Goal: Task Accomplishment & Management: Manage account settings

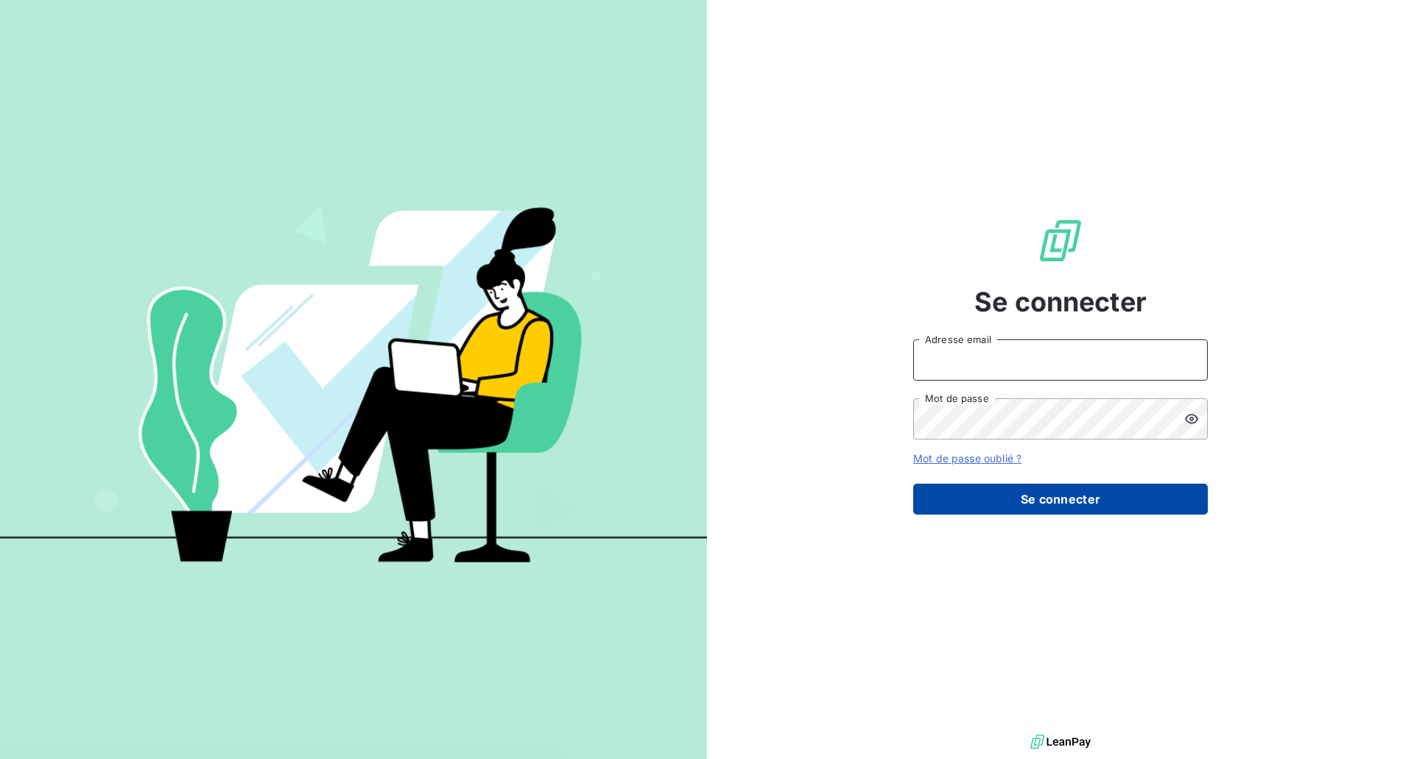
type input "[EMAIL_ADDRESS][DOMAIN_NAME]"
click at [1021, 502] on button "Se connecter" at bounding box center [1060, 499] width 295 height 31
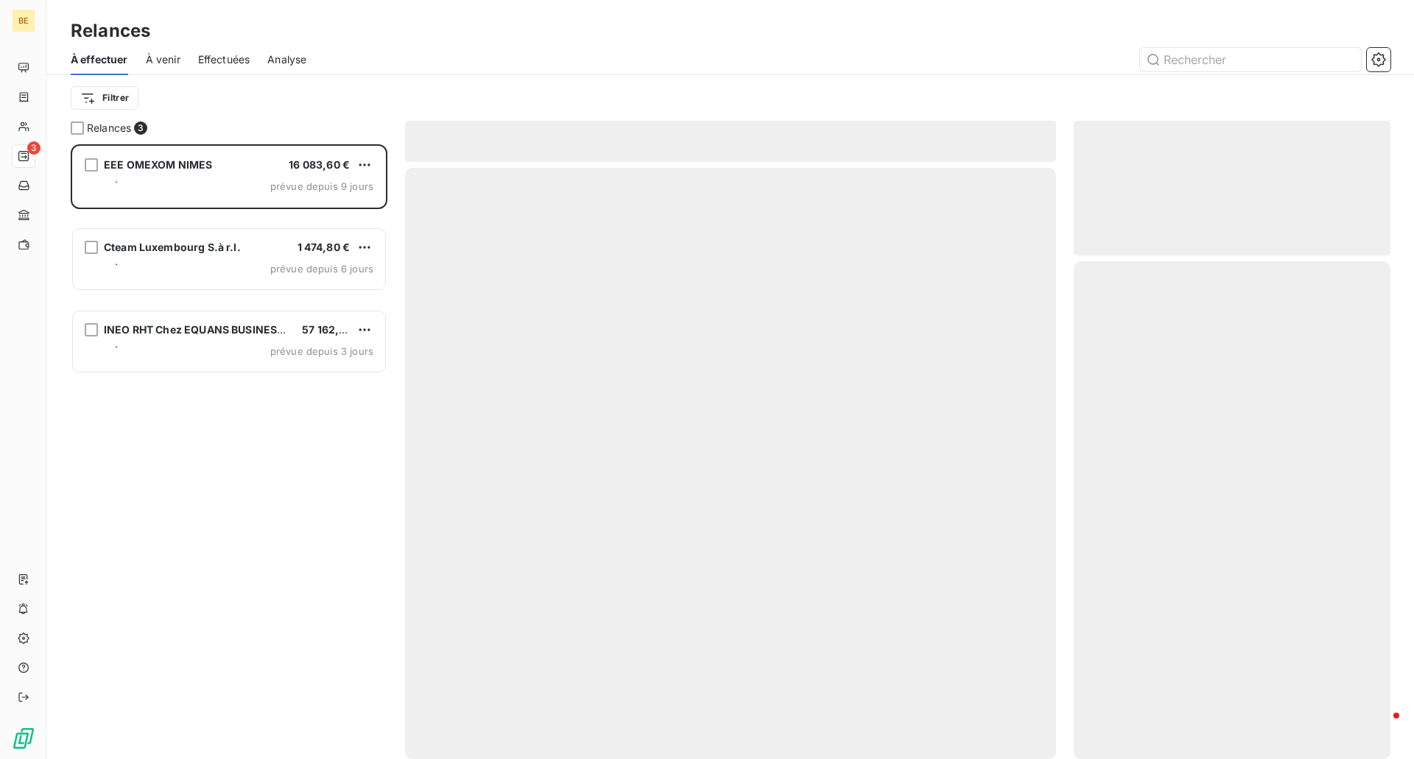
scroll to position [604, 306]
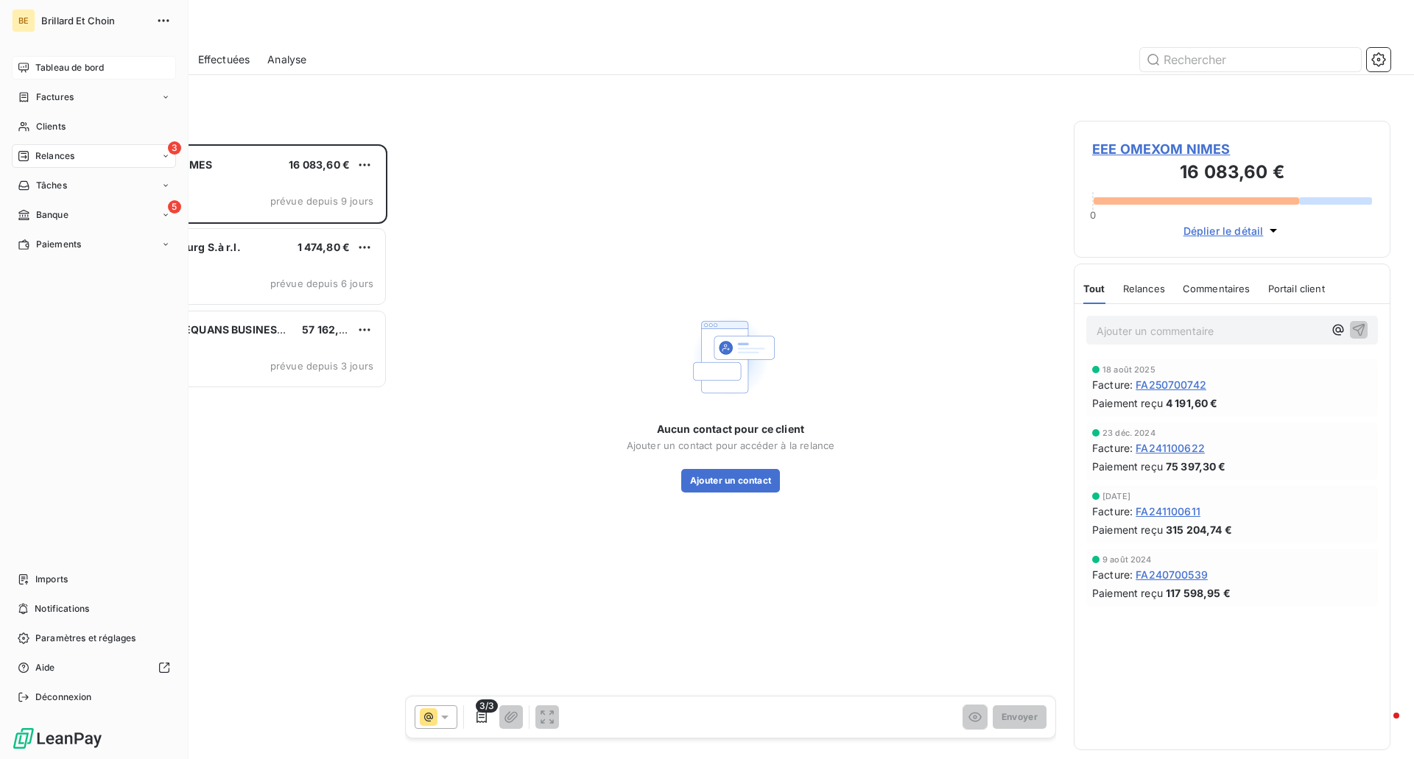
click at [31, 67] on div "Tableau de bord" at bounding box center [94, 68] width 164 height 24
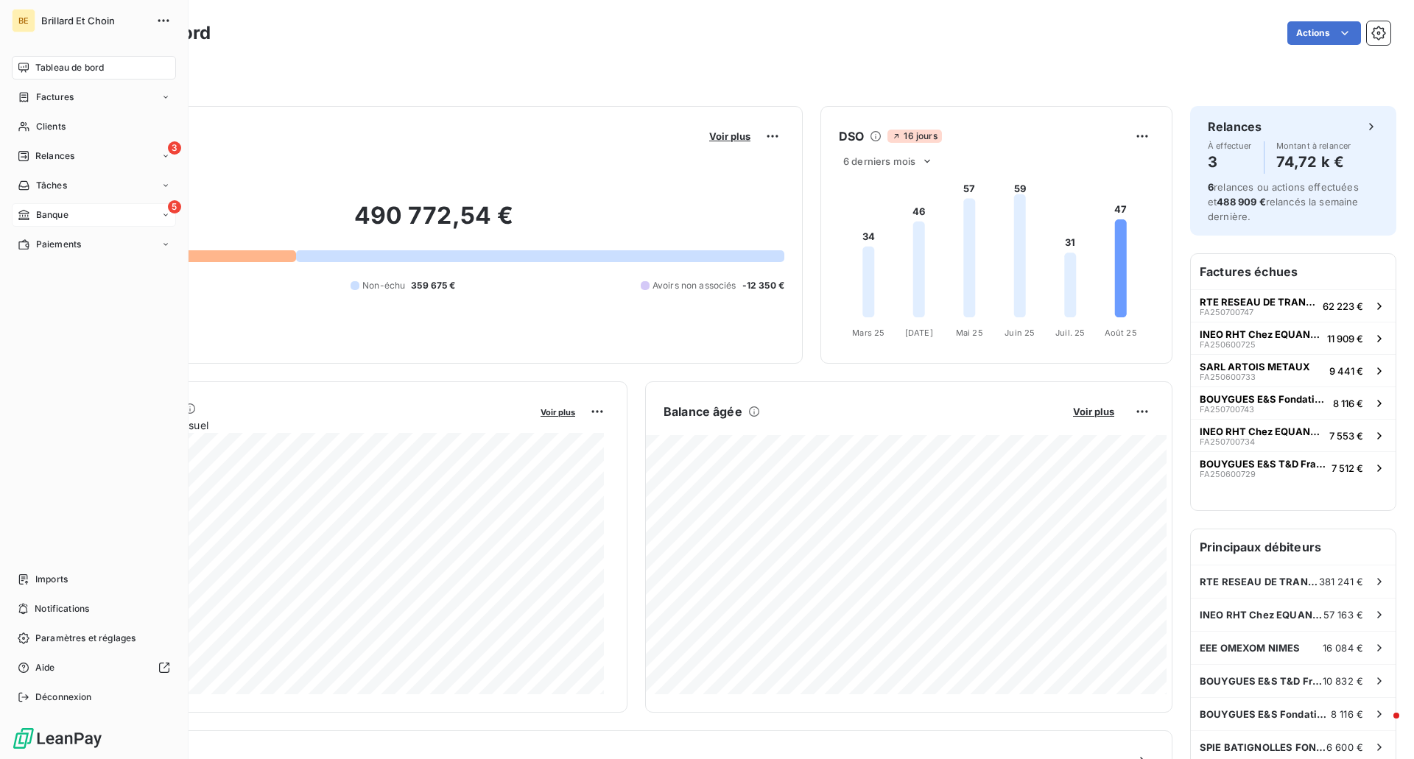
click at [73, 218] on div "5 Banque" at bounding box center [94, 215] width 164 height 24
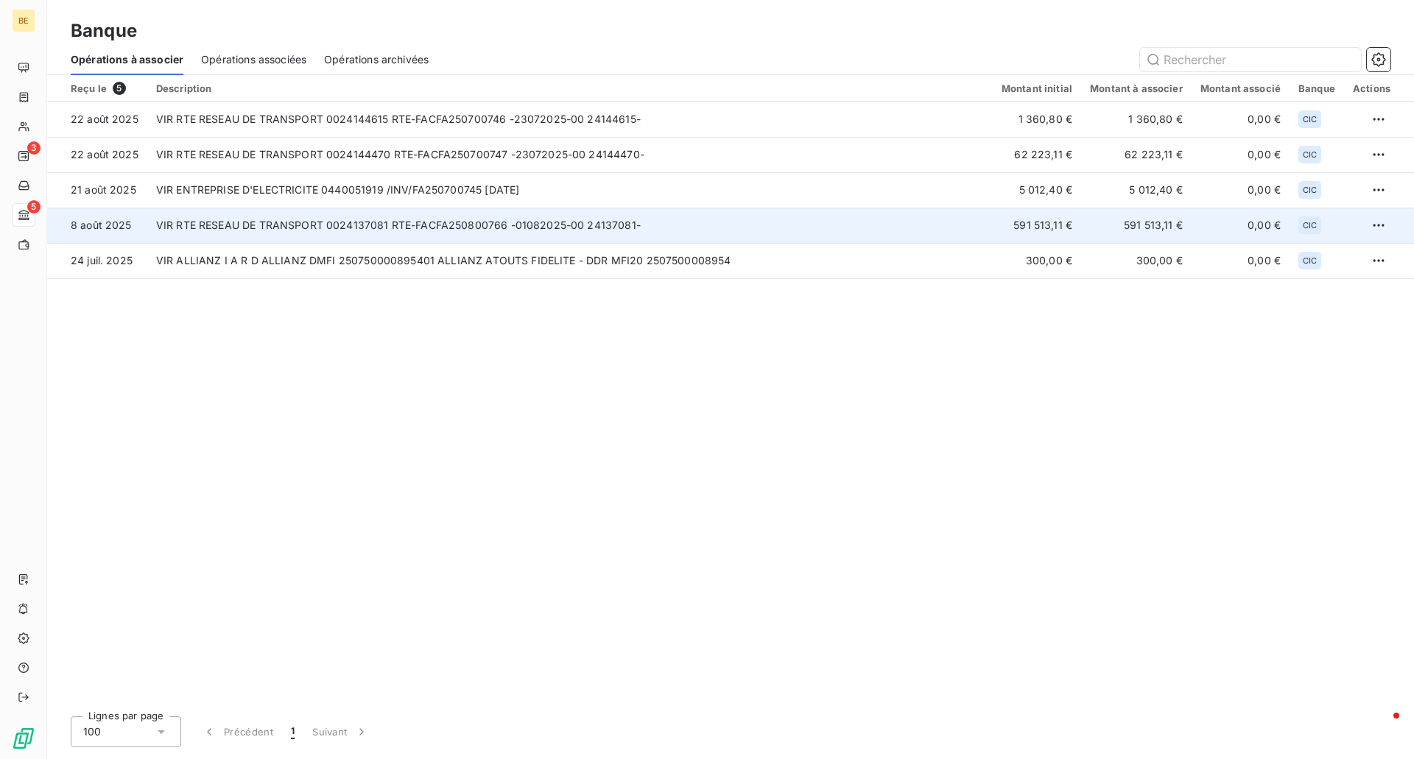
click at [351, 232] on td "VIR RTE RESEAU DE TRANSPORT 0024137081 RTE-FACFA250800766 -01082025-00 24137081-" at bounding box center [569, 225] width 845 height 35
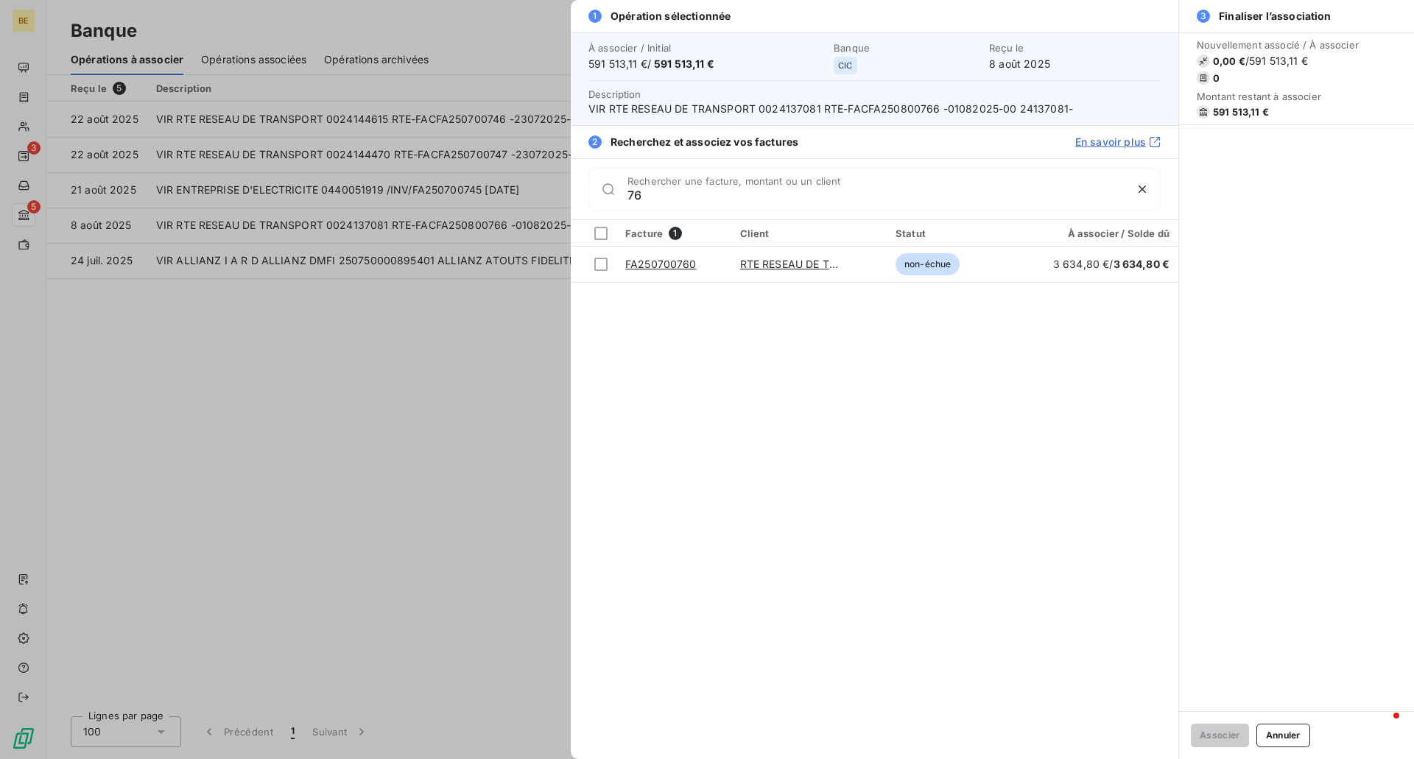
type input "7"
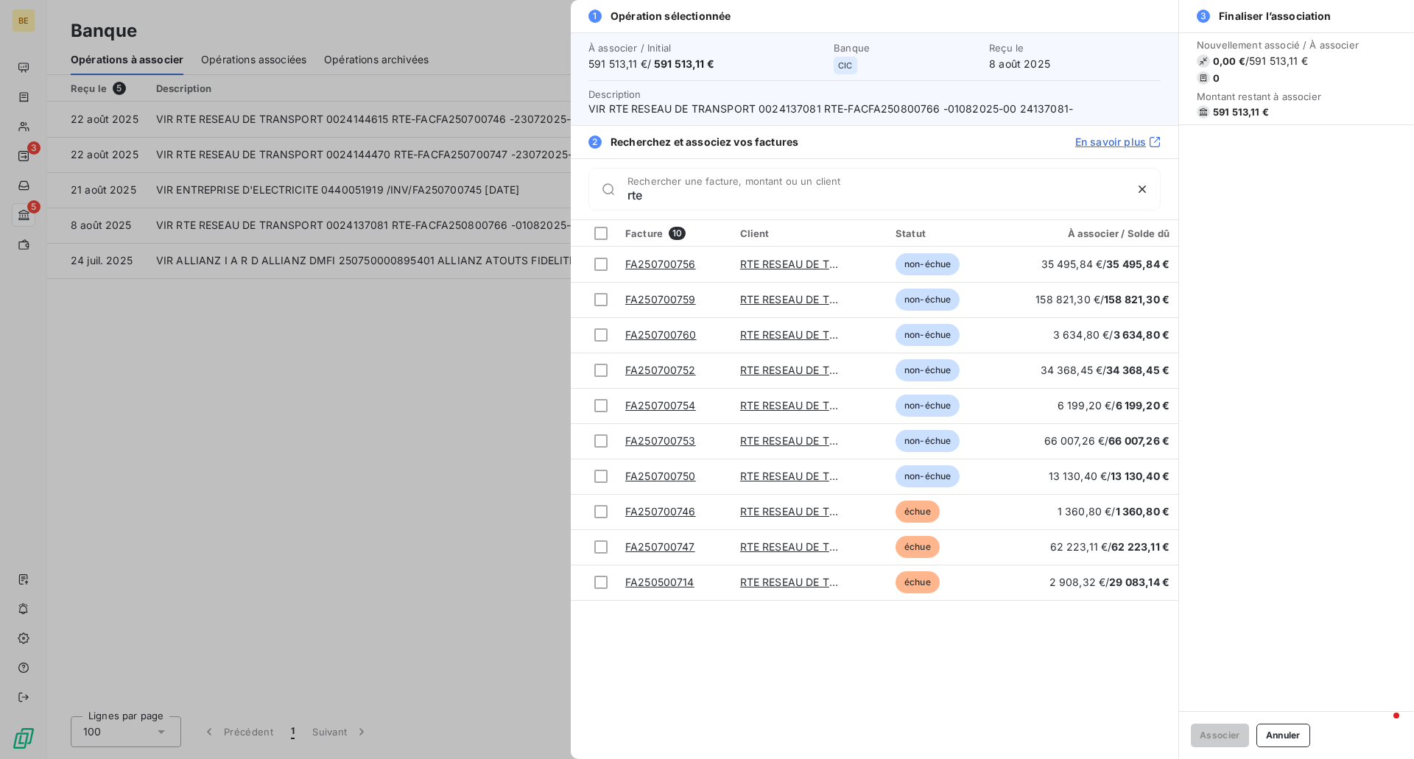
type input "rte"
click at [28, 214] on div at bounding box center [707, 379] width 1414 height 759
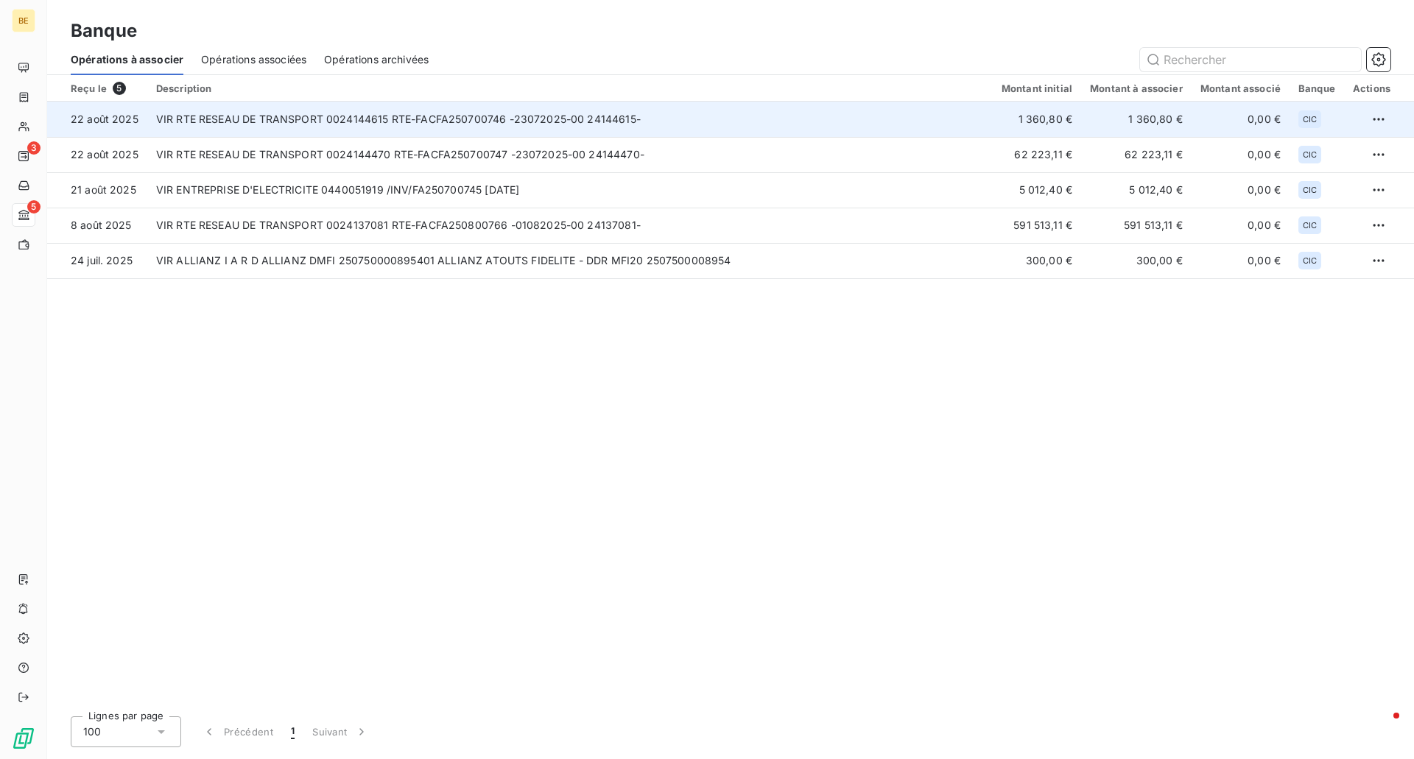
click at [264, 124] on td "VIR RTE RESEAU DE TRANSPORT 0024144615 RTE-FACFA250700746 -23072025-00 24144615-" at bounding box center [569, 119] width 845 height 35
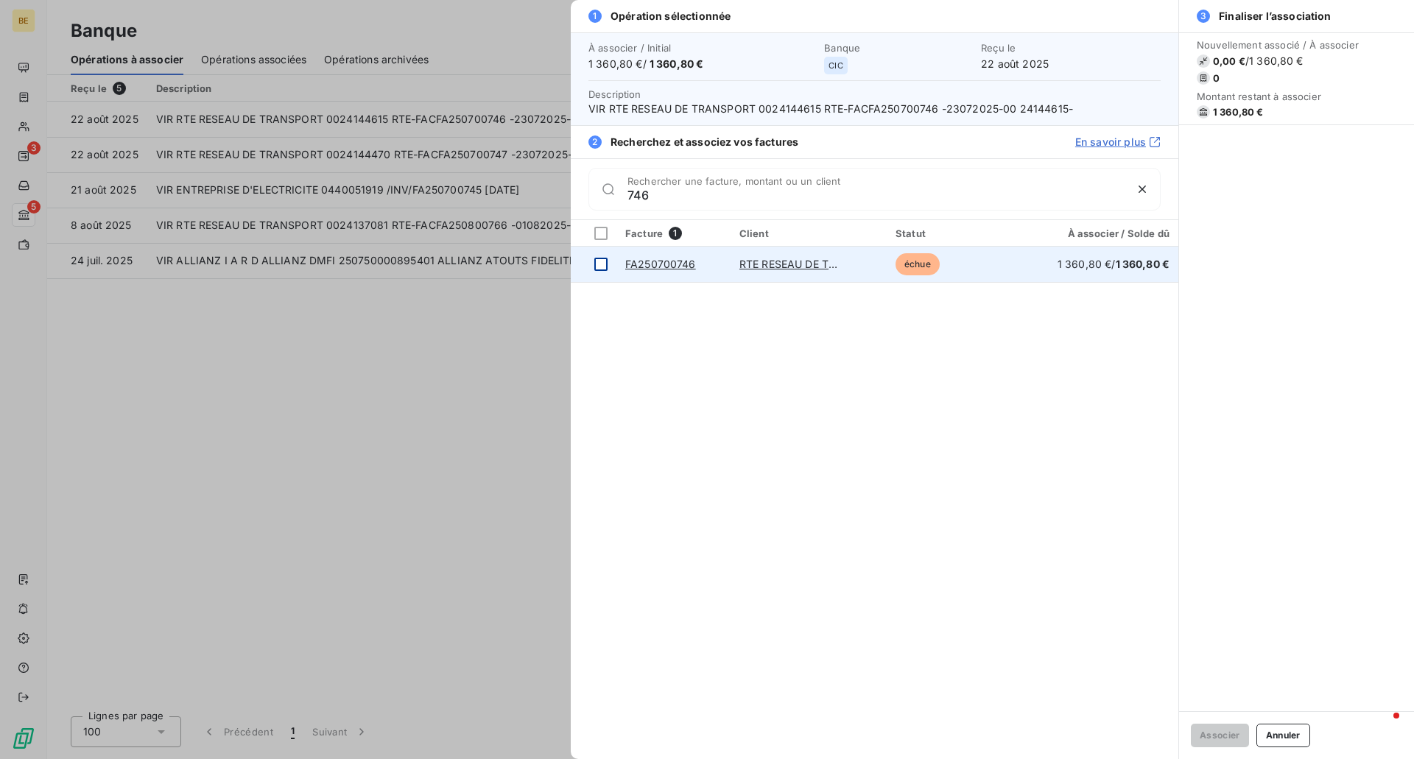
type input "746"
click at [603, 264] on div at bounding box center [600, 264] width 13 height 13
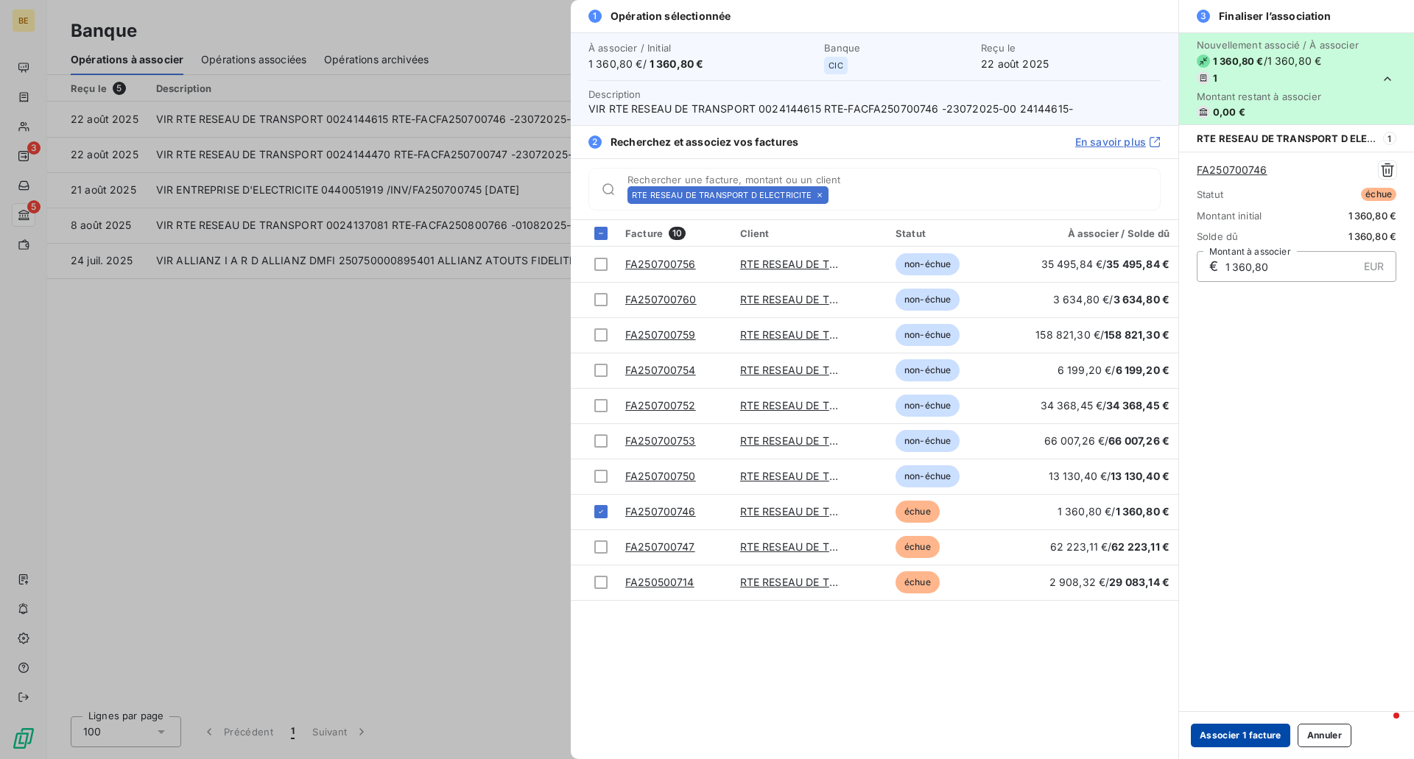
click at [1229, 737] on button "Associer 1 facture" at bounding box center [1240, 736] width 99 height 24
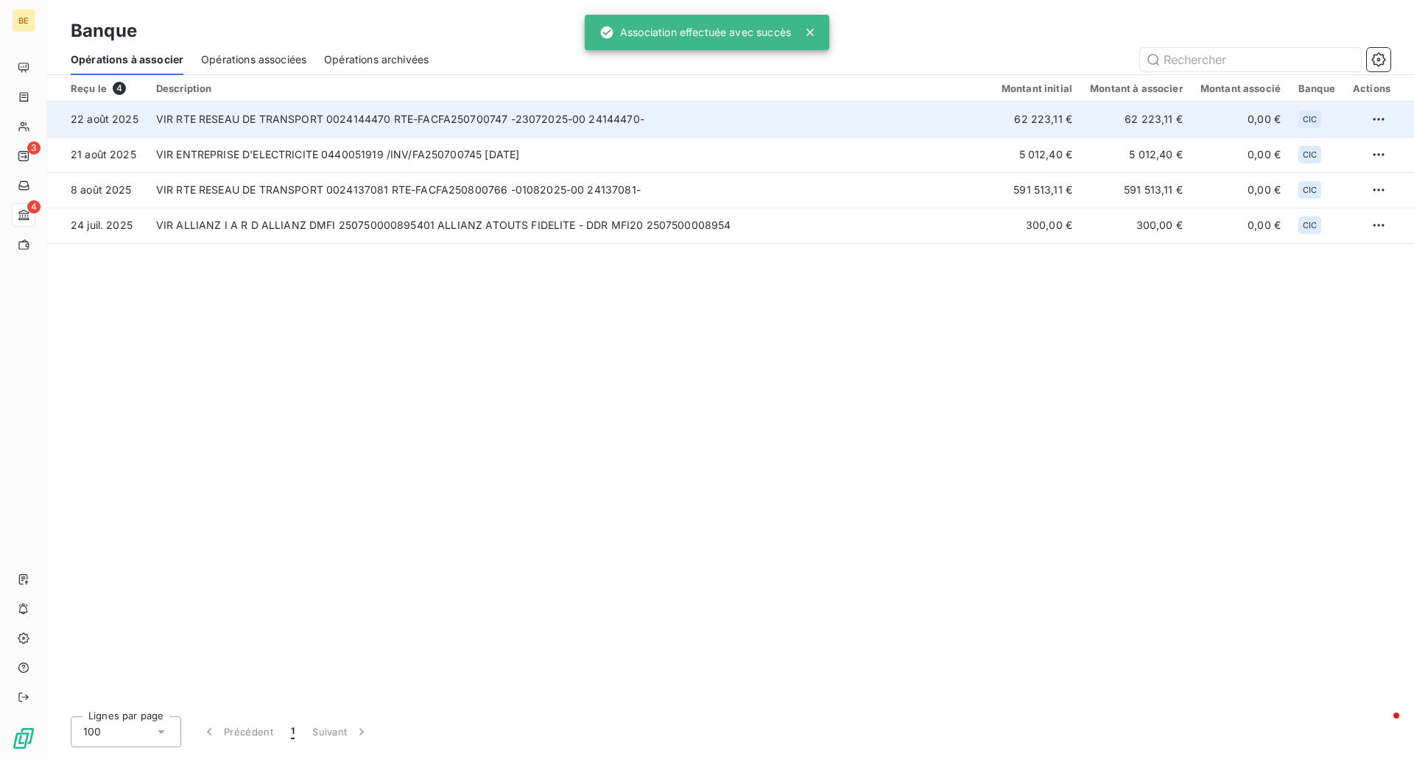
click at [571, 124] on td "VIR RTE RESEAU DE TRANSPORT 0024144470 RTE-FACFA250700747 -23072025-00 24144470-" at bounding box center [569, 119] width 845 height 35
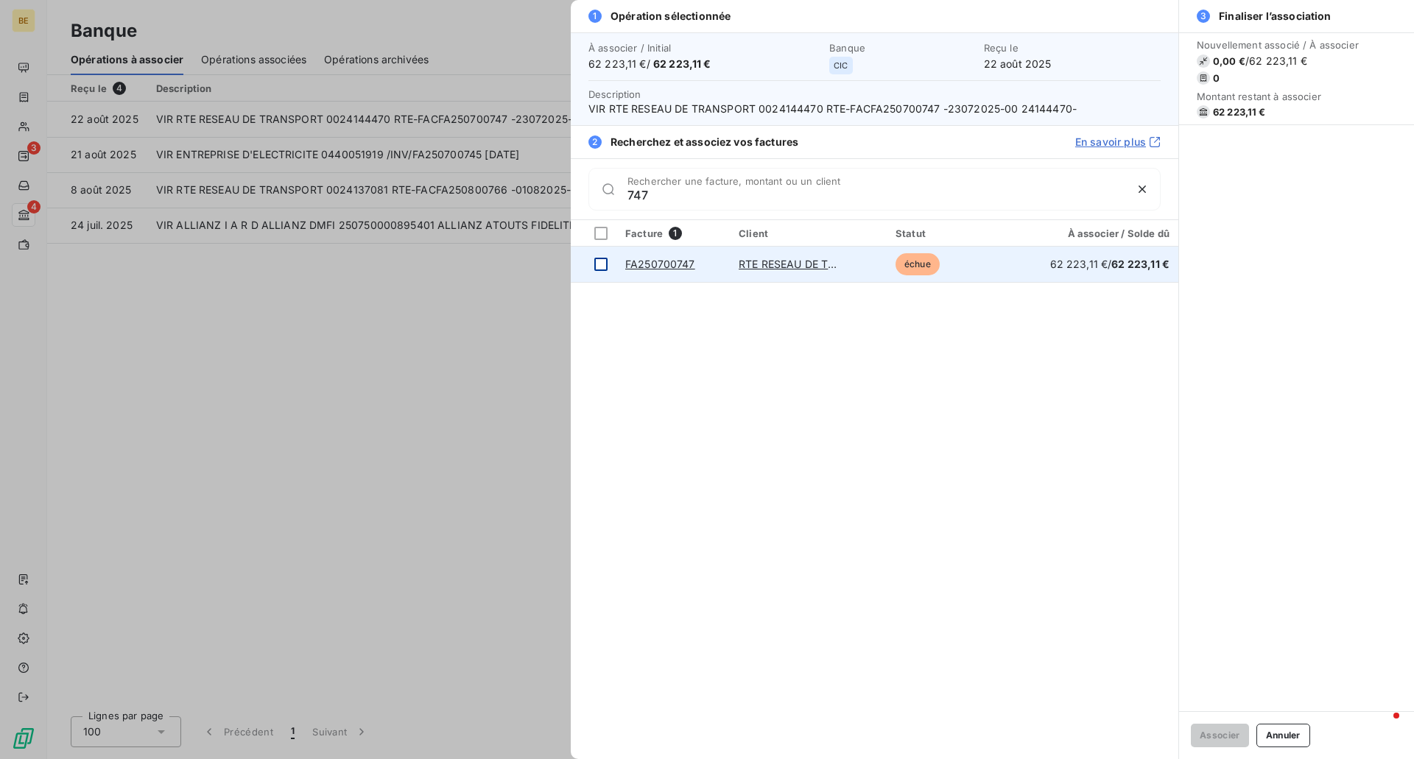
type input "747"
click at [604, 264] on div at bounding box center [600, 264] width 13 height 13
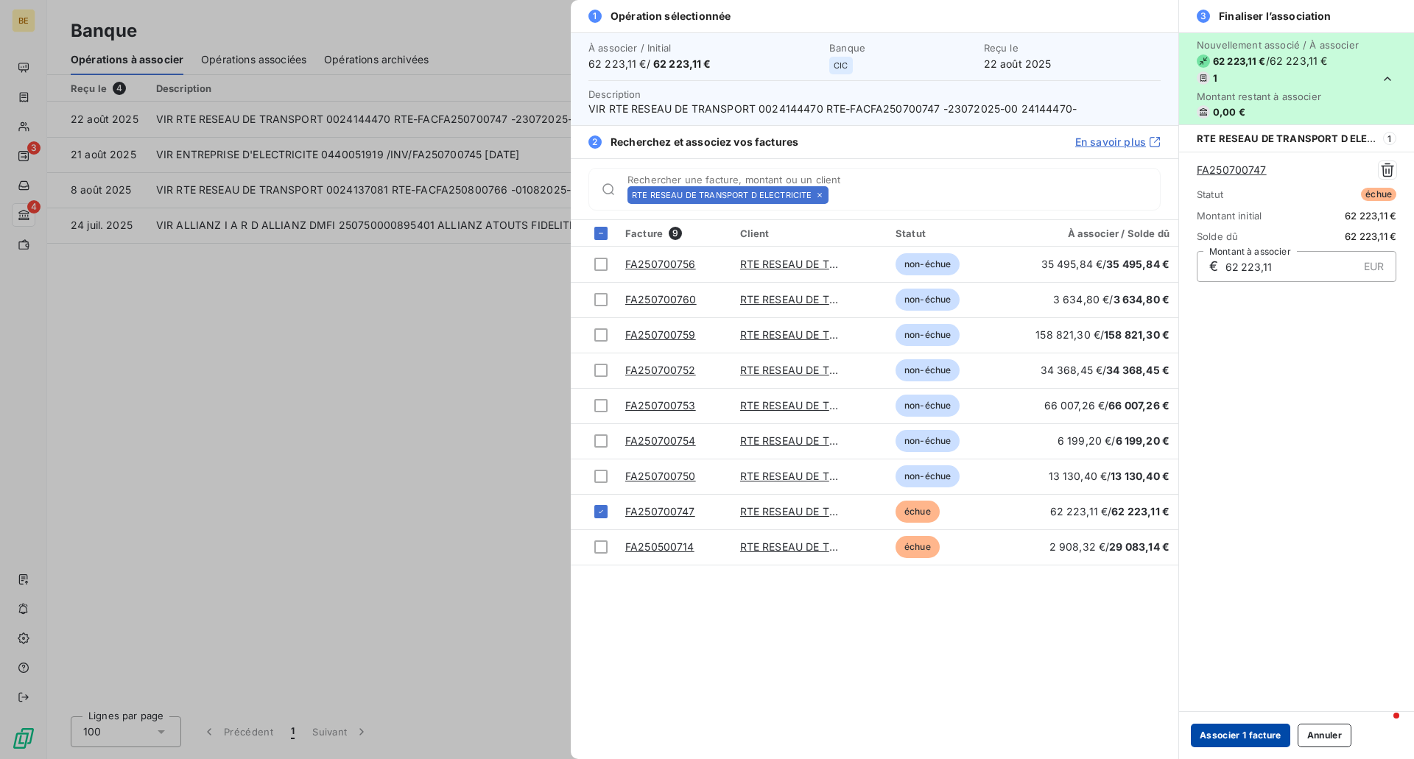
click at [1225, 743] on button "Associer 1 facture" at bounding box center [1240, 736] width 99 height 24
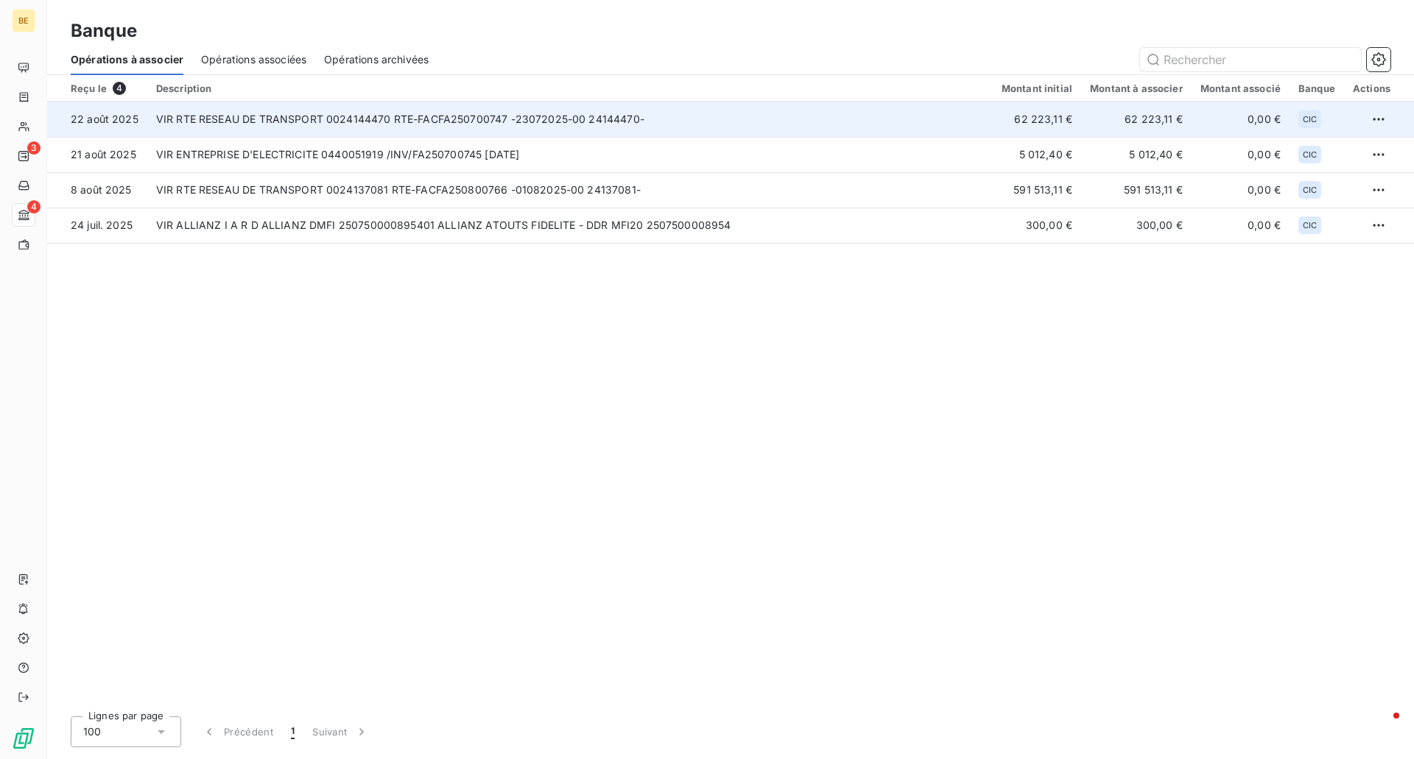
click at [490, 119] on td "VIR RTE RESEAU DE TRANSPORT 0024144470 RTE-FACFA250700747 -23072025-00 24144470-" at bounding box center [569, 119] width 845 height 35
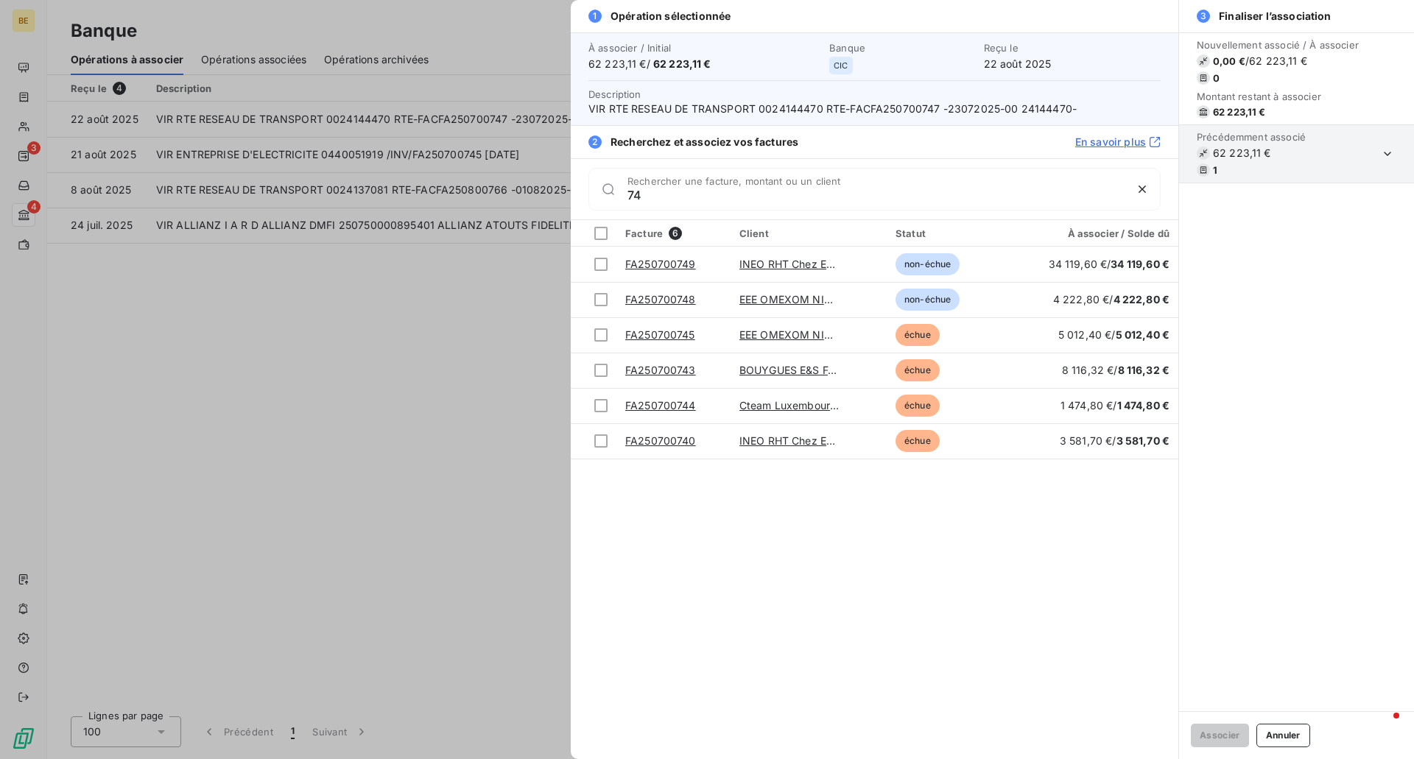
type input "7"
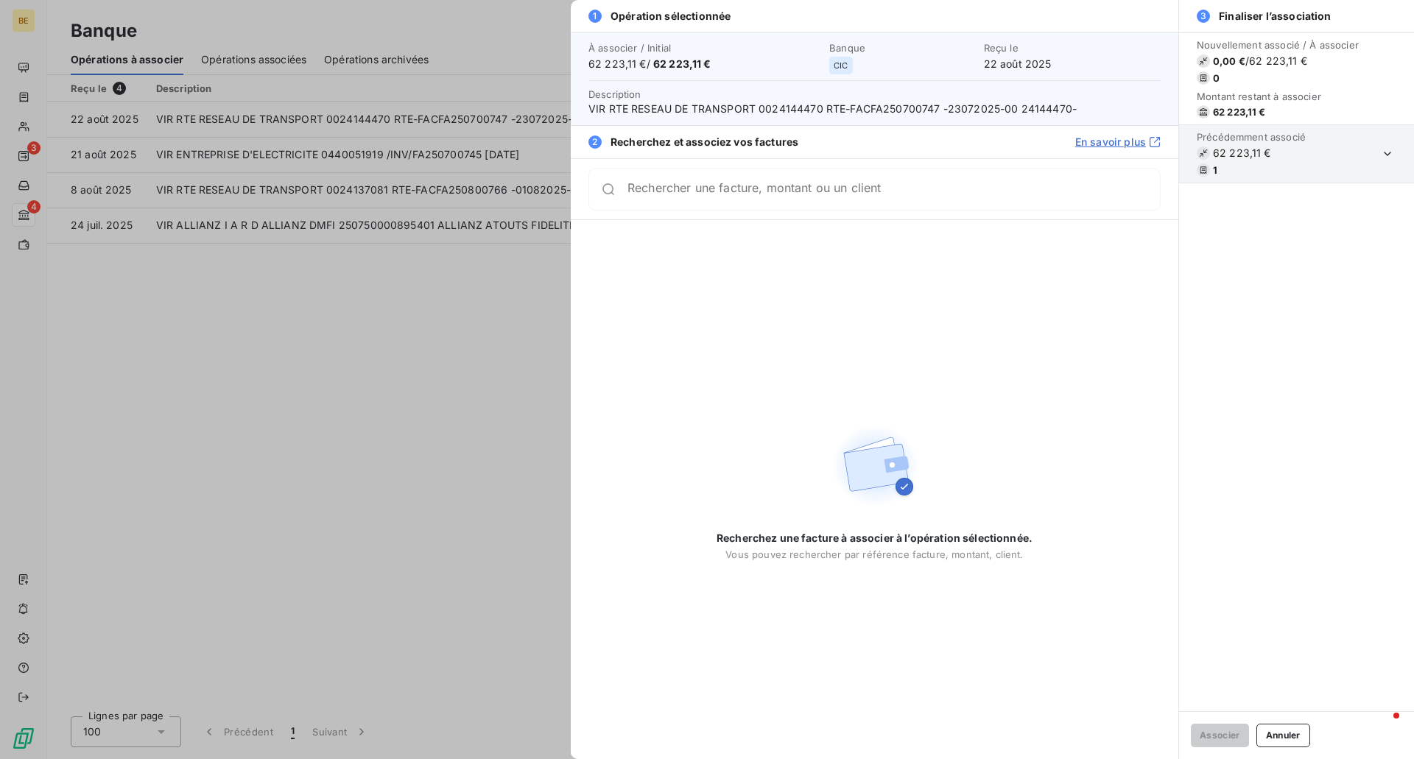
click at [534, 339] on div at bounding box center [707, 379] width 1414 height 759
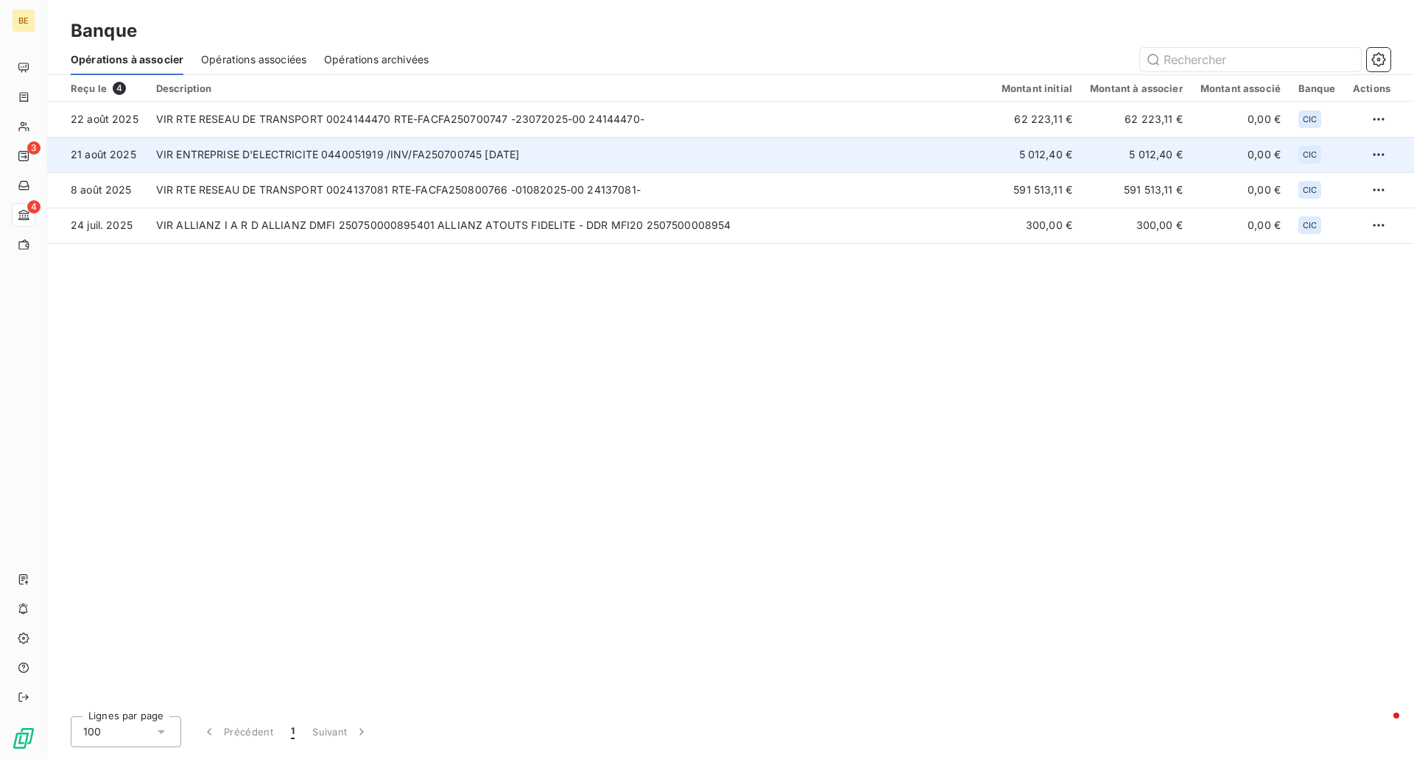
click at [502, 159] on td "VIR ENTREPRISE D'ELECTRICITE 0440051919 /INV/FA250700745 21.7.2025" at bounding box center [569, 154] width 845 height 35
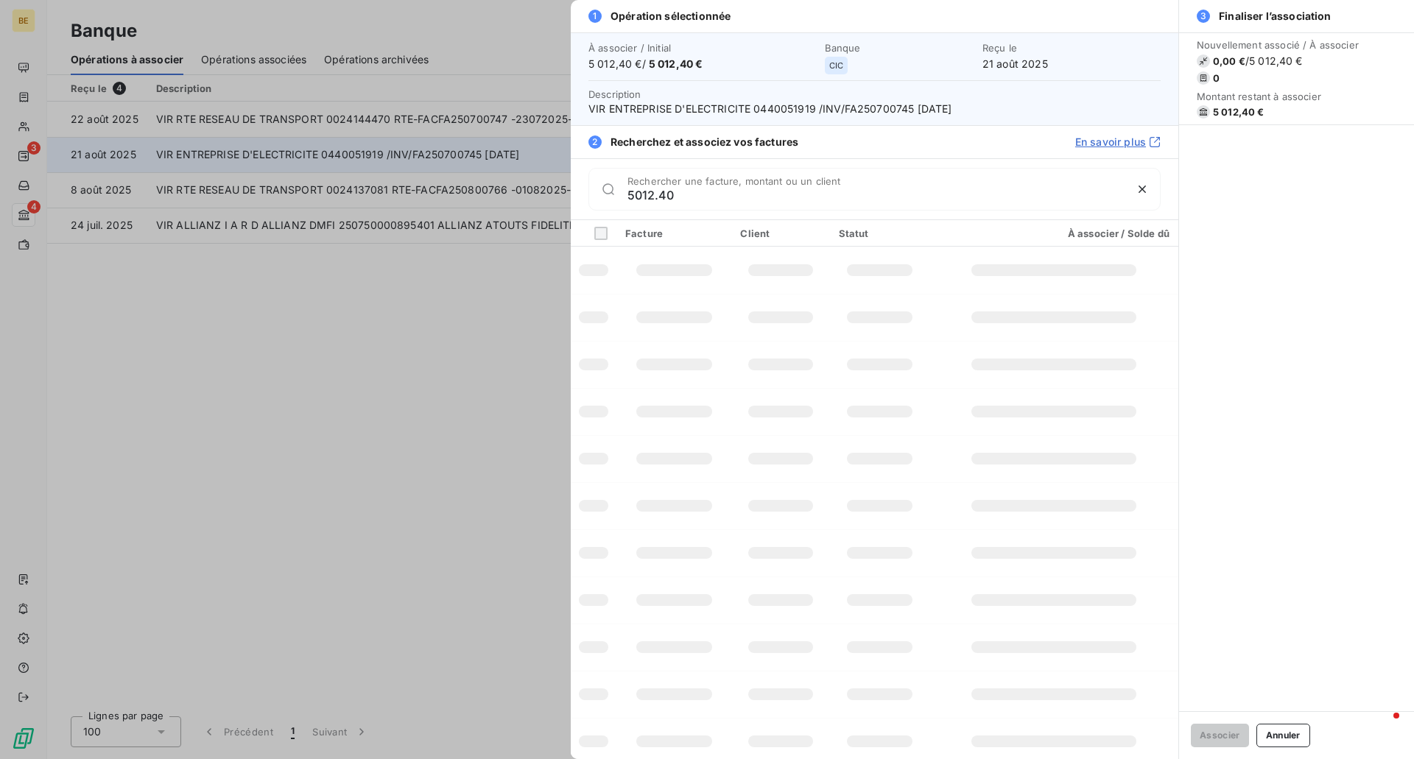
type input "5012.40"
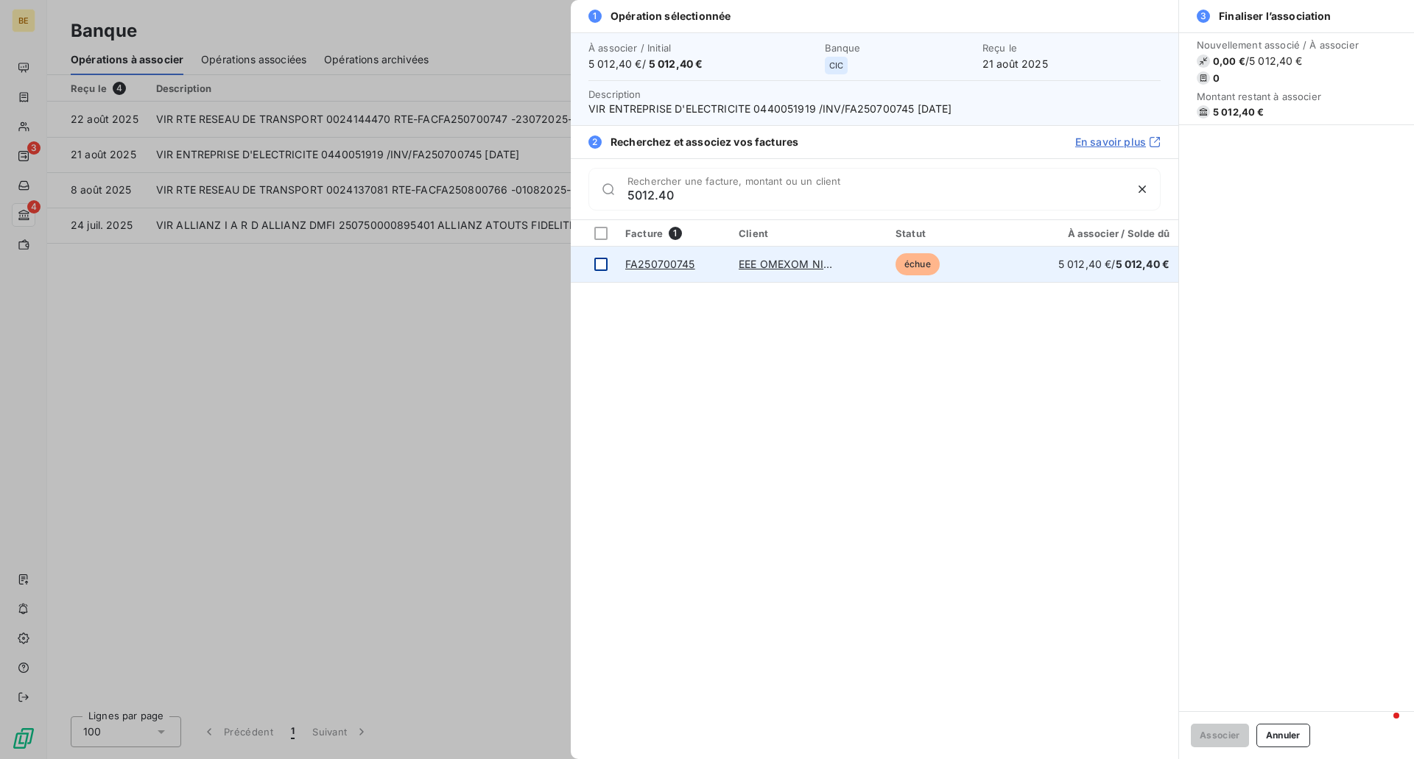
click at [605, 266] on div at bounding box center [600, 264] width 13 height 13
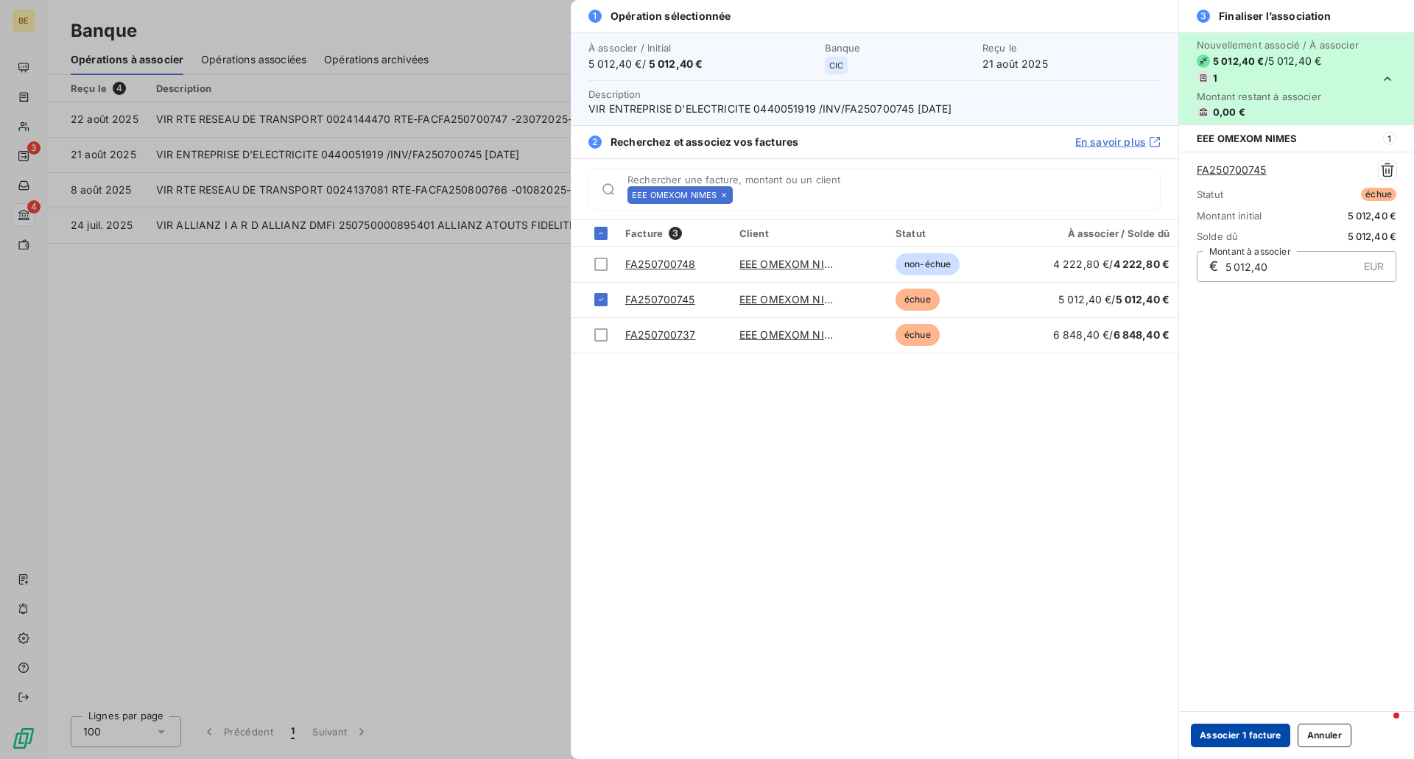
click at [1254, 743] on button "Associer 1 facture" at bounding box center [1240, 736] width 99 height 24
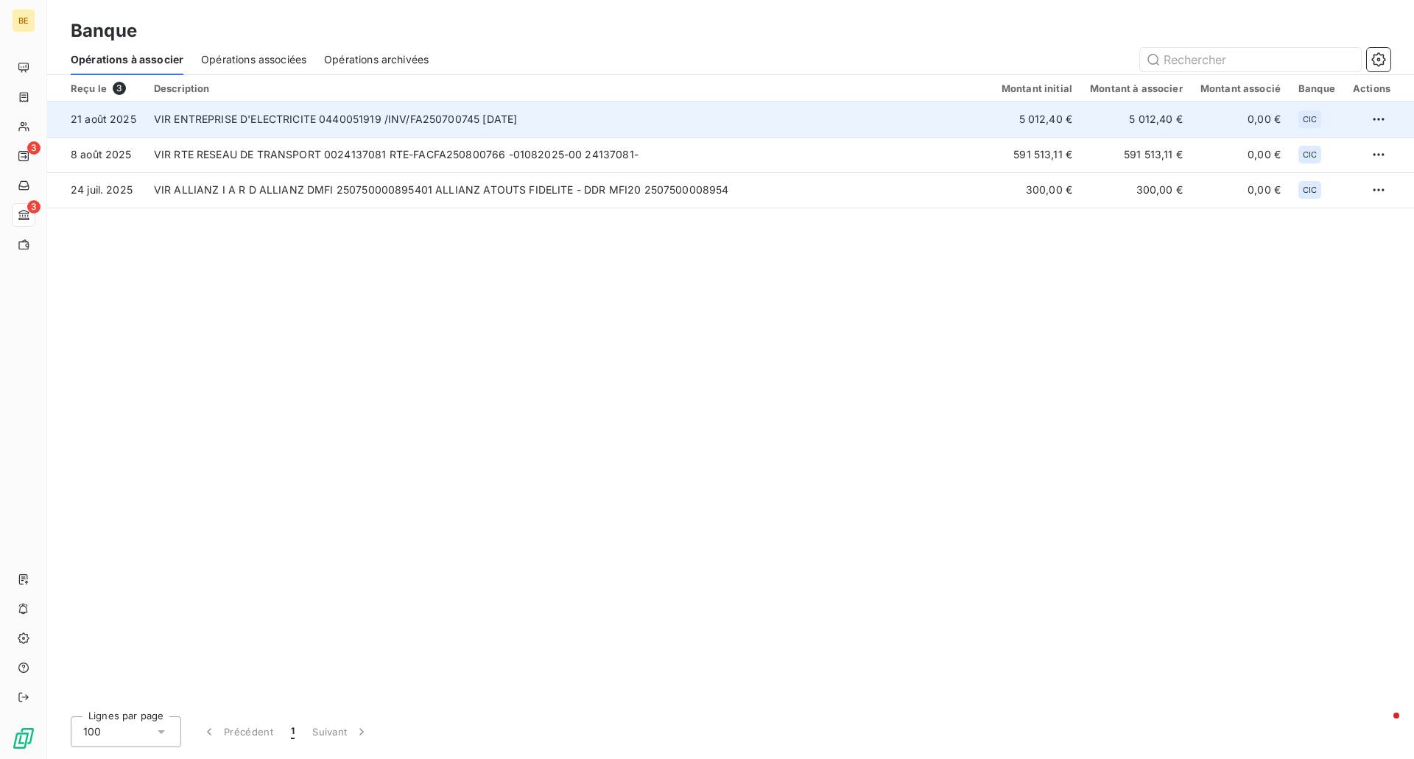
click at [451, 128] on td "VIR ENTREPRISE D'ELECTRICITE 0440051919 /INV/FA250700745 21.7.2025" at bounding box center [569, 119] width 848 height 35
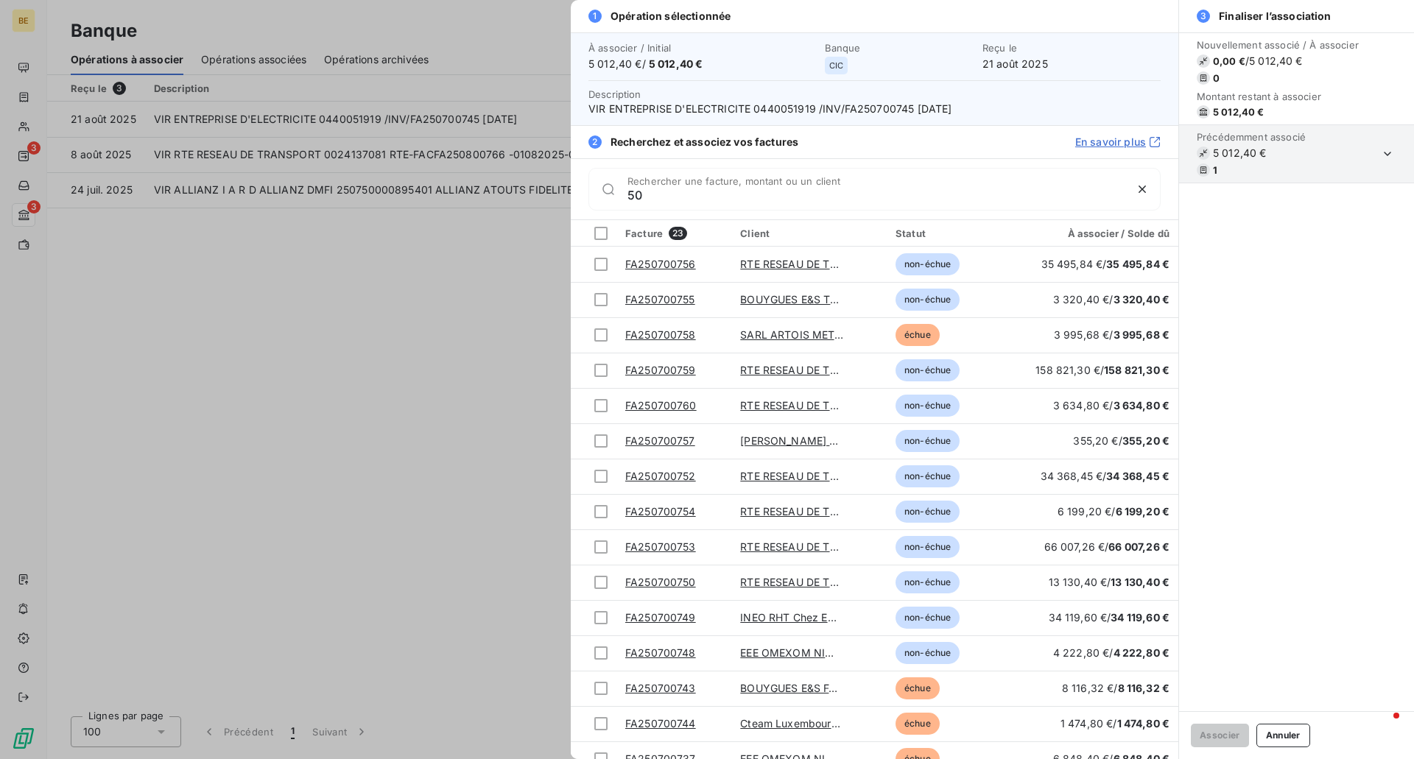
type input "5"
type input "7"
click at [1144, 193] on icon "button" at bounding box center [1142, 189] width 15 height 15
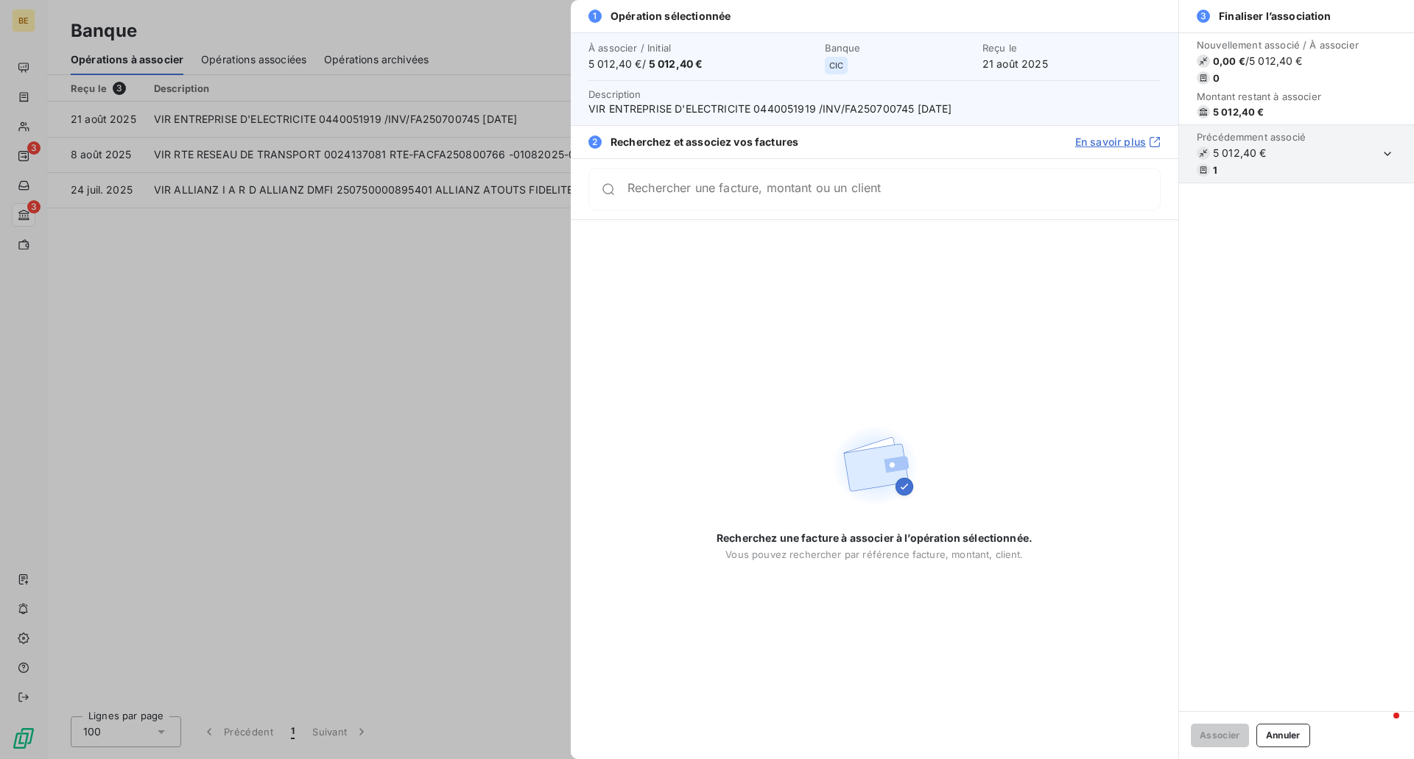
click at [499, 286] on div at bounding box center [707, 379] width 1414 height 759
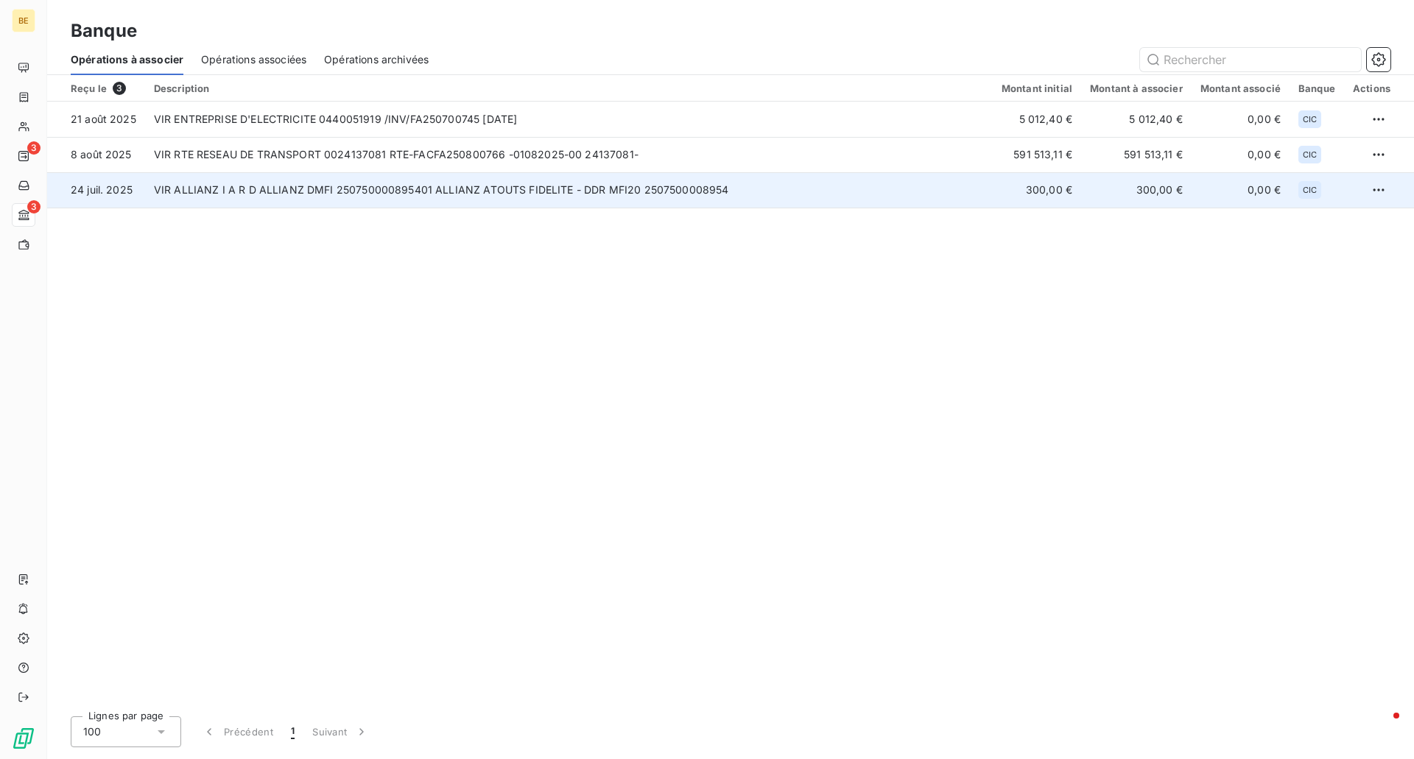
click at [440, 197] on td "VIR ALLIANZ I A R D ALLIANZ DMFI 250750000895401 ALLIANZ ATOUTS FIDELITE - DDR …" at bounding box center [569, 189] width 848 height 35
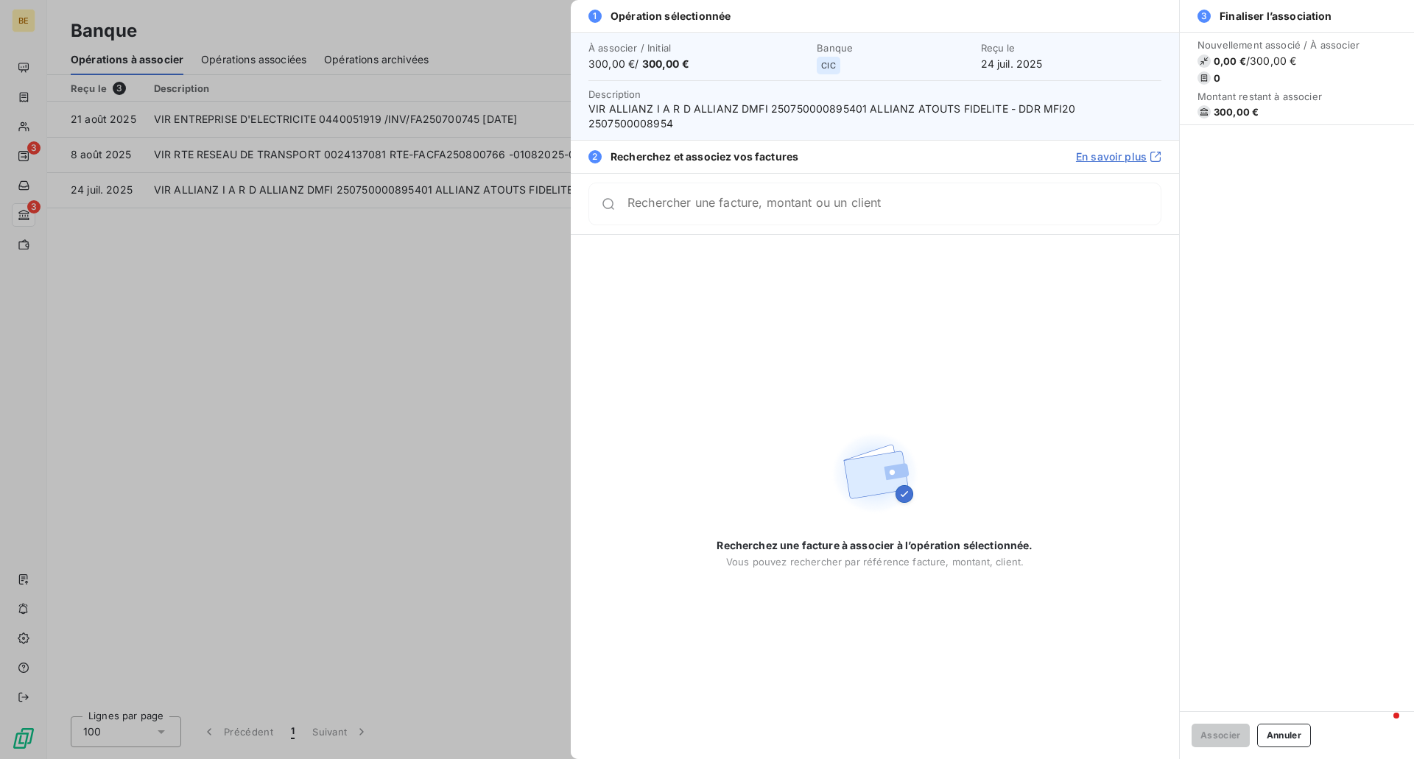
click at [342, 188] on div at bounding box center [707, 379] width 1414 height 759
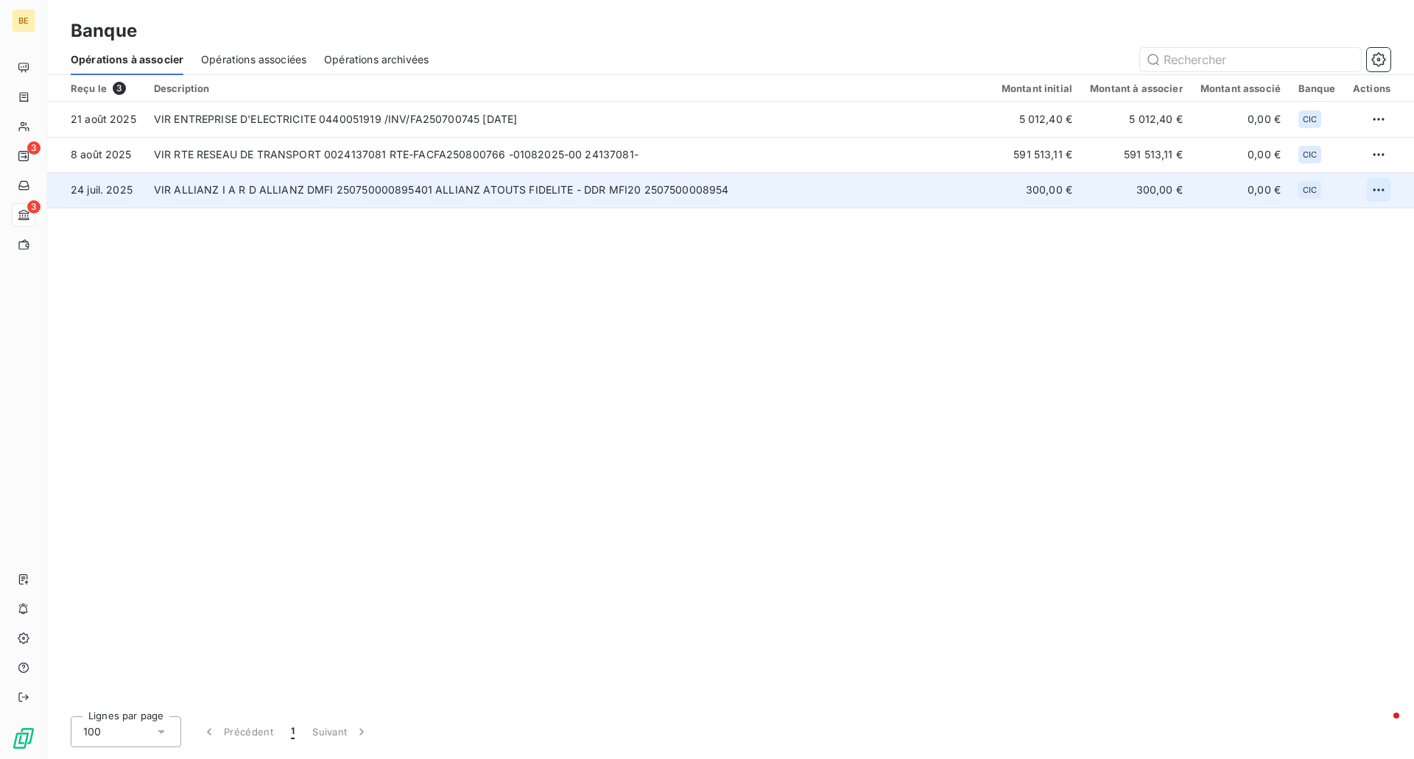
click at [1378, 192] on html "BE 3 3 Banque Opérations à associer Opérations associées Opérations archivées R…" at bounding box center [707, 379] width 1414 height 759
click at [1348, 224] on div "Archiver l’opération" at bounding box center [1326, 223] width 113 height 24
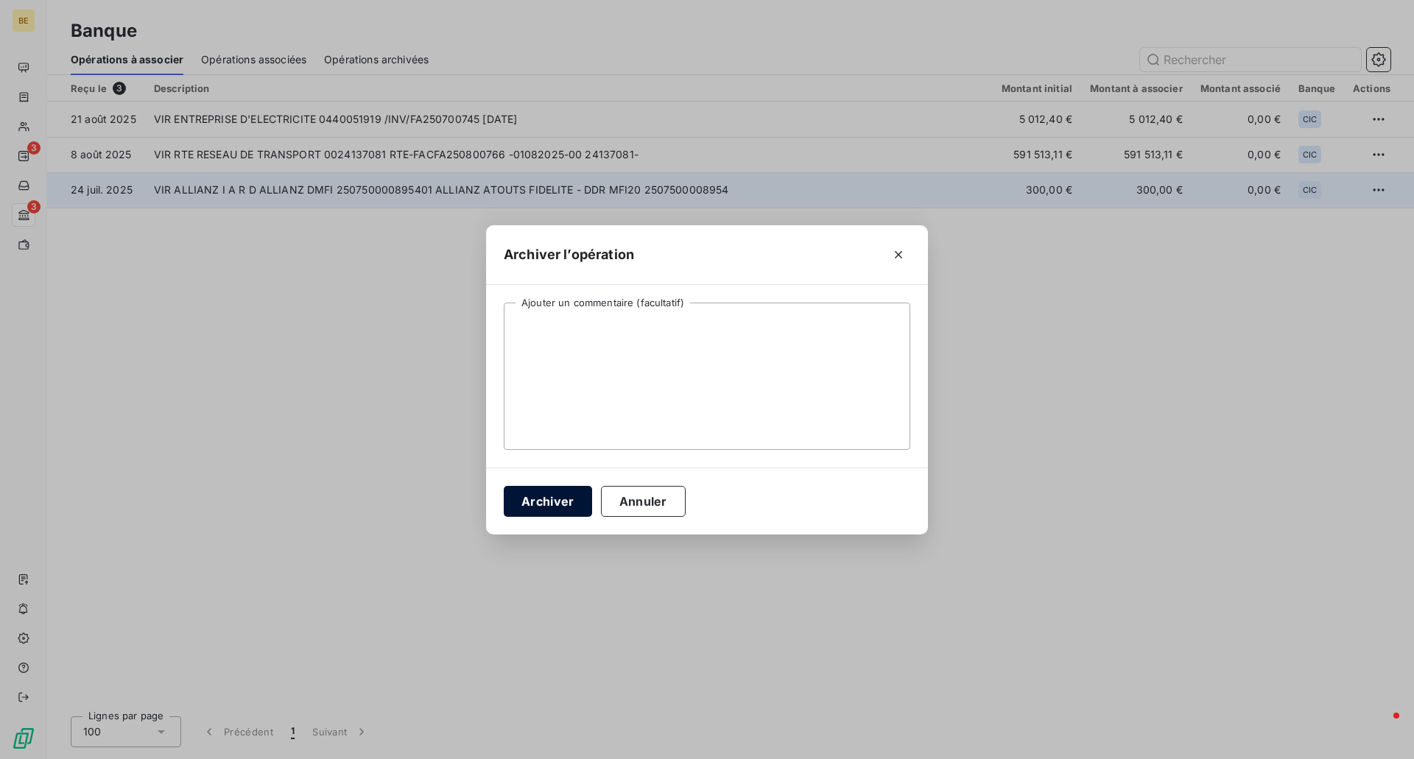
click at [567, 498] on button "Archiver" at bounding box center [548, 501] width 88 height 31
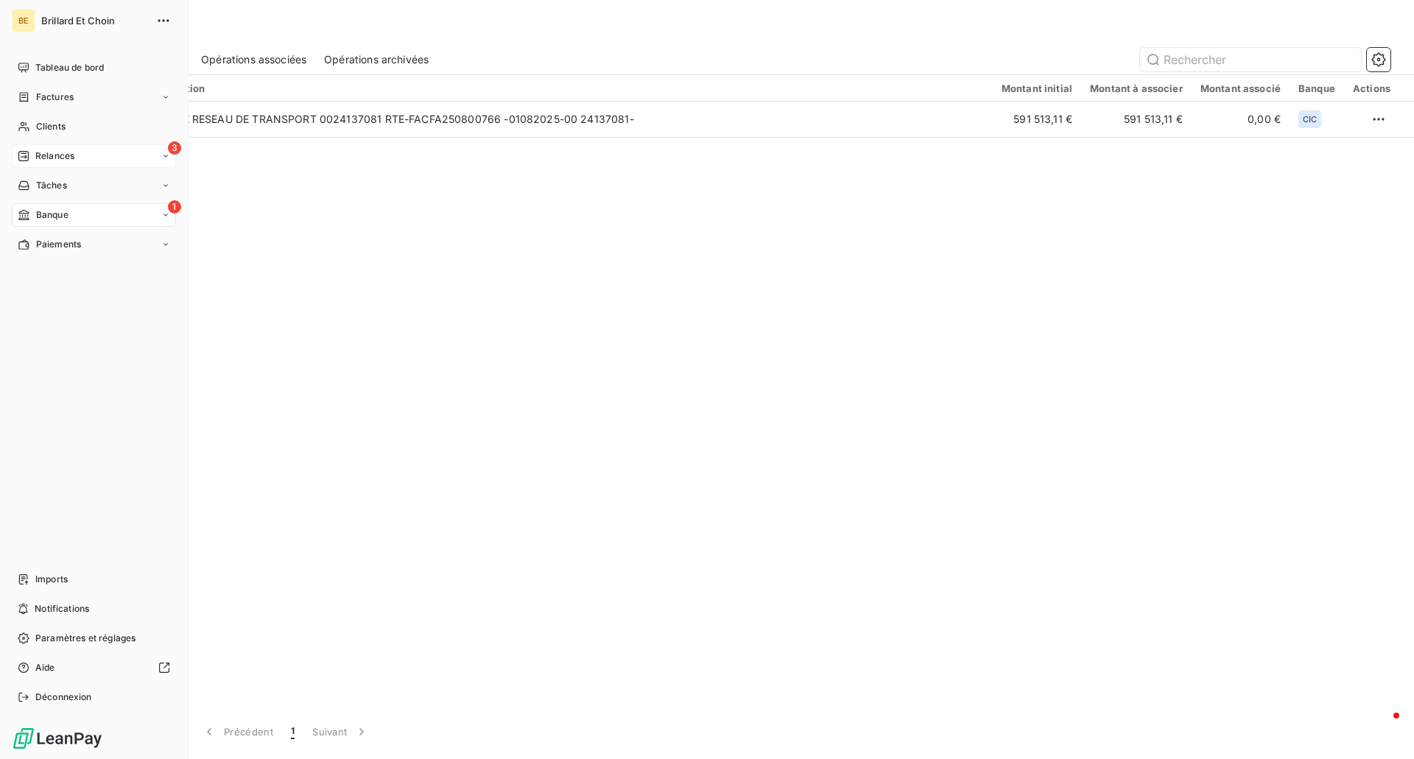
click at [26, 156] on icon at bounding box center [23, 156] width 10 height 10
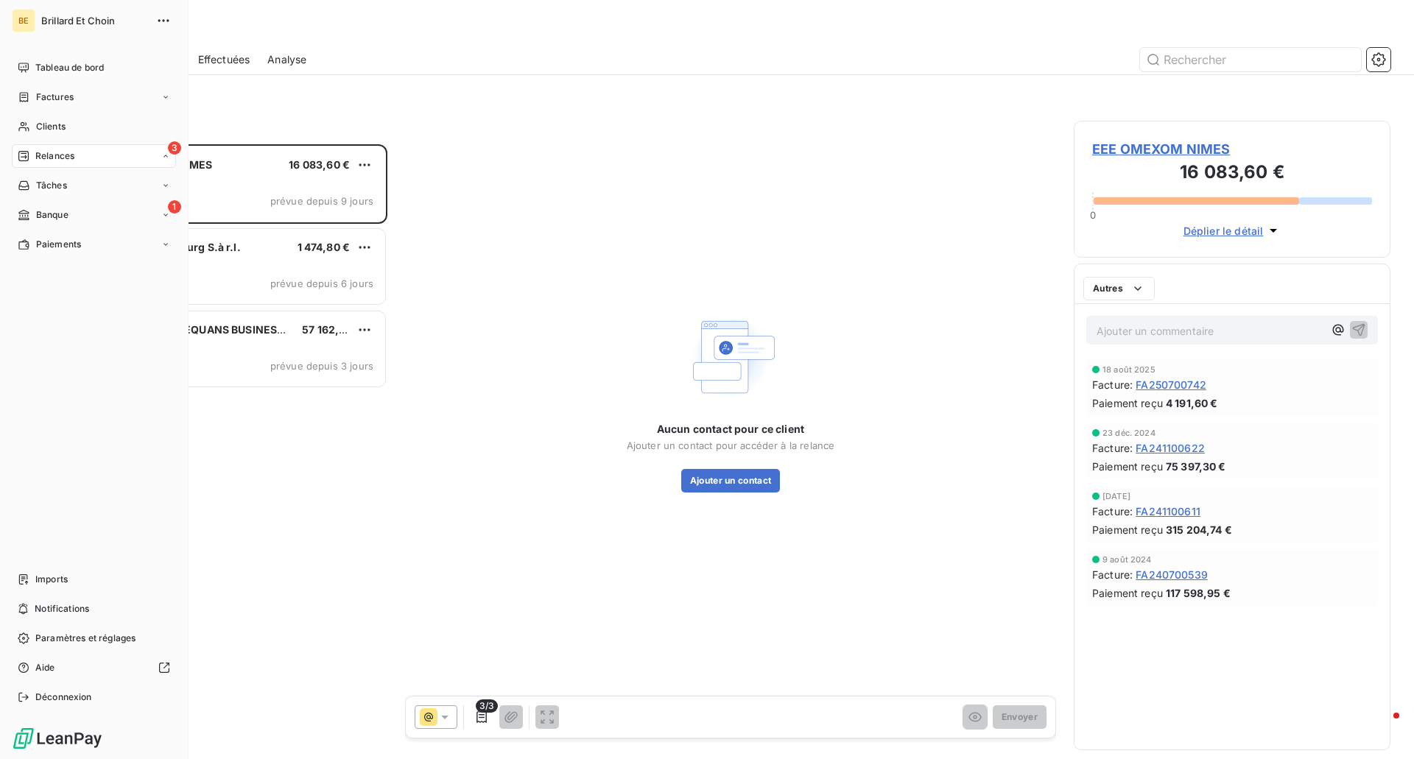
scroll to position [604, 306]
click at [32, 66] on div "Tableau de bord" at bounding box center [94, 68] width 164 height 24
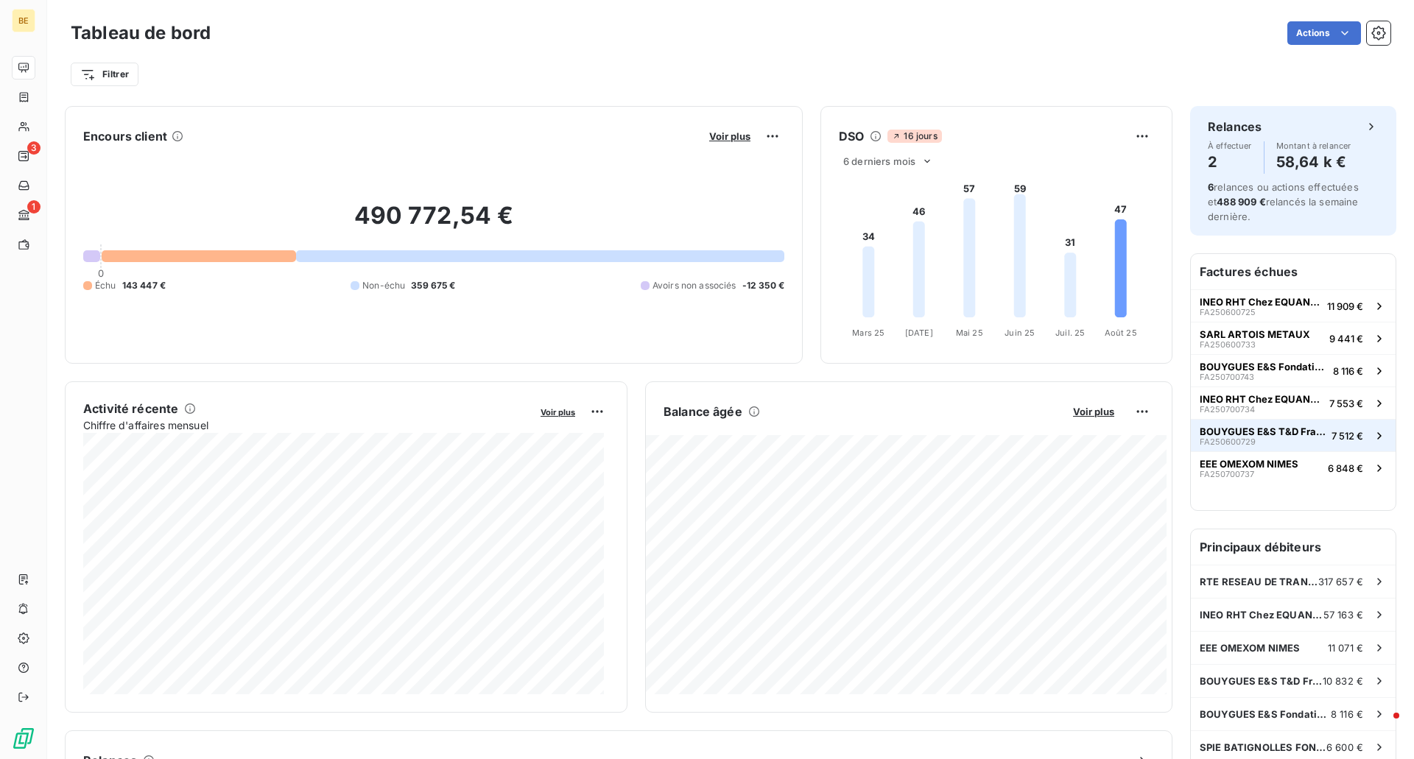
click at [1283, 424] on button "BOUYGUES E&S T&D France 833X FA250600729 7 512 €" at bounding box center [1293, 435] width 205 height 32
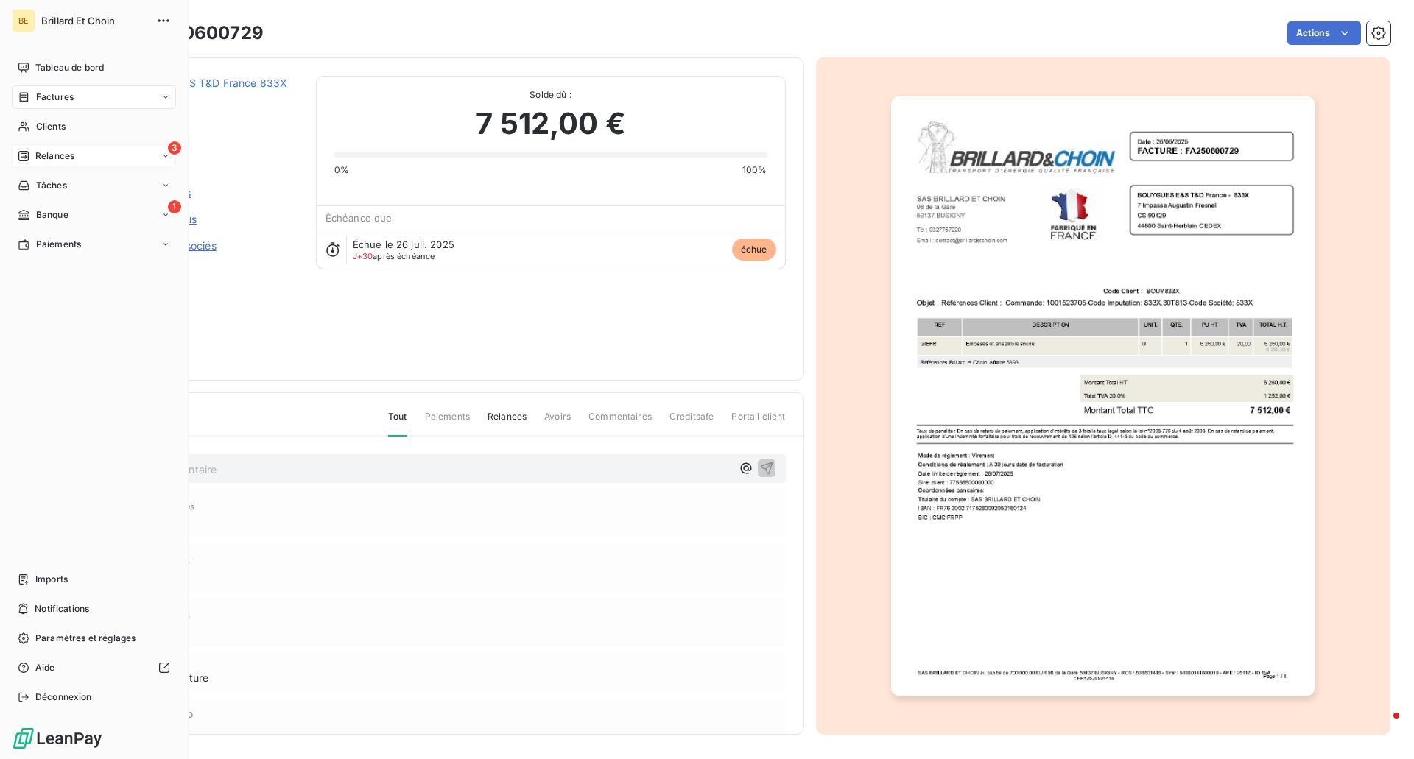
click at [56, 157] on span "Relances" at bounding box center [54, 155] width 39 height 13
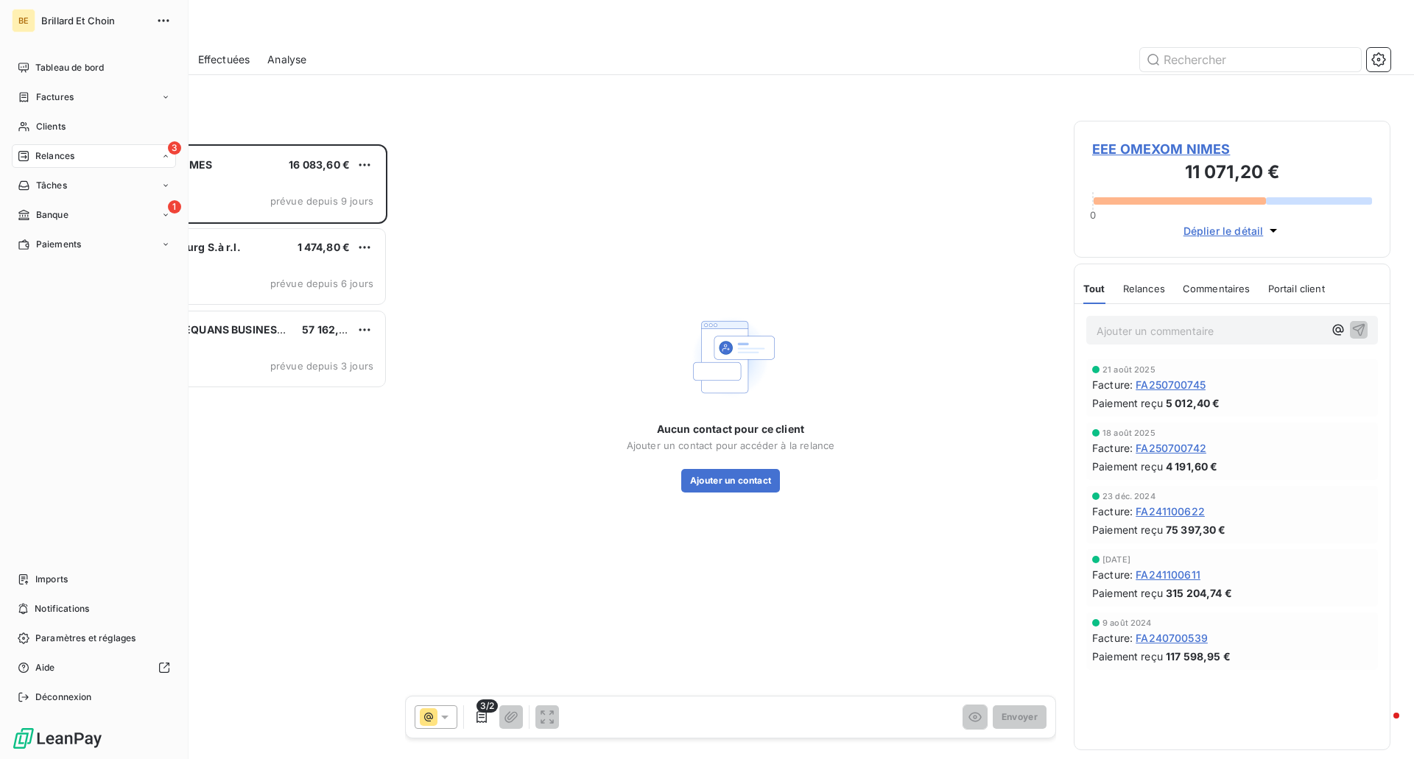
scroll to position [604, 306]
click at [31, 220] on div "Banque" at bounding box center [43, 214] width 51 height 13
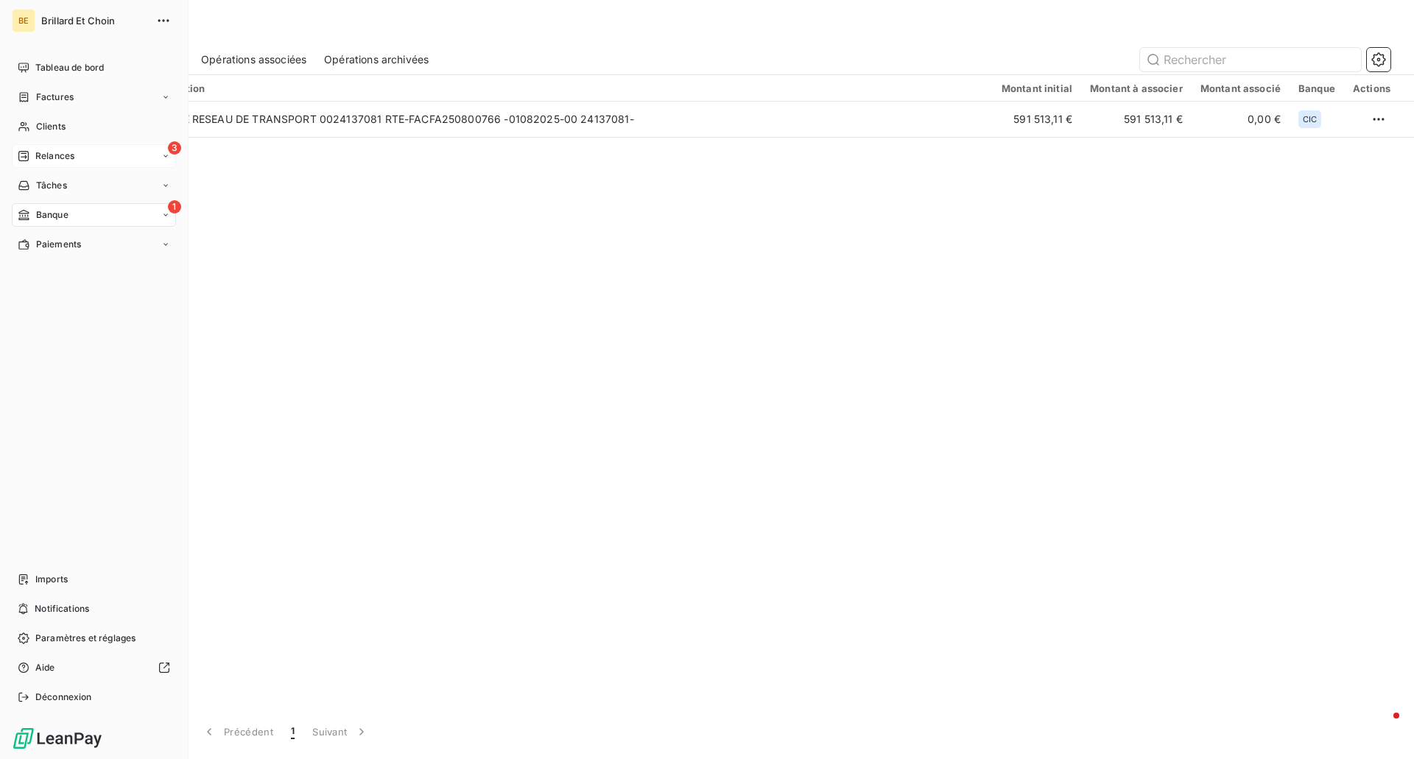
click at [43, 153] on span "Relances" at bounding box center [54, 155] width 39 height 13
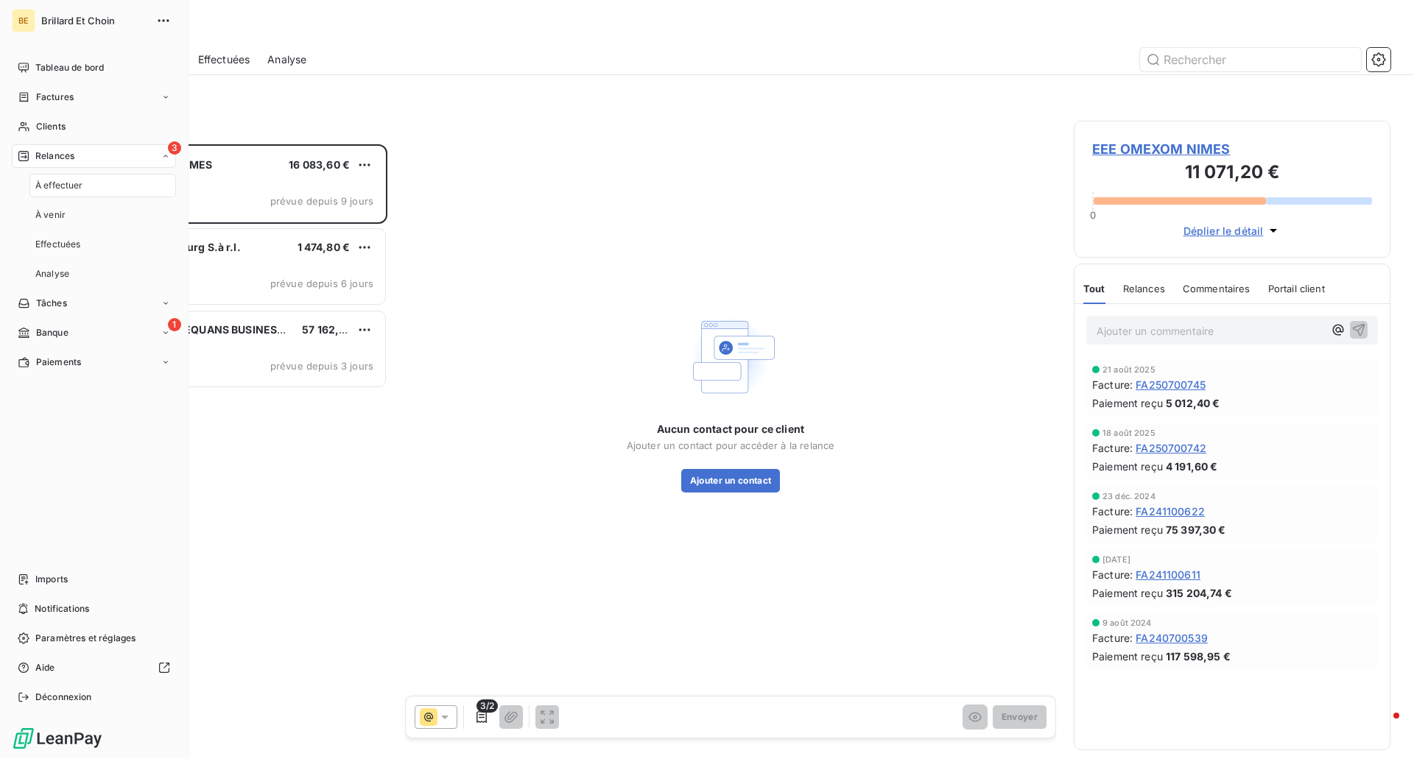
scroll to position [604, 306]
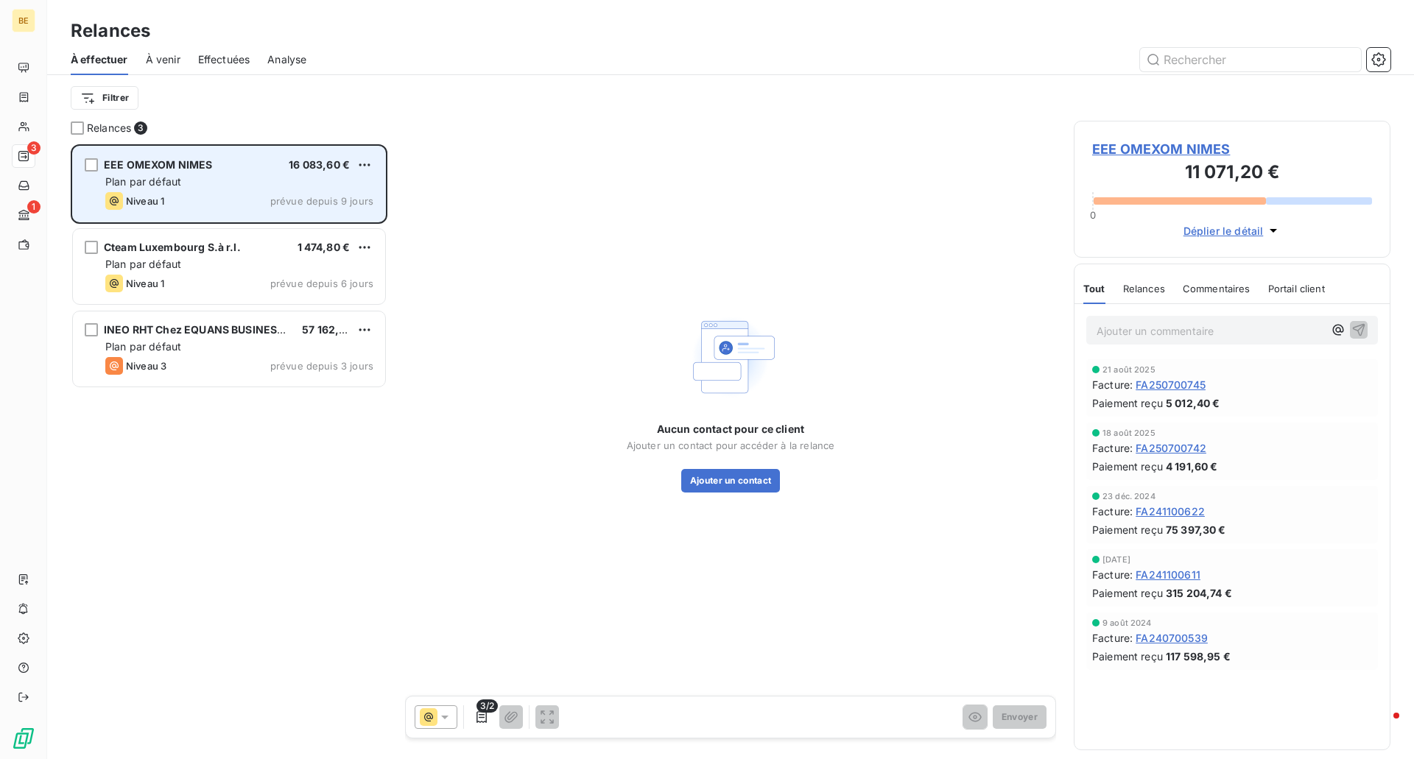
click at [260, 178] on div "Plan par défaut" at bounding box center [239, 182] width 268 height 15
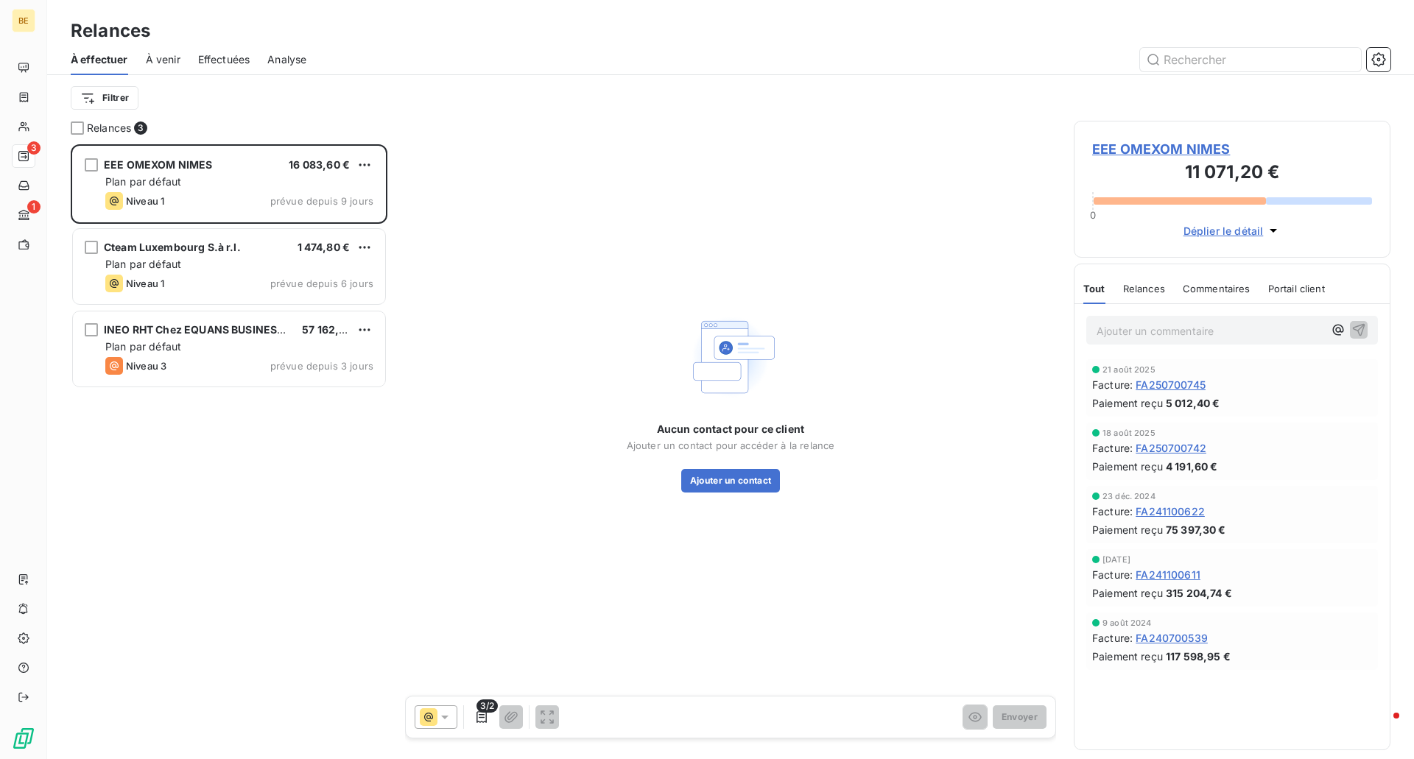
click at [1145, 581] on span "FA241100611" at bounding box center [1168, 574] width 65 height 15
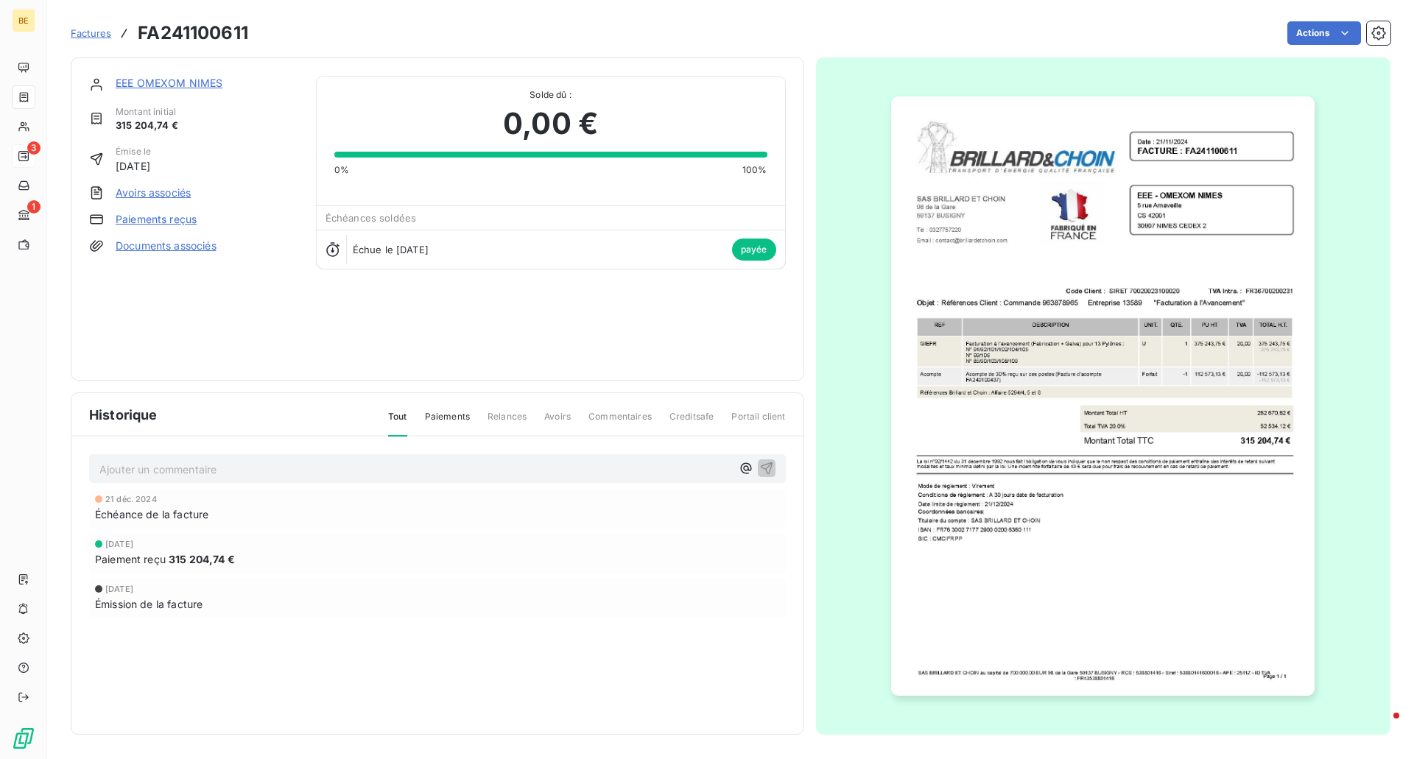
click at [760, 243] on span "payée" at bounding box center [754, 250] width 44 height 22
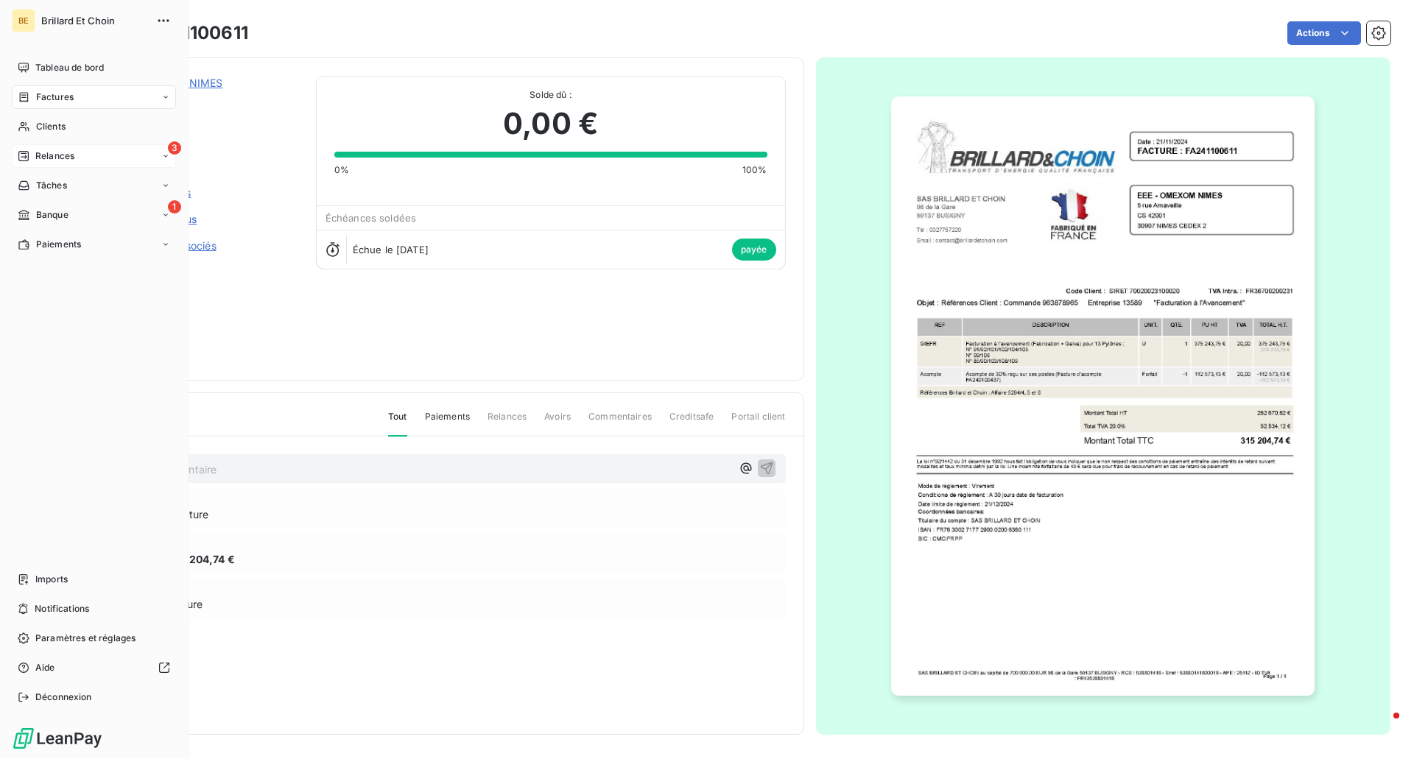
click at [41, 101] on span "Factures" at bounding box center [55, 97] width 38 height 13
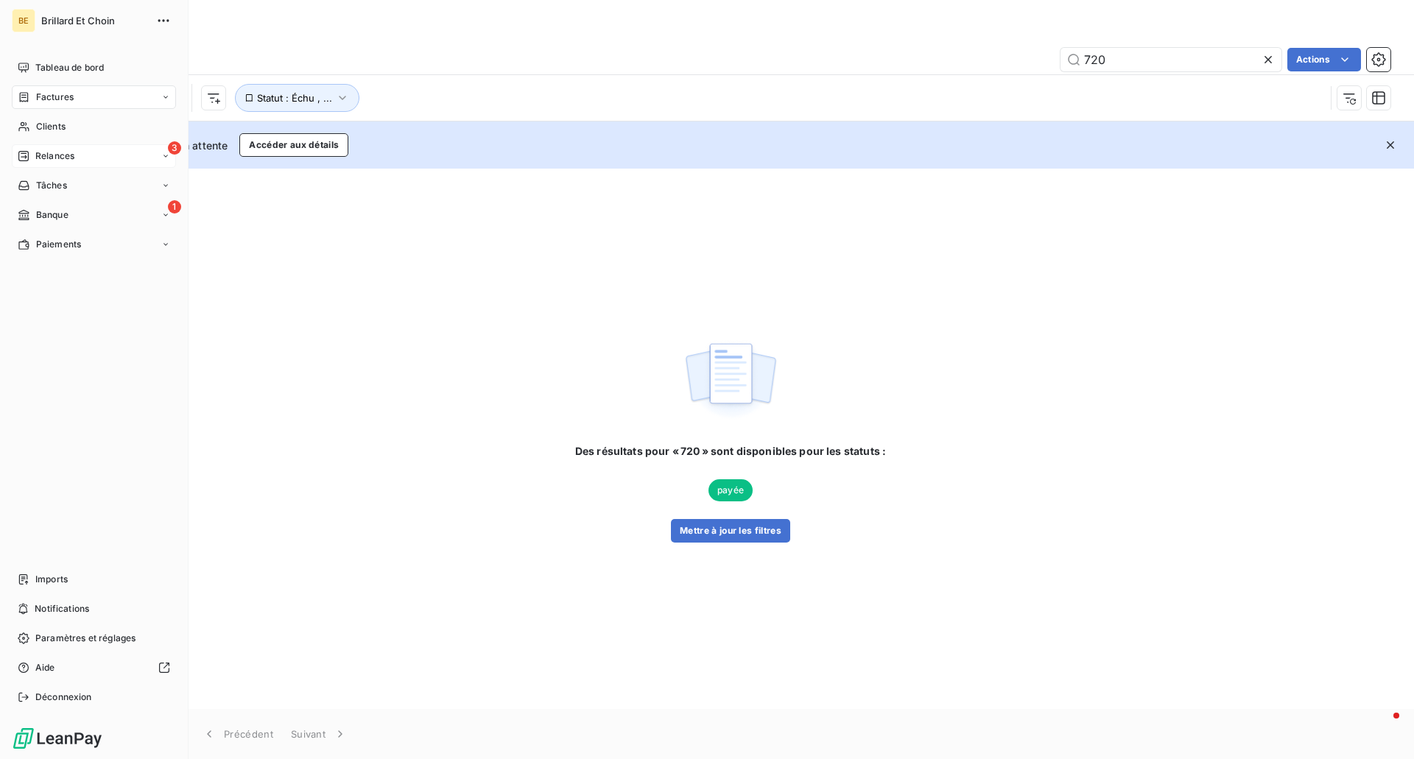
click at [61, 157] on span "Relances" at bounding box center [54, 155] width 39 height 13
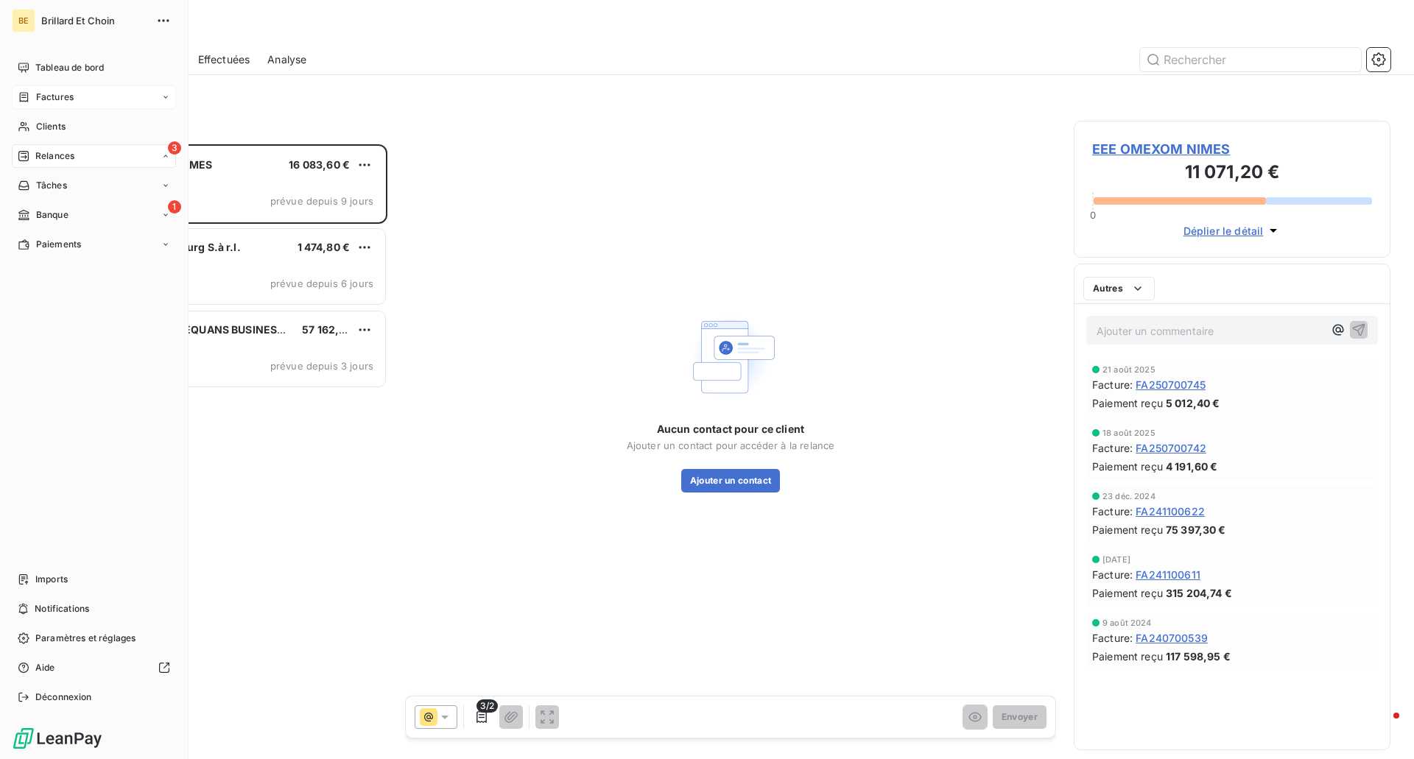
scroll to position [604, 306]
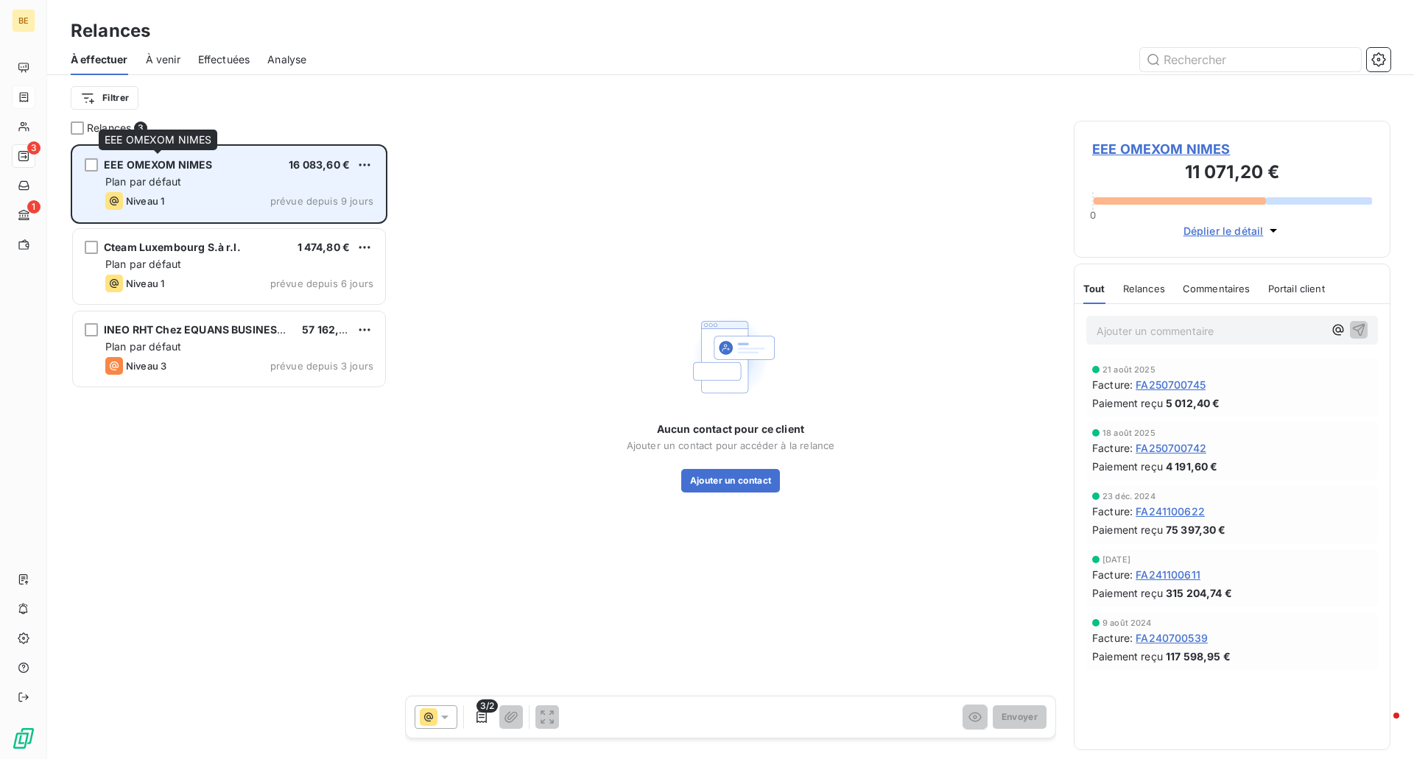
click at [184, 172] on div "EEE OMEXOM NIMES" at bounding box center [158, 165] width 108 height 15
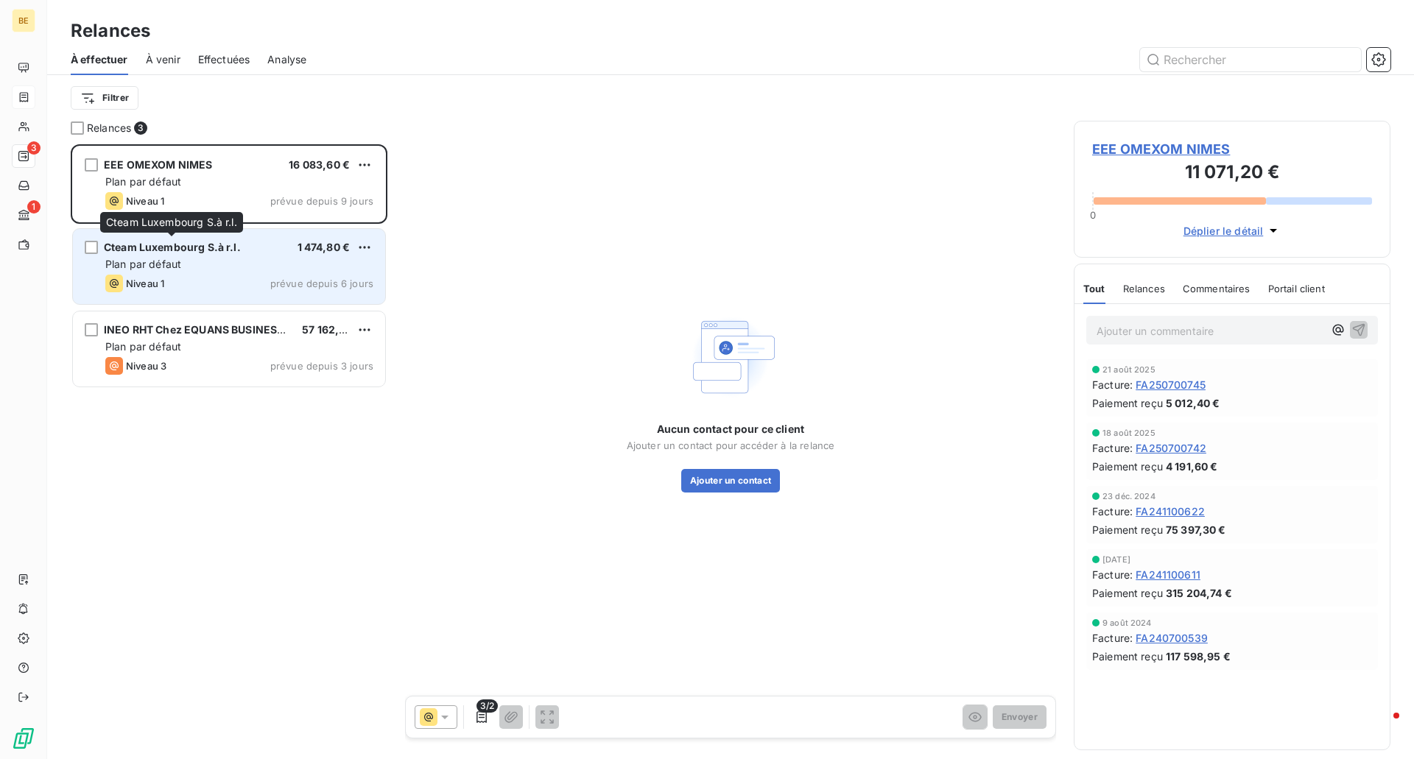
click at [177, 253] on div "Cteam Luxembourg S.à r.l." at bounding box center [172, 247] width 137 height 15
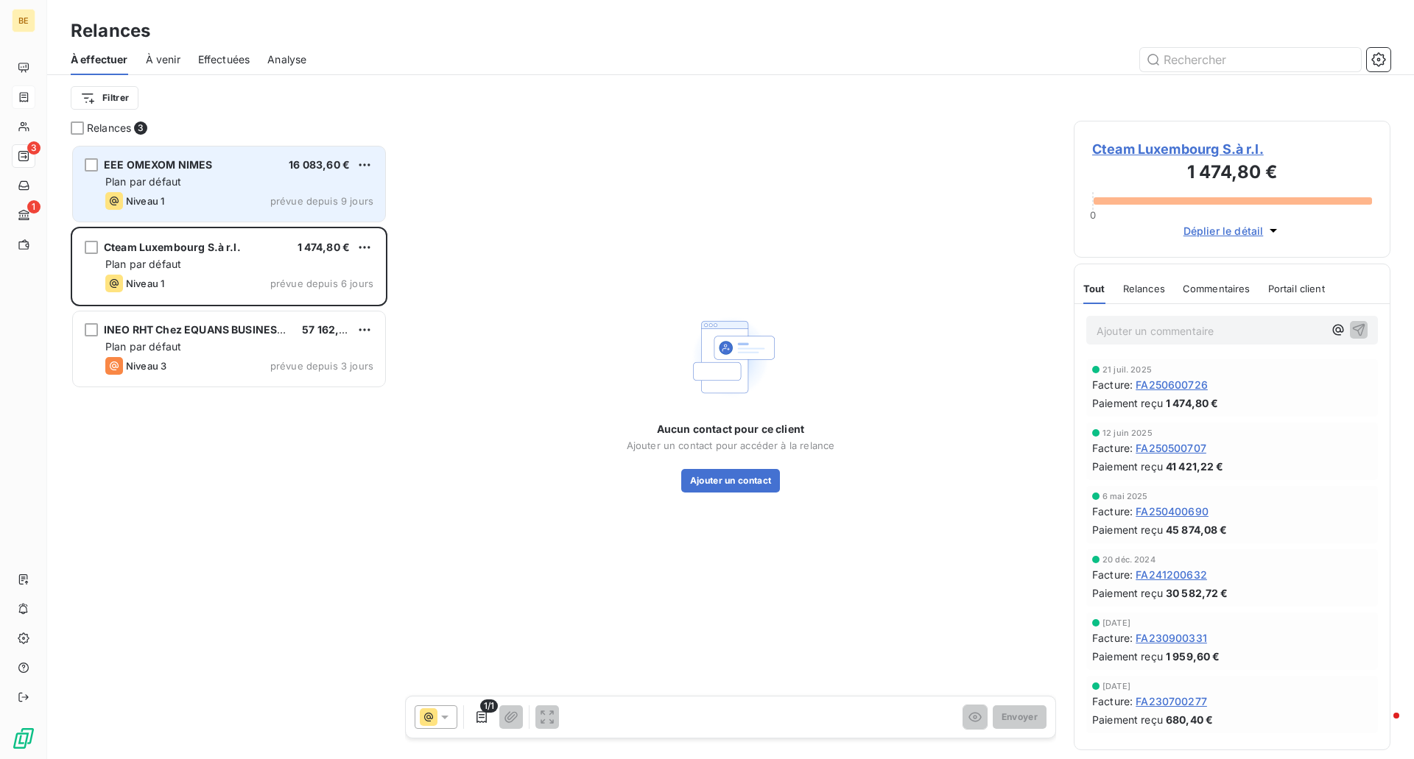
click at [224, 168] on div "EEE OMEXOM NIMES 16 083,60 €" at bounding box center [239, 164] width 268 height 13
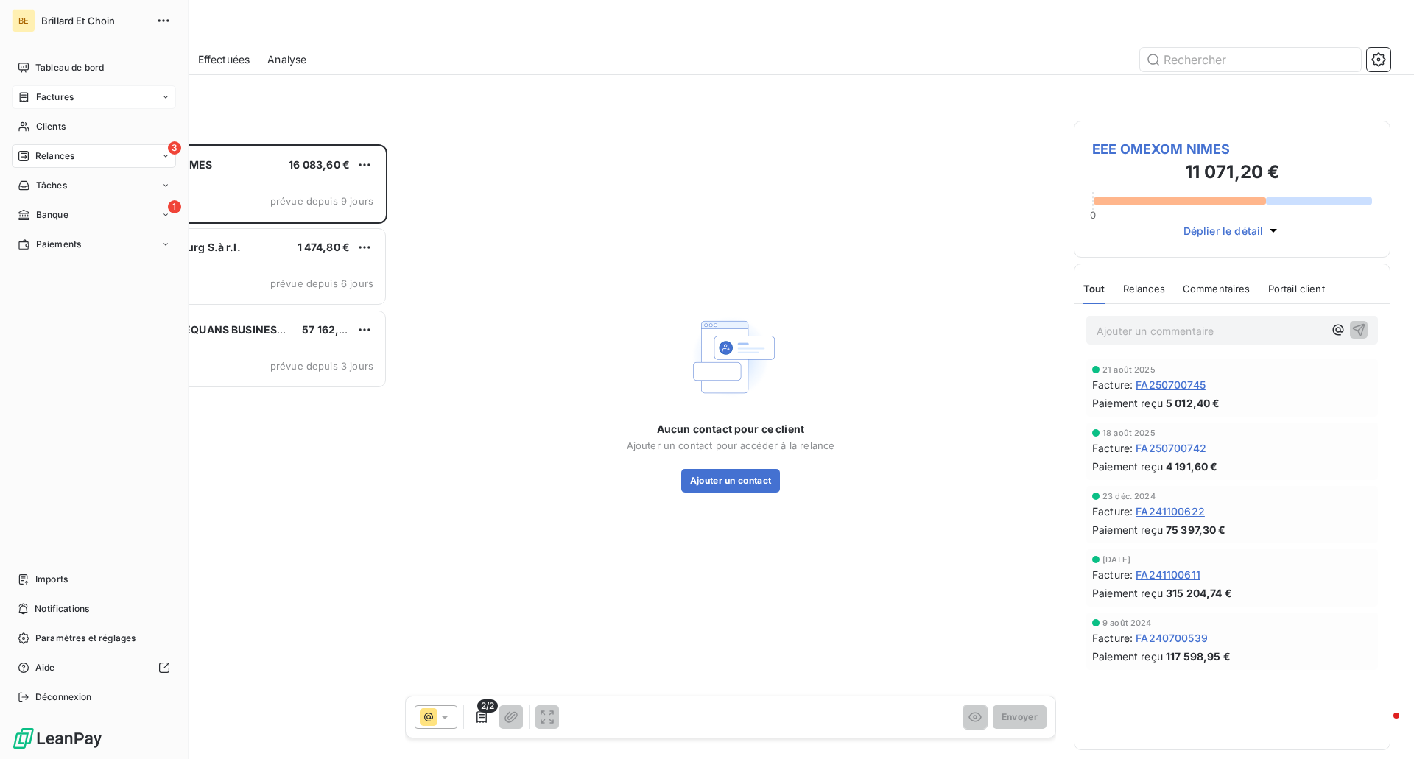
click at [66, 86] on div "Factures" at bounding box center [94, 97] width 164 height 24
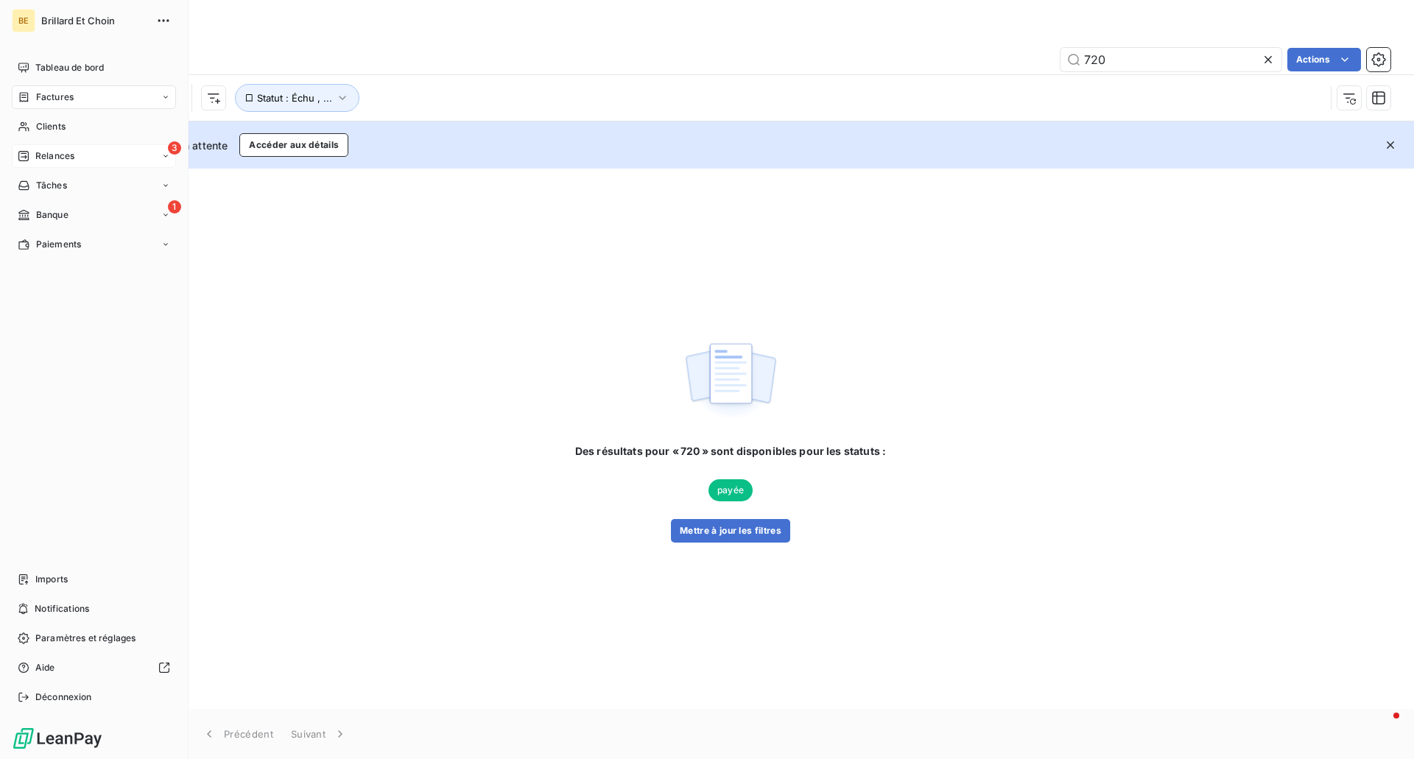
click at [44, 92] on span "Factures" at bounding box center [55, 97] width 38 height 13
click at [90, 96] on div "Factures" at bounding box center [94, 97] width 164 height 24
click at [33, 63] on div "Tableau de bord" at bounding box center [94, 68] width 164 height 24
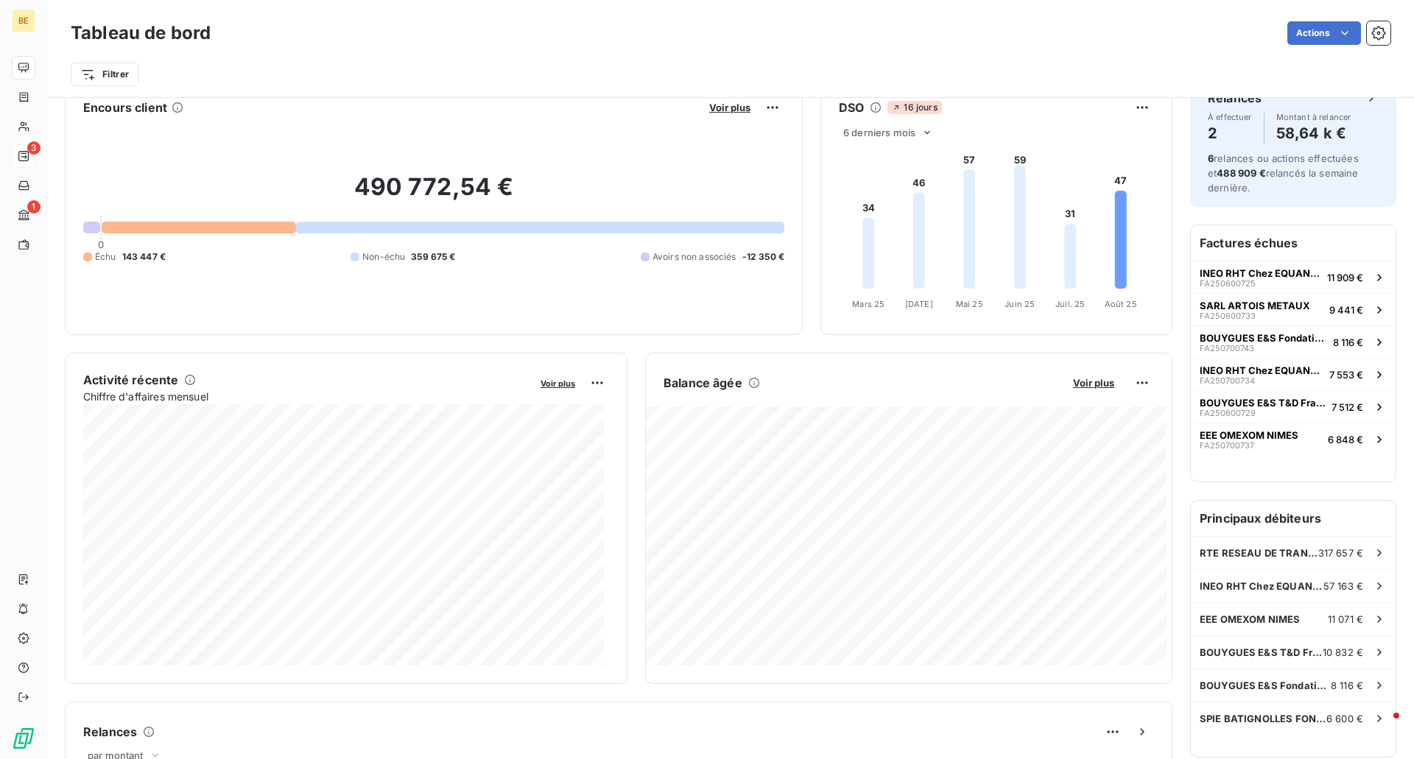
scroll to position [15, 0]
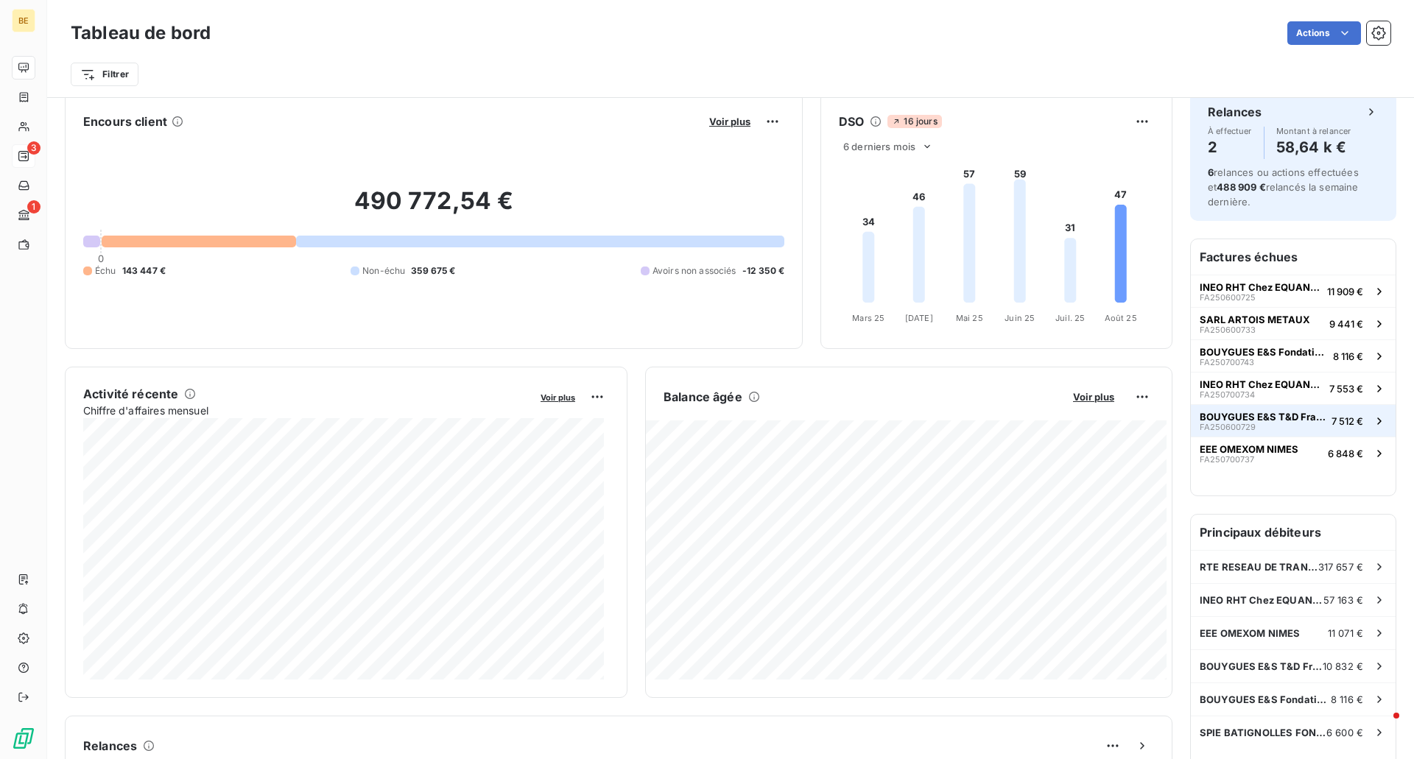
click at [1213, 420] on span "BOUYGUES E&S T&D France 833X" at bounding box center [1263, 417] width 126 height 12
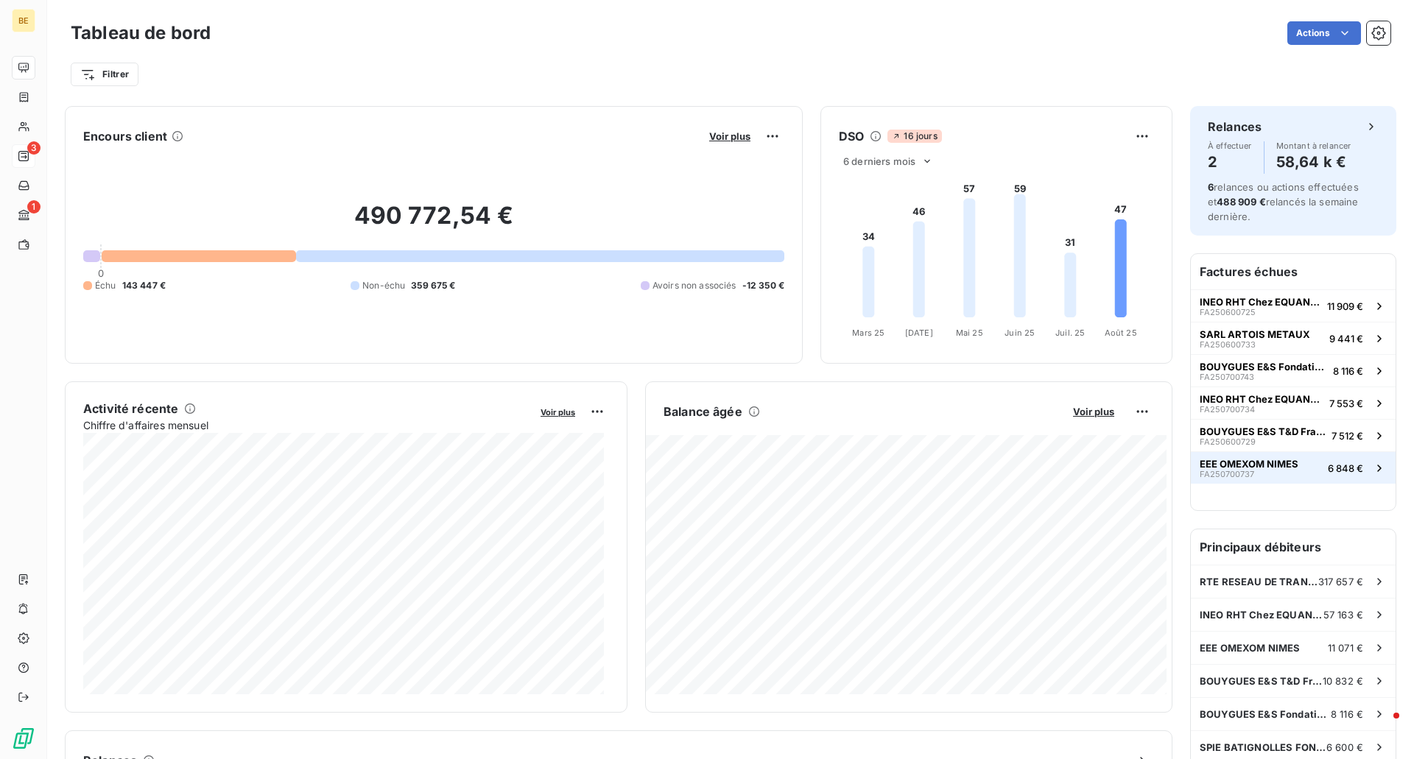
click at [1248, 461] on span "EEE OMEXOM NIMES" at bounding box center [1249, 464] width 99 height 12
click at [1220, 392] on button "INEO RHT Chez EQUANS BUSINESS SUPPORT FA250700734 7 553 €" at bounding box center [1293, 403] width 205 height 32
click at [1301, 365] on span "BOUYGUES E&S Fondations 896X" at bounding box center [1263, 367] width 127 height 12
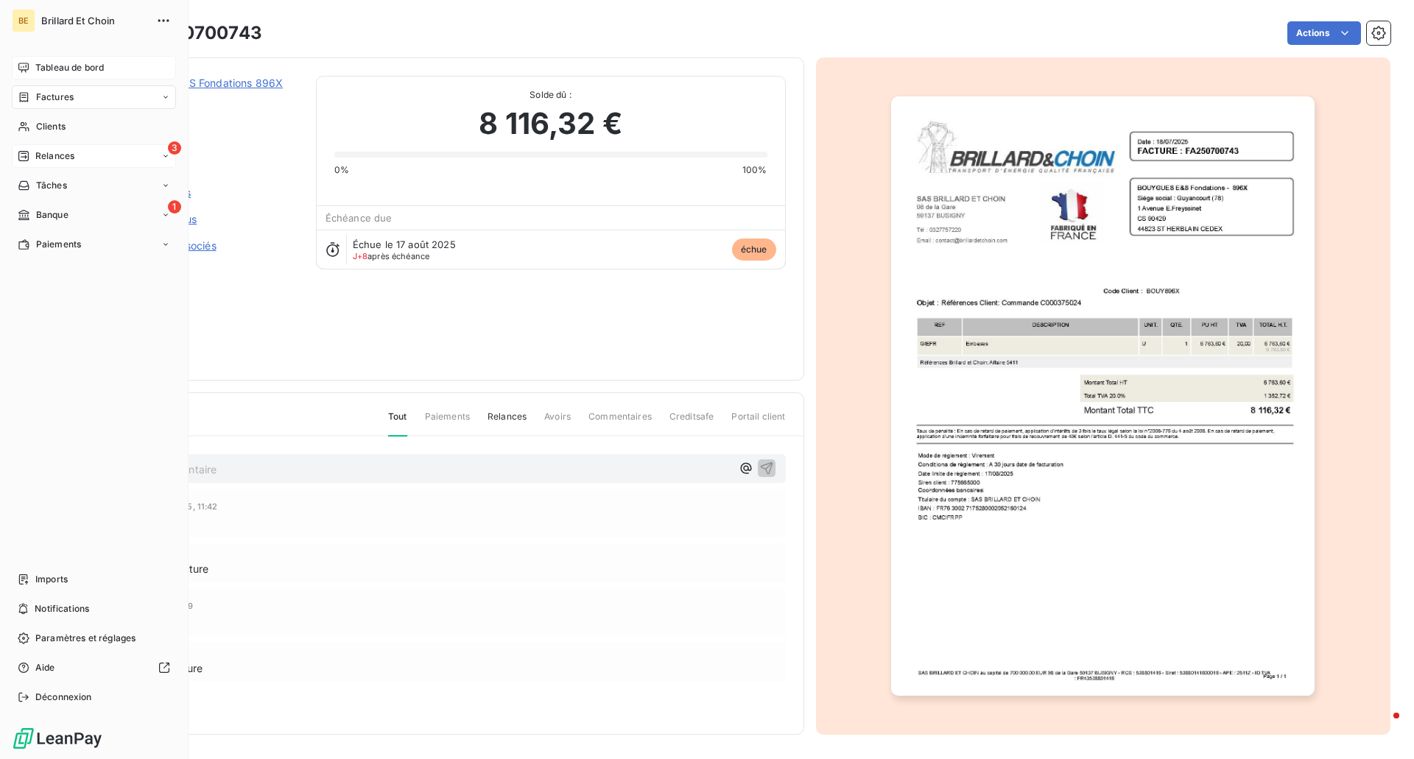
click at [28, 64] on icon at bounding box center [23, 68] width 10 height 10
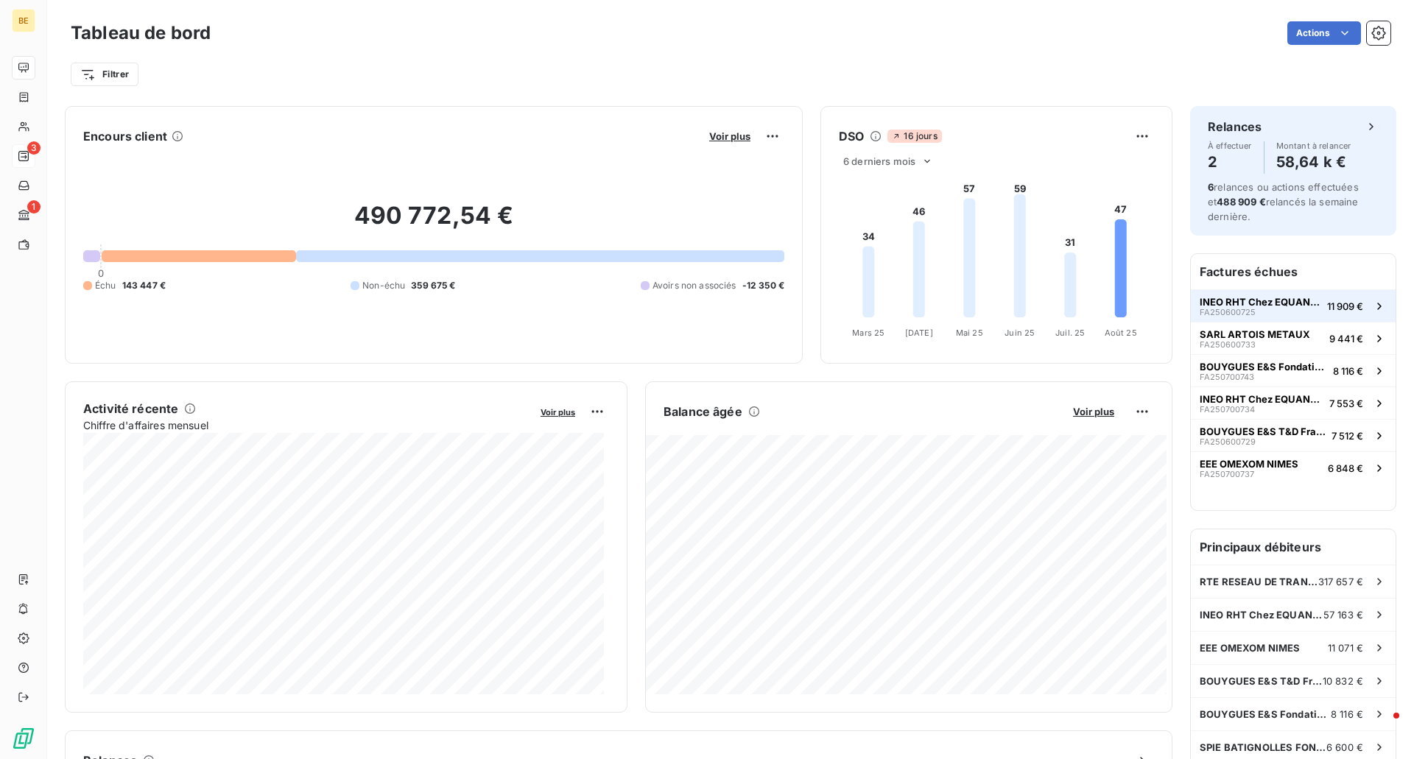
click at [1248, 311] on div "INEO RHT Chez EQUANS BUSINESS SUPPORT FA250600725" at bounding box center [1261, 306] width 122 height 21
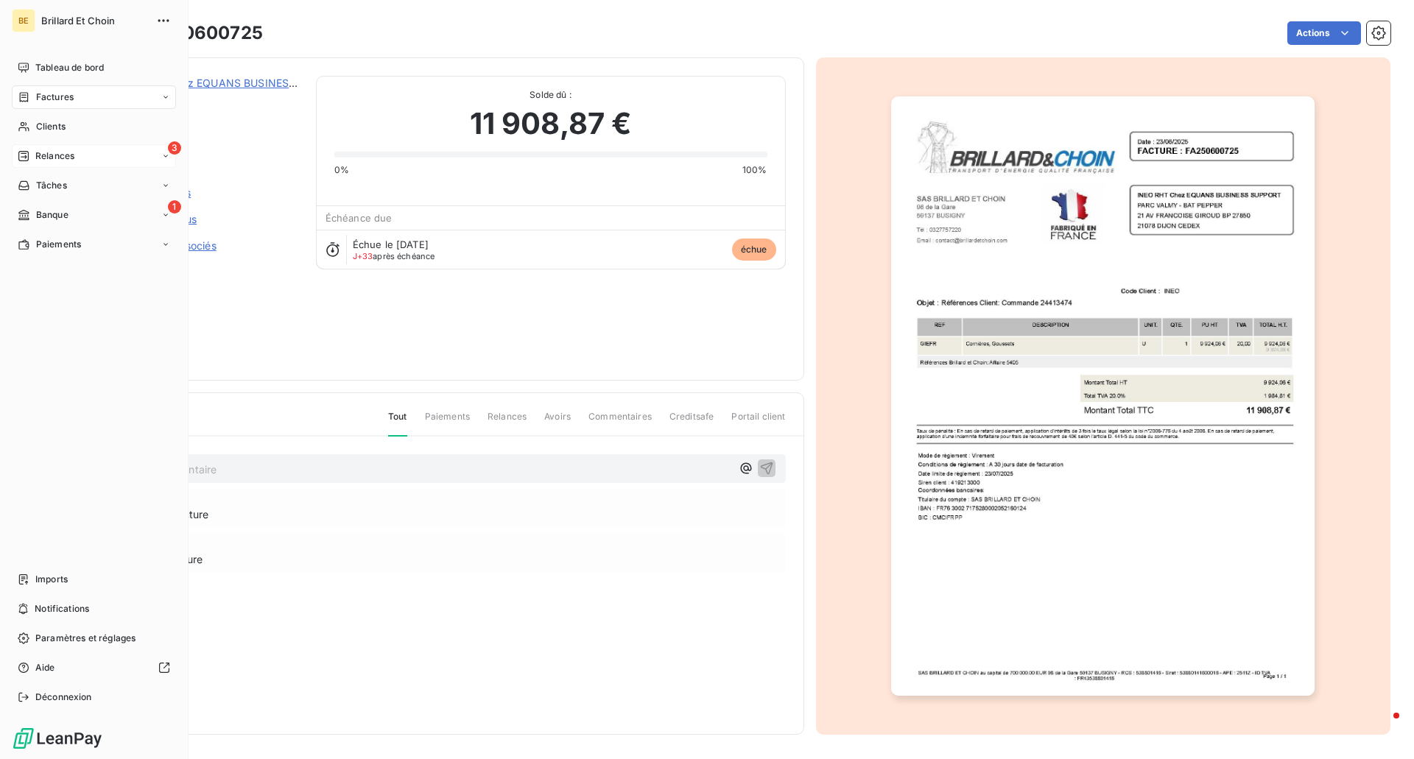
click at [71, 168] on nav "Tableau de bord Factures Clients 3 Relances Tâches 1 Banque Paiements" at bounding box center [94, 156] width 164 height 200
click at [58, 161] on span "Relances" at bounding box center [54, 155] width 39 height 13
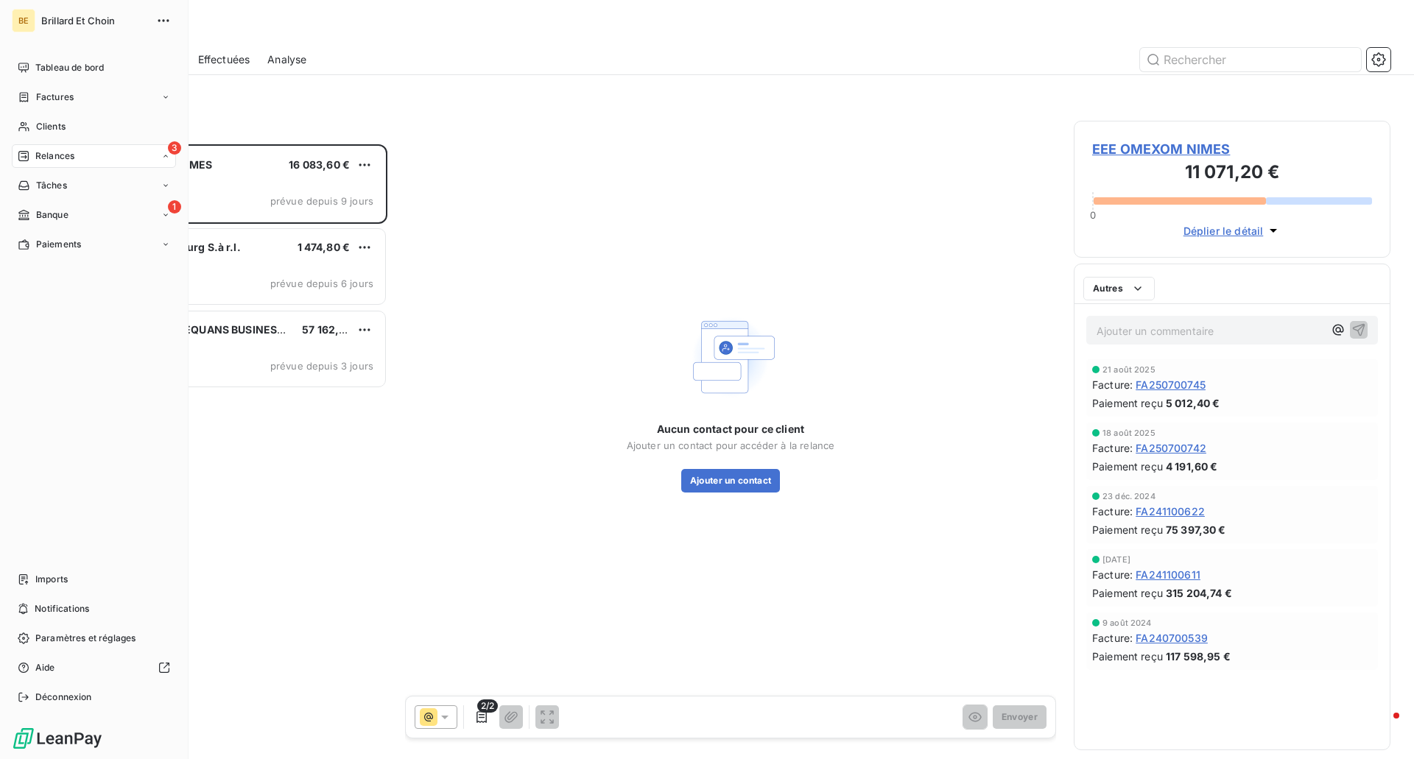
scroll to position [604, 306]
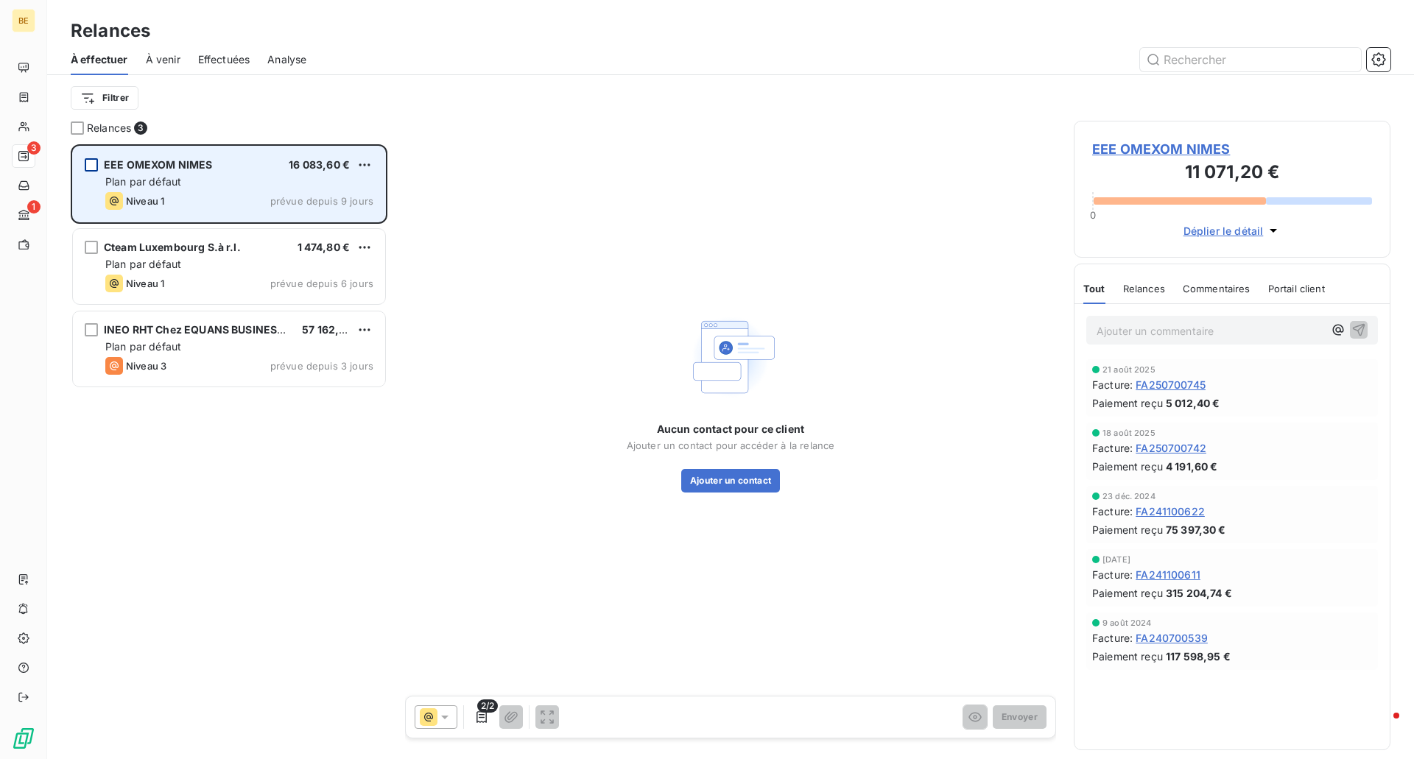
click at [94, 166] on div "grid" at bounding box center [91, 164] width 13 height 13
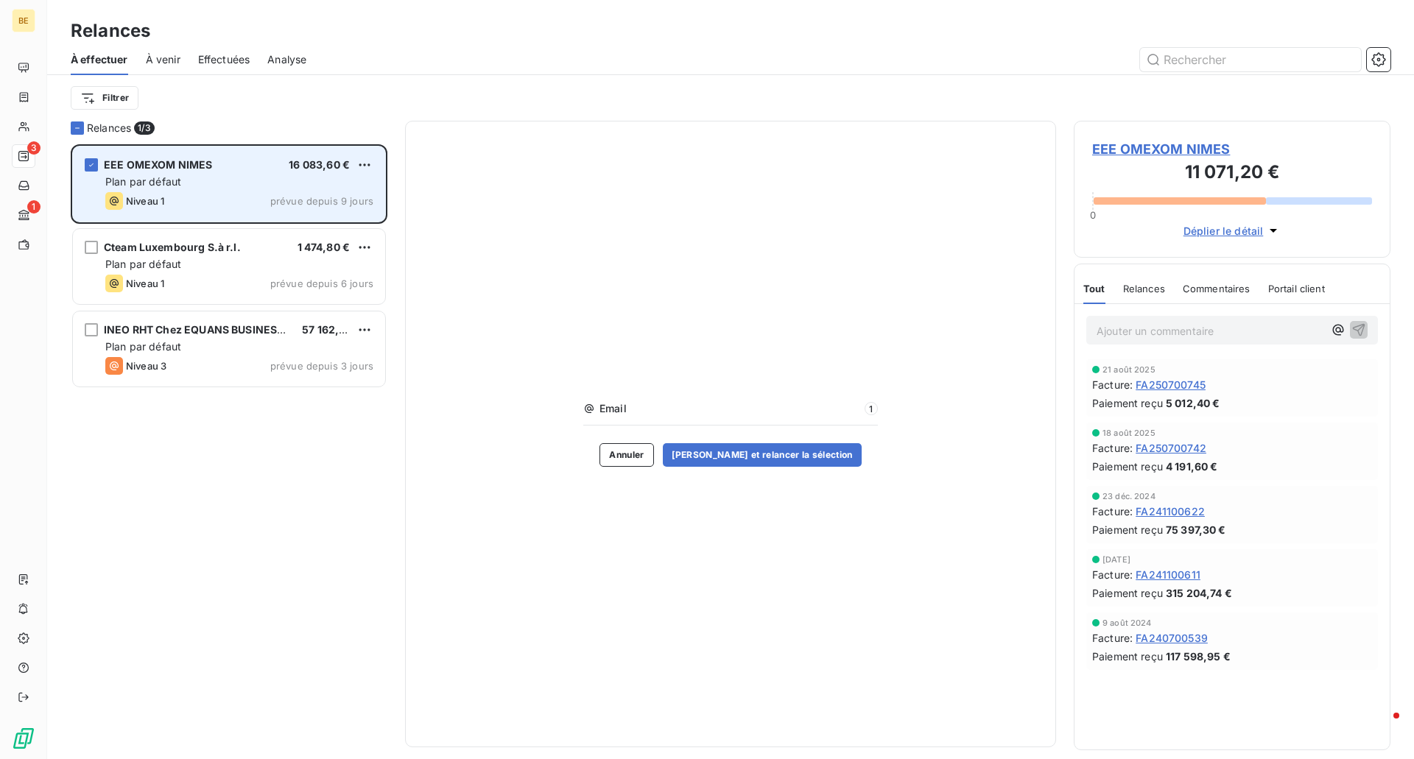
click at [139, 163] on span "EEE OMEXOM NIMES" at bounding box center [158, 164] width 108 height 13
click at [94, 163] on icon "grid" at bounding box center [91, 165] width 9 height 9
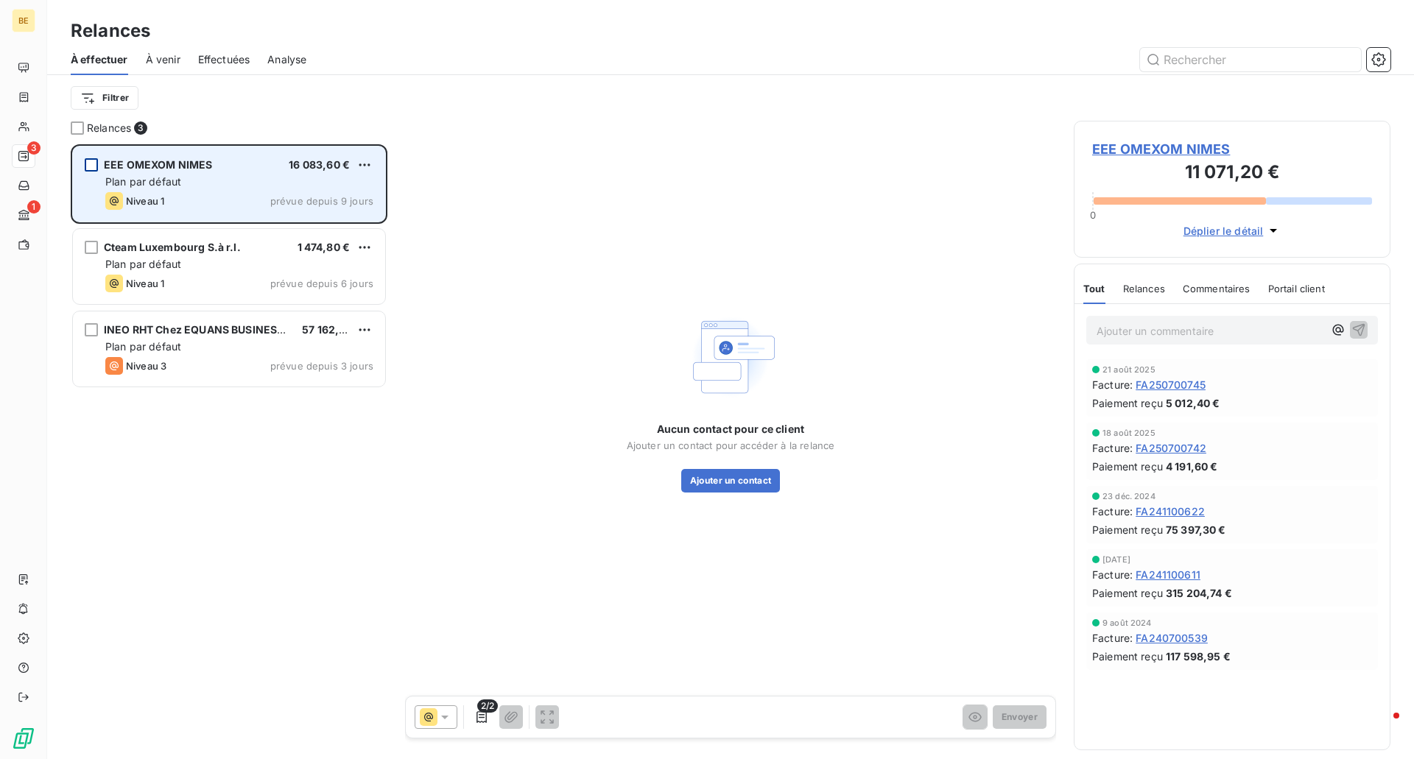
click at [215, 172] on div "EEE OMEXOM NIMES 16 083,60 € Plan par défaut Niveau 1 prévue depuis 9 jours" at bounding box center [229, 184] width 312 height 75
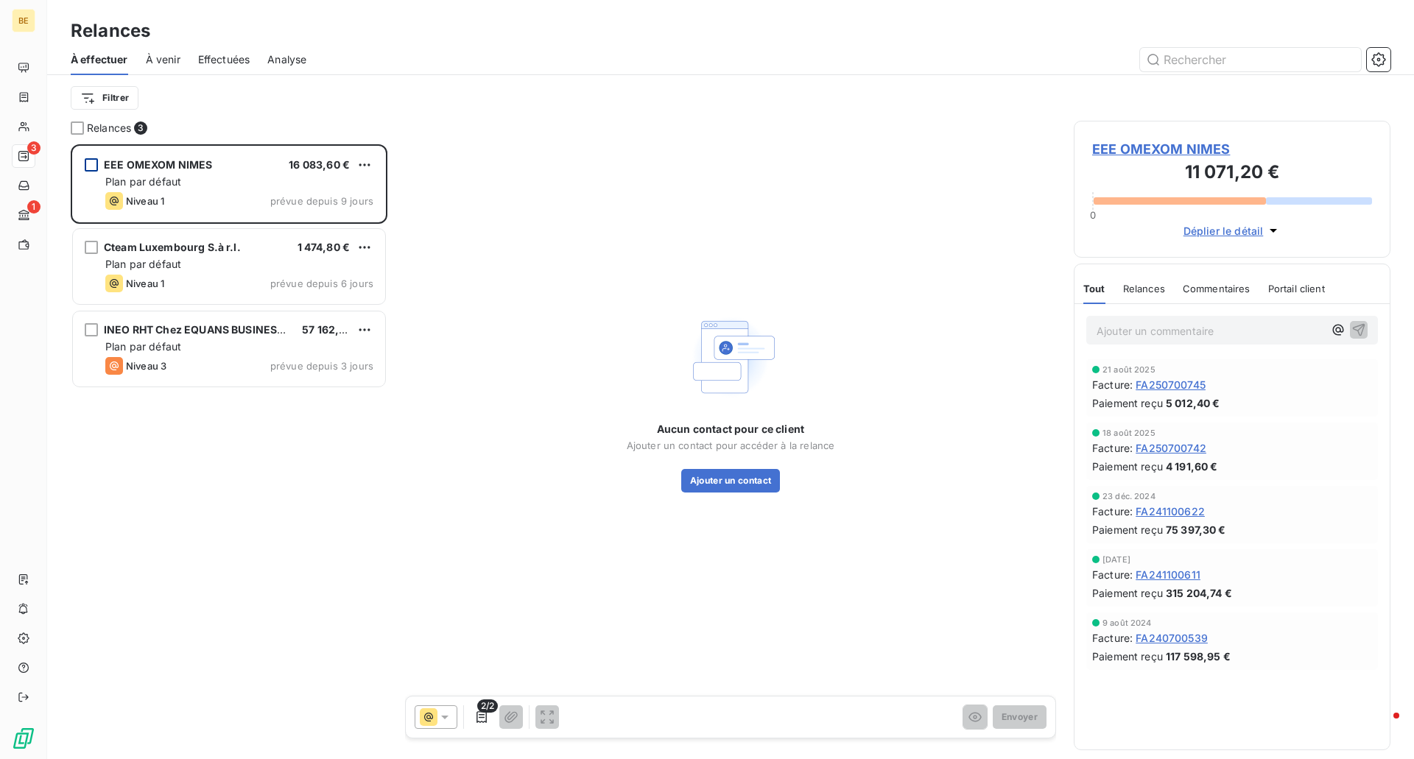
click at [328, 163] on span "16 083,60 €" at bounding box center [319, 164] width 61 height 13
click at [362, 161] on html "BE 3 1 Relances À effectuer À venir Effectuées Analyse Filtrer Relances 3 EEE O…" at bounding box center [707, 379] width 1414 height 759
click at [239, 171] on html "BE 3 1 Relances À effectuer À venir Effectuées Analyse Filtrer Relances 3 EEE O…" at bounding box center [707, 379] width 1414 height 759
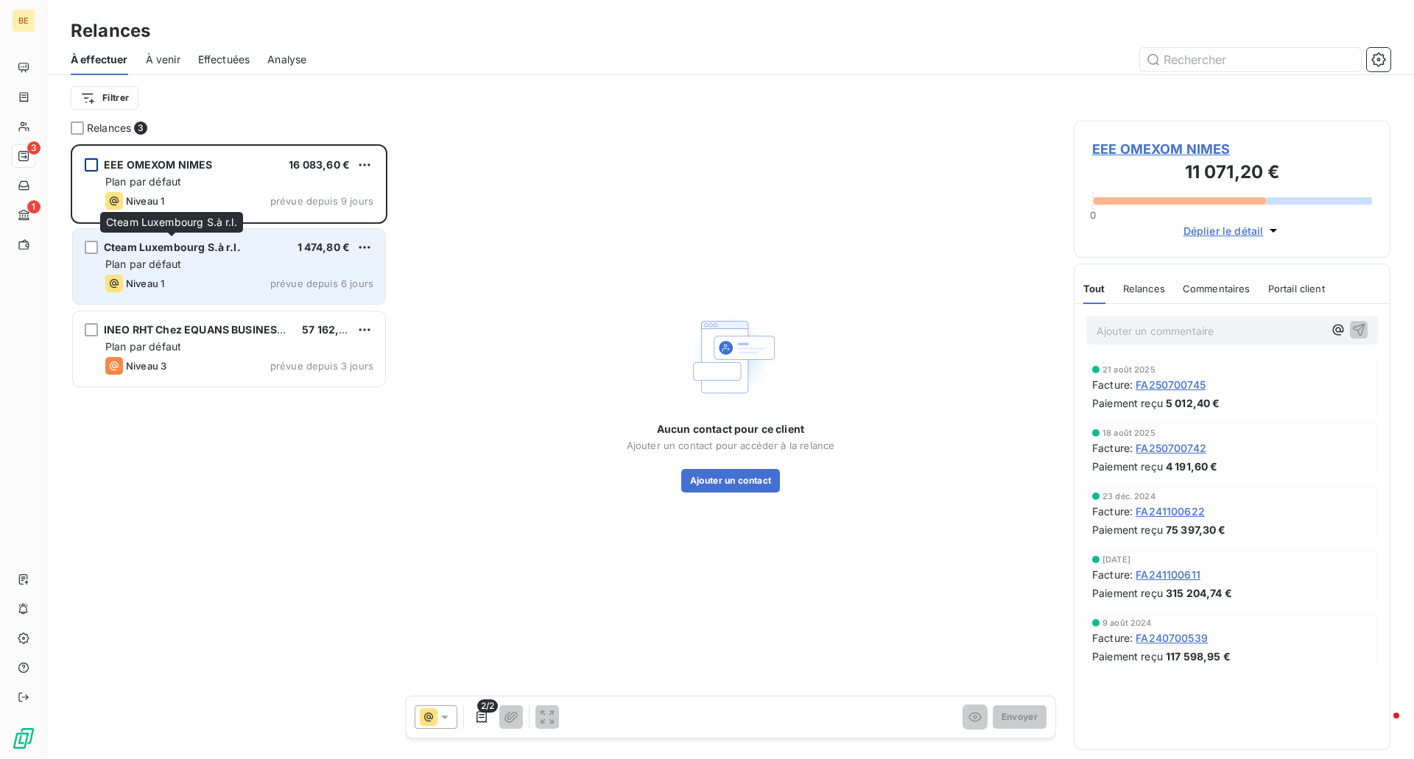
click at [183, 253] on span "Cteam Luxembourg S.à r.l." at bounding box center [172, 247] width 137 height 13
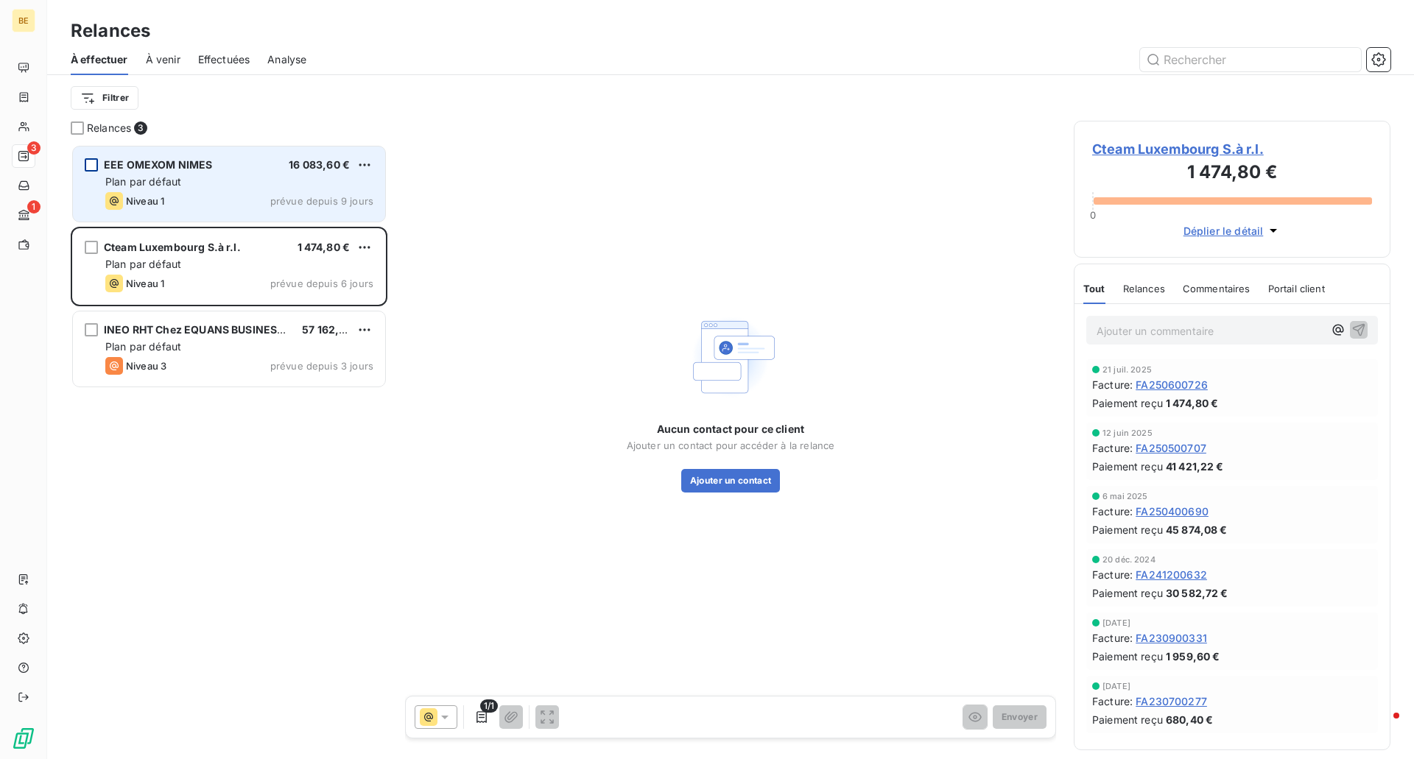
click at [144, 173] on div "EEE OMEXOM NIMES 16 083,60 € Plan par défaut Niveau 1 prévue depuis 9 jours" at bounding box center [229, 184] width 312 height 75
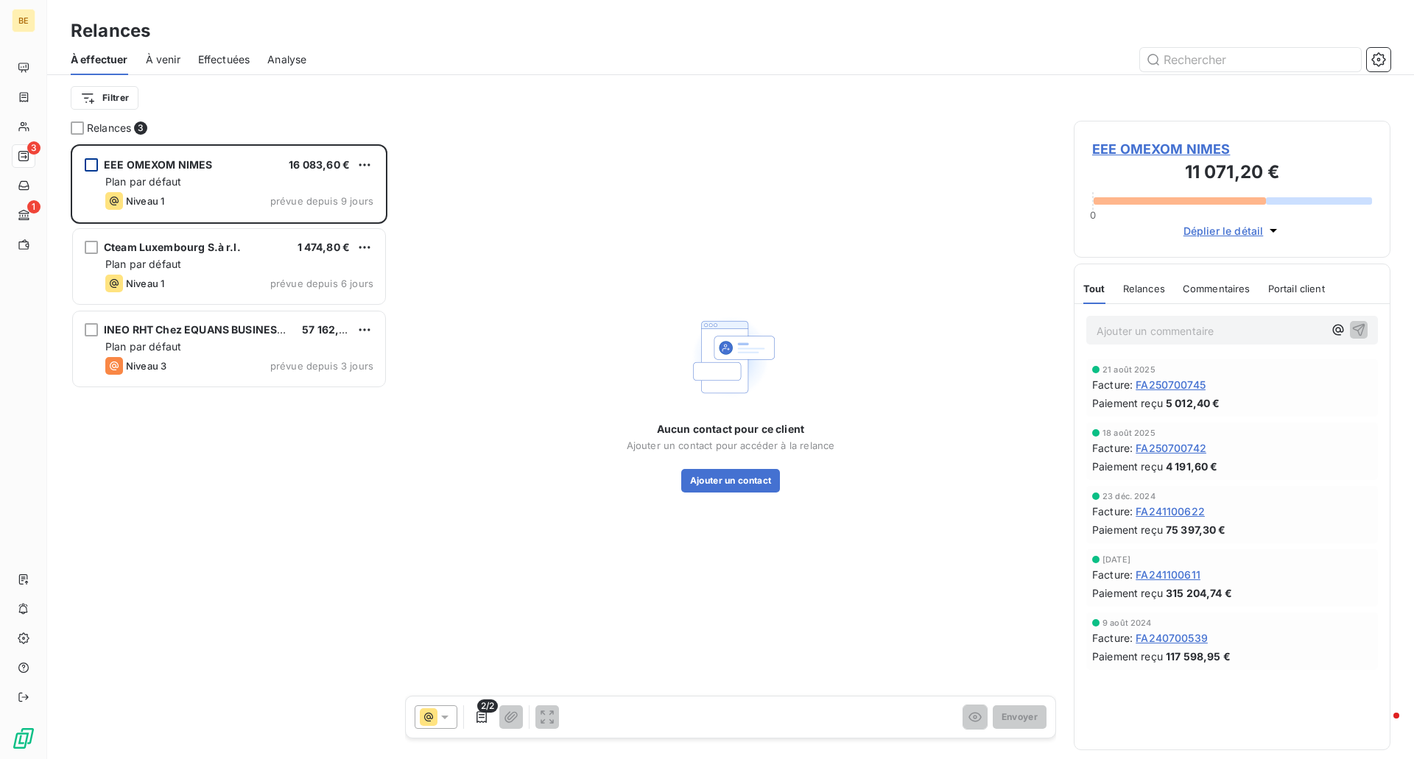
click at [1220, 228] on span "Déplier le détail" at bounding box center [1223, 230] width 80 height 15
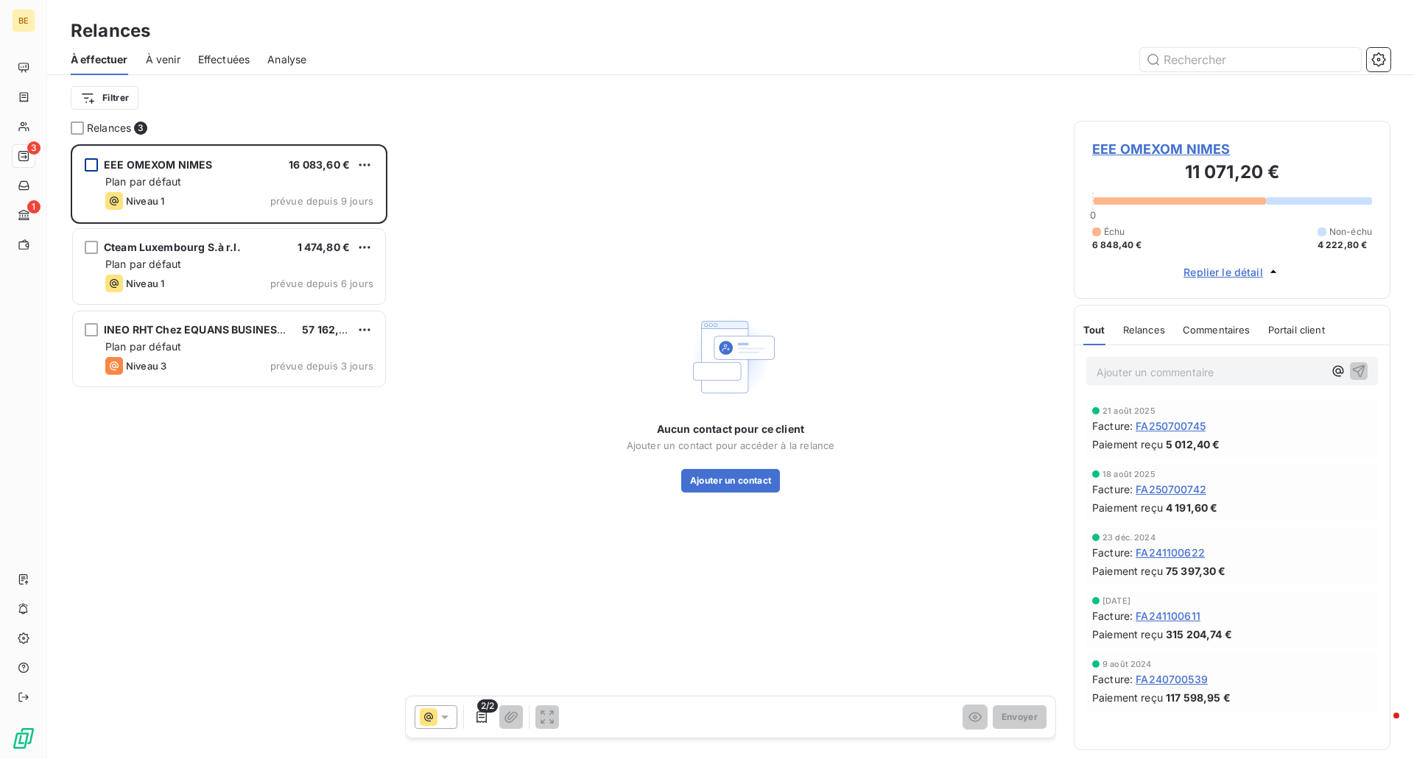
click at [1180, 146] on span "EEE OMEXOM NIMES" at bounding box center [1232, 149] width 280 height 20
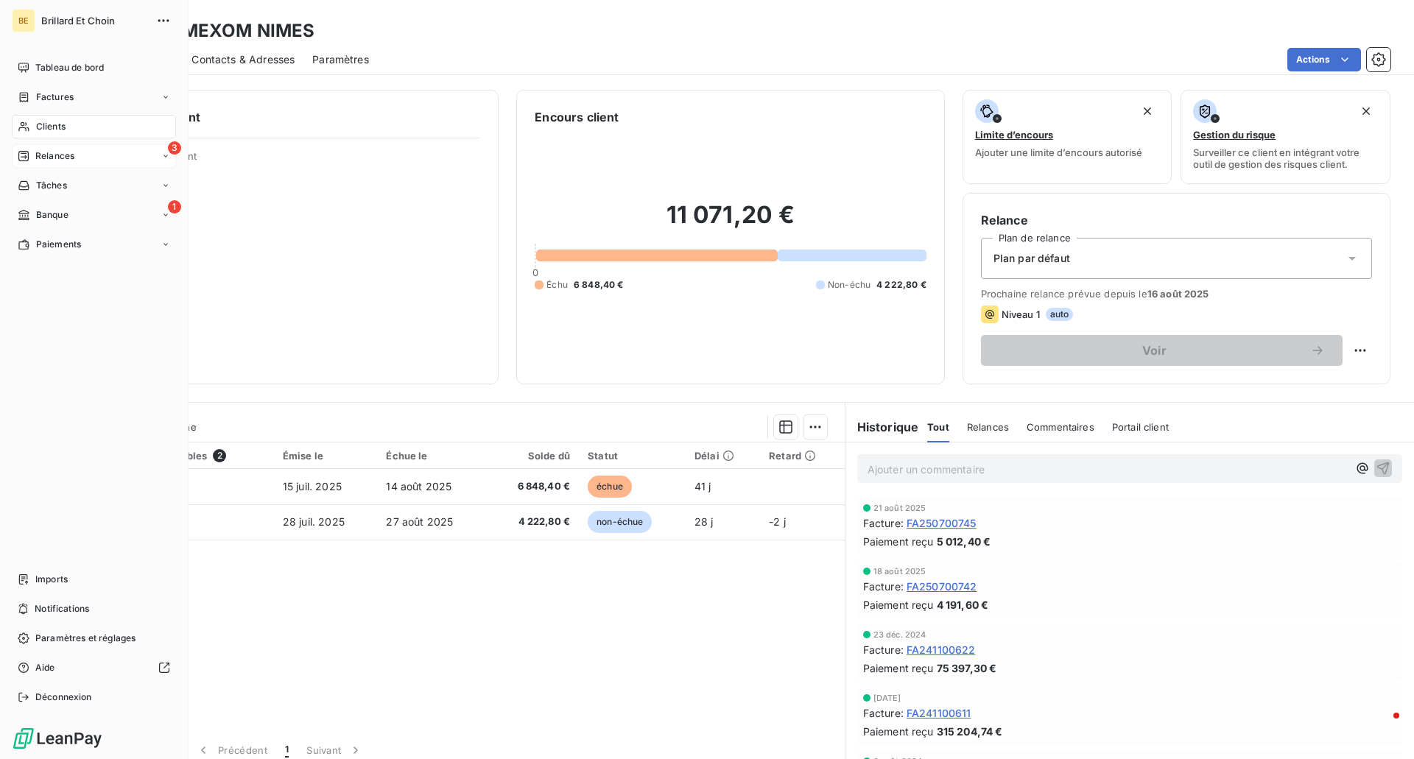
click at [36, 154] on span "Relances" at bounding box center [54, 155] width 39 height 13
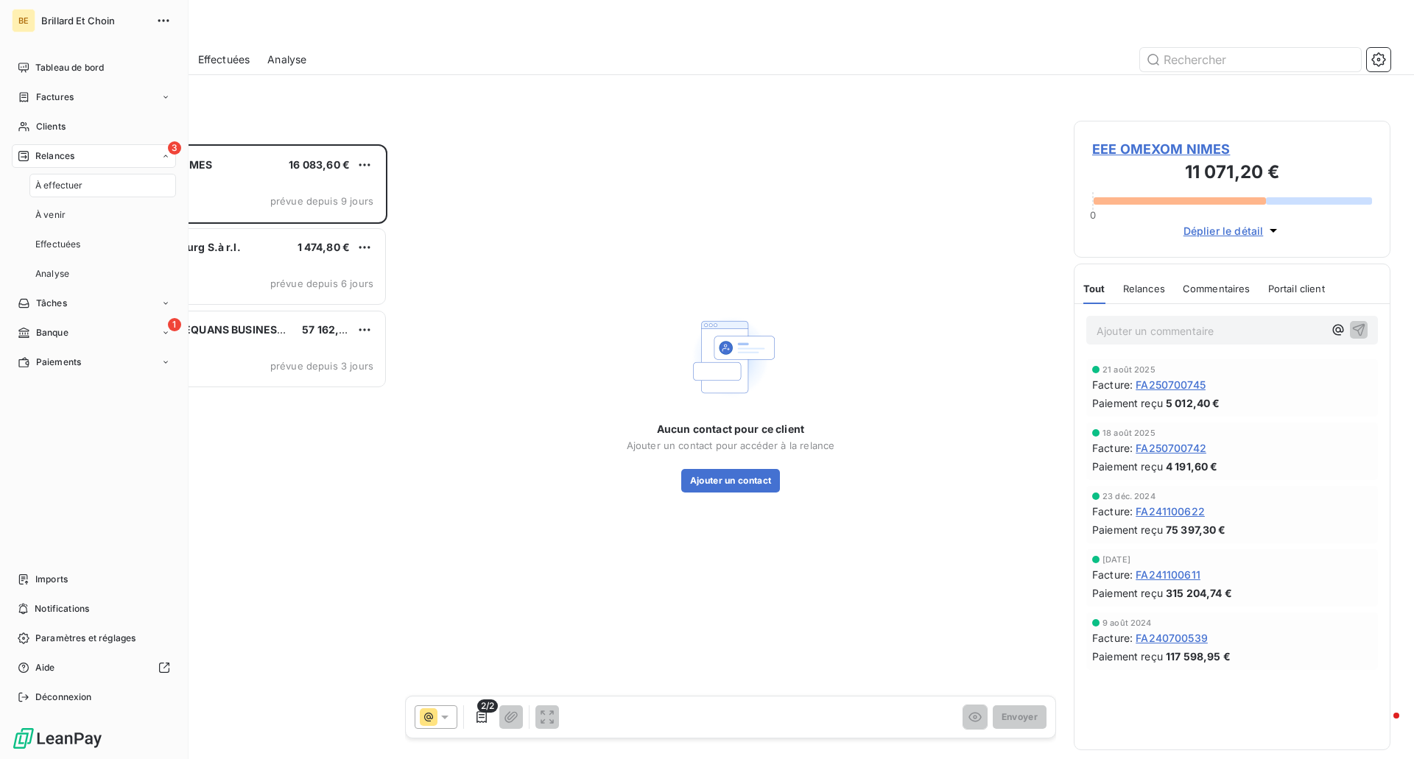
scroll to position [604, 306]
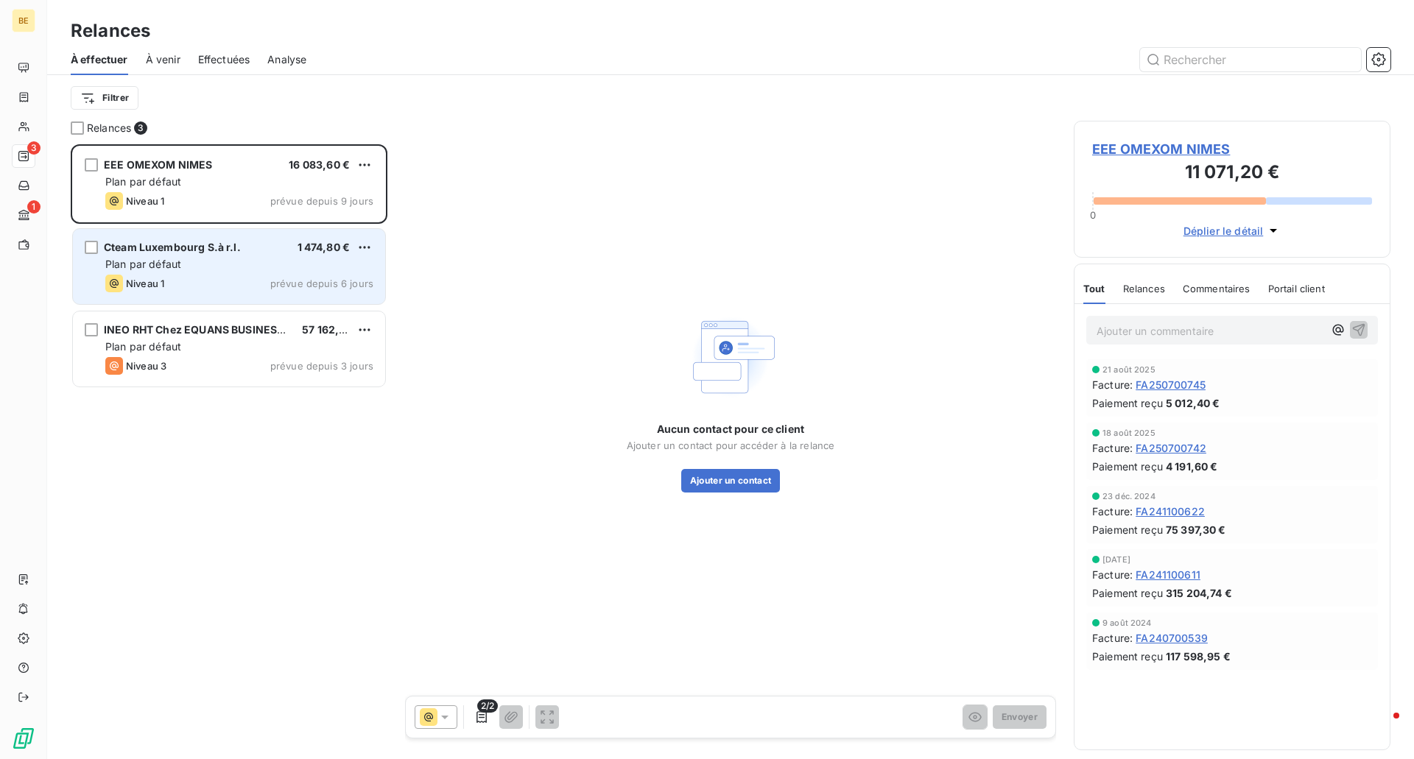
click at [151, 253] on div "Cteam Luxembourg S.à r.l." at bounding box center [172, 247] width 137 height 15
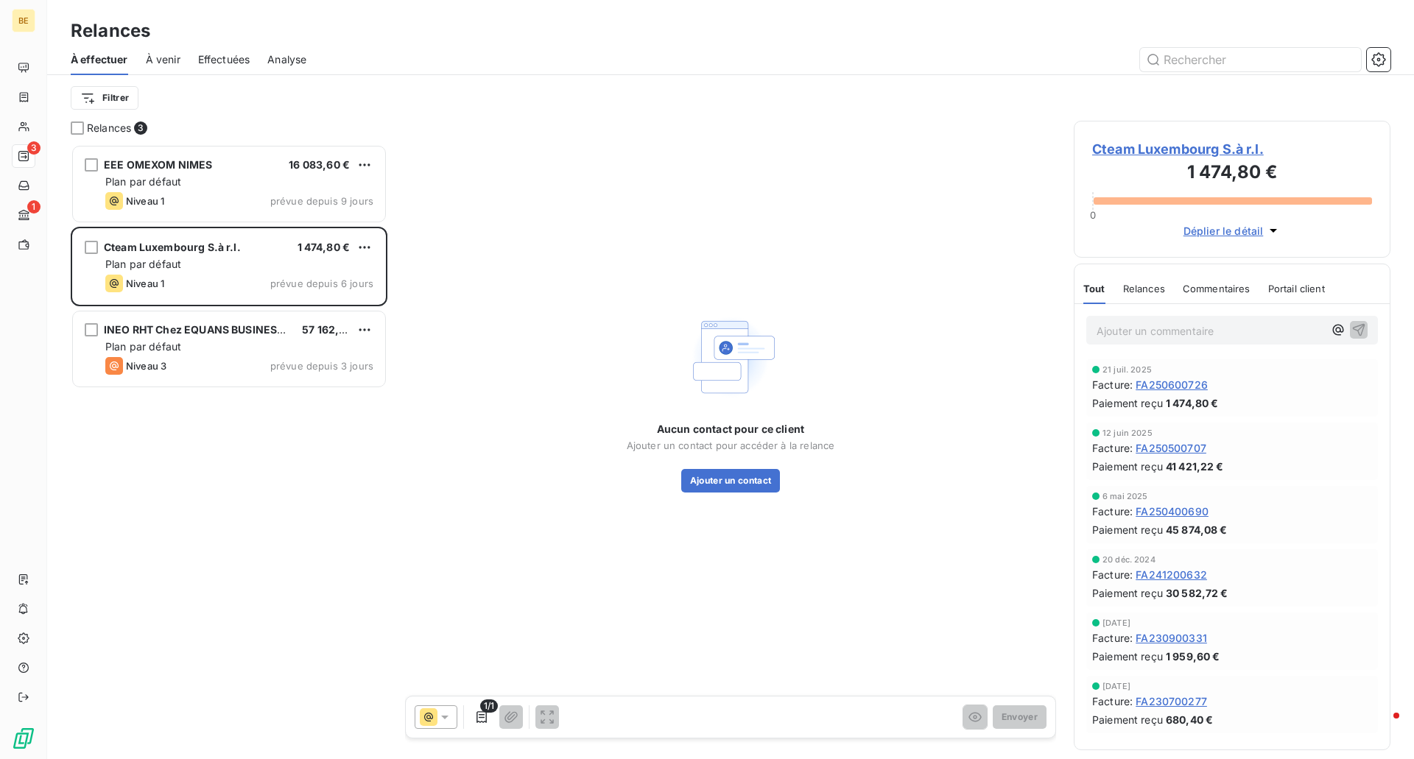
click at [1231, 228] on span "Déplier le détail" at bounding box center [1223, 230] width 80 height 15
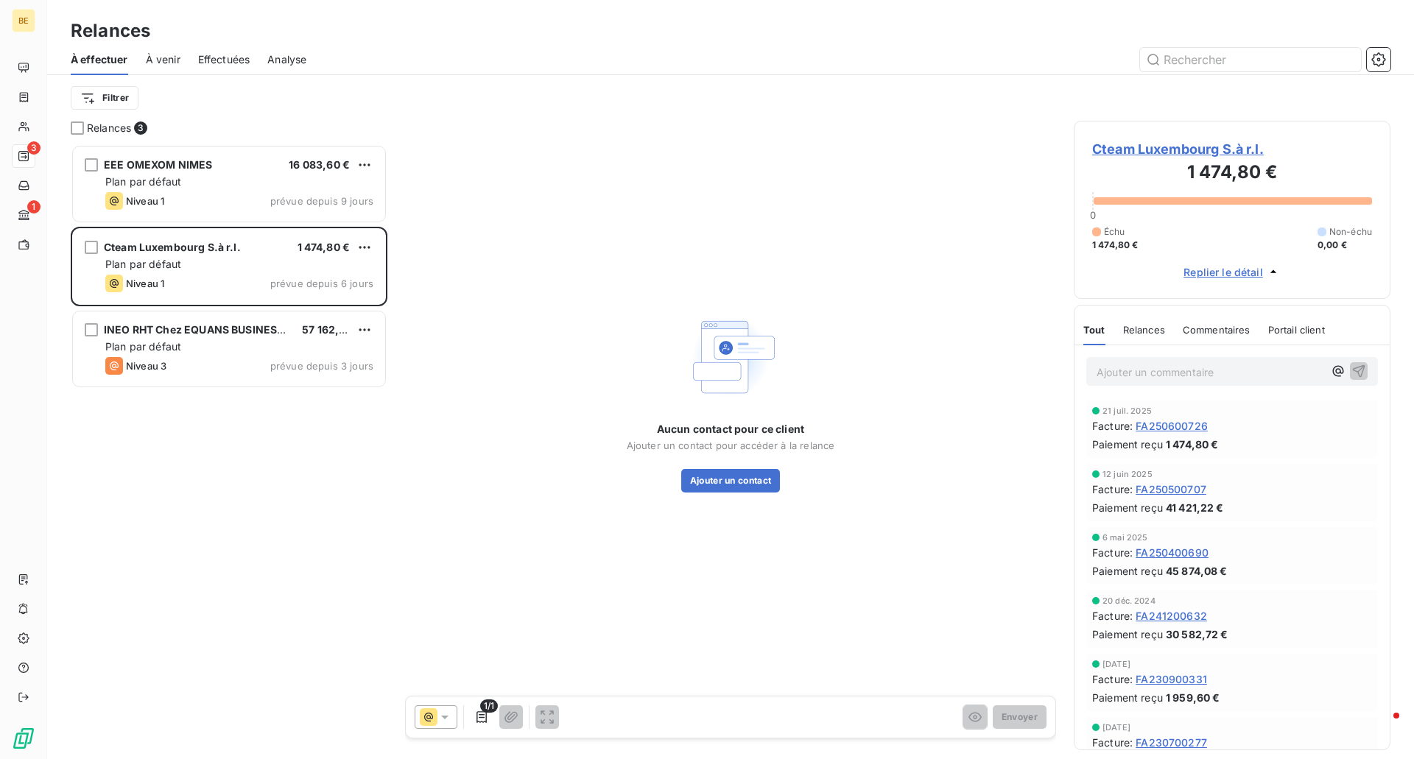
click at [1216, 271] on span "Replier le détail" at bounding box center [1223, 271] width 80 height 15
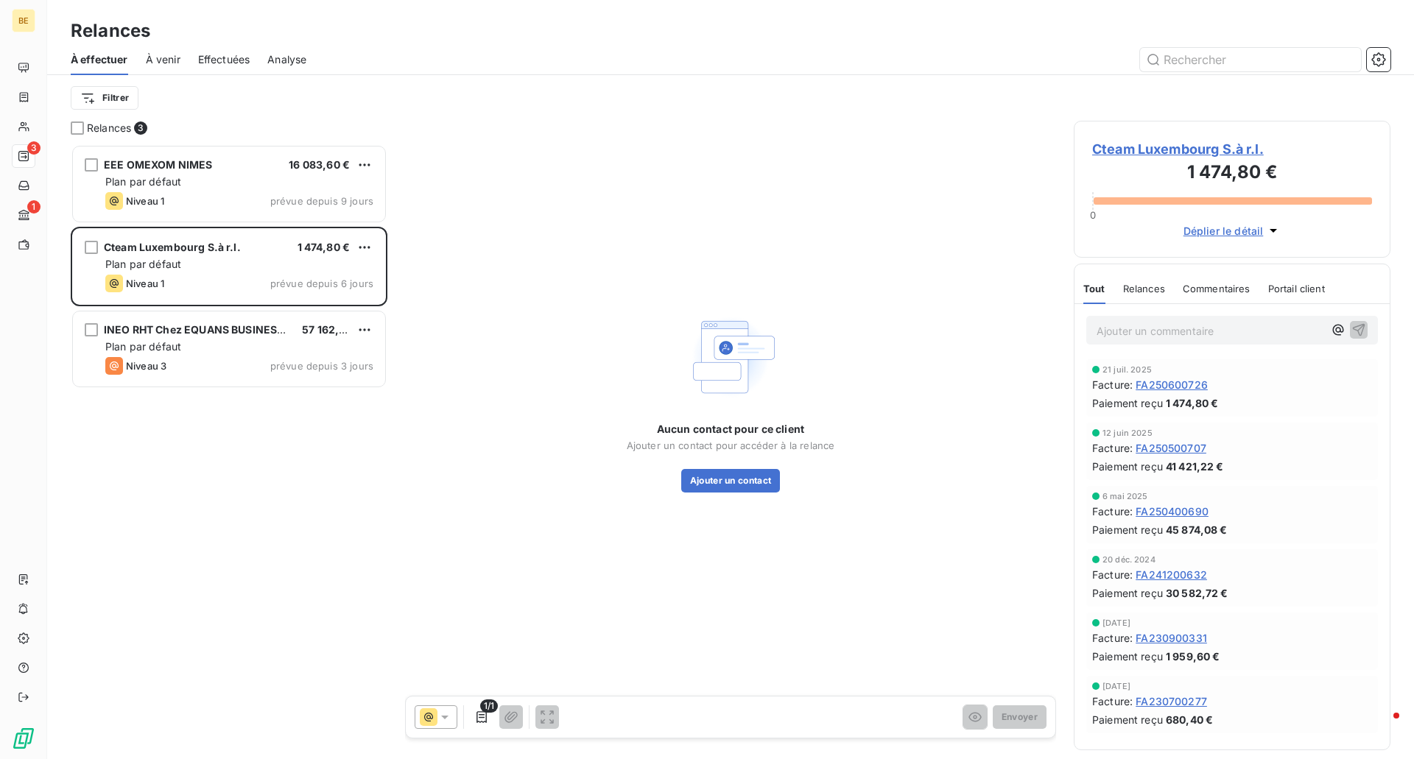
click at [1214, 146] on span "Cteam Luxembourg S.à r.l." at bounding box center [1232, 149] width 280 height 20
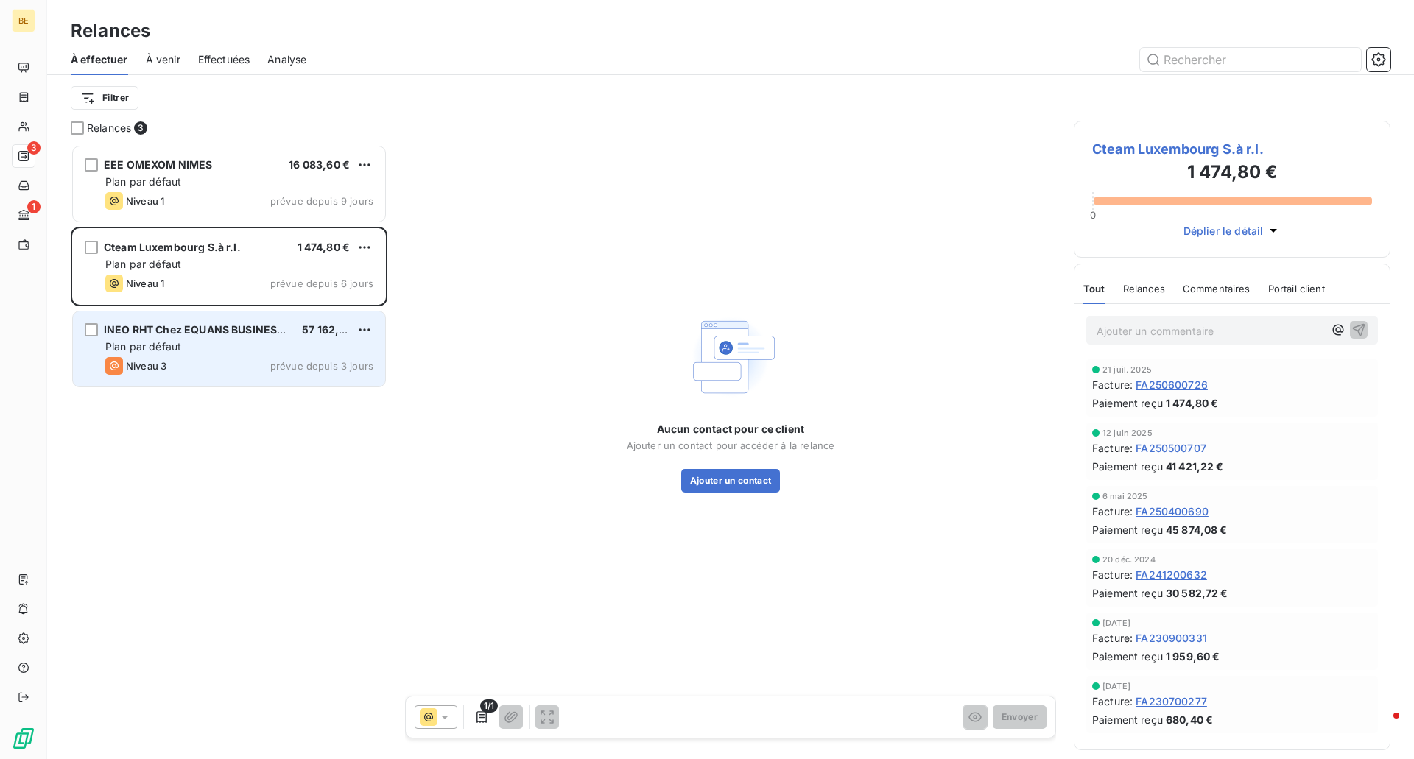
click at [231, 334] on span "INEO RHT Chez EQUANS BUSINESS SUPPORT" at bounding box center [220, 329] width 232 height 13
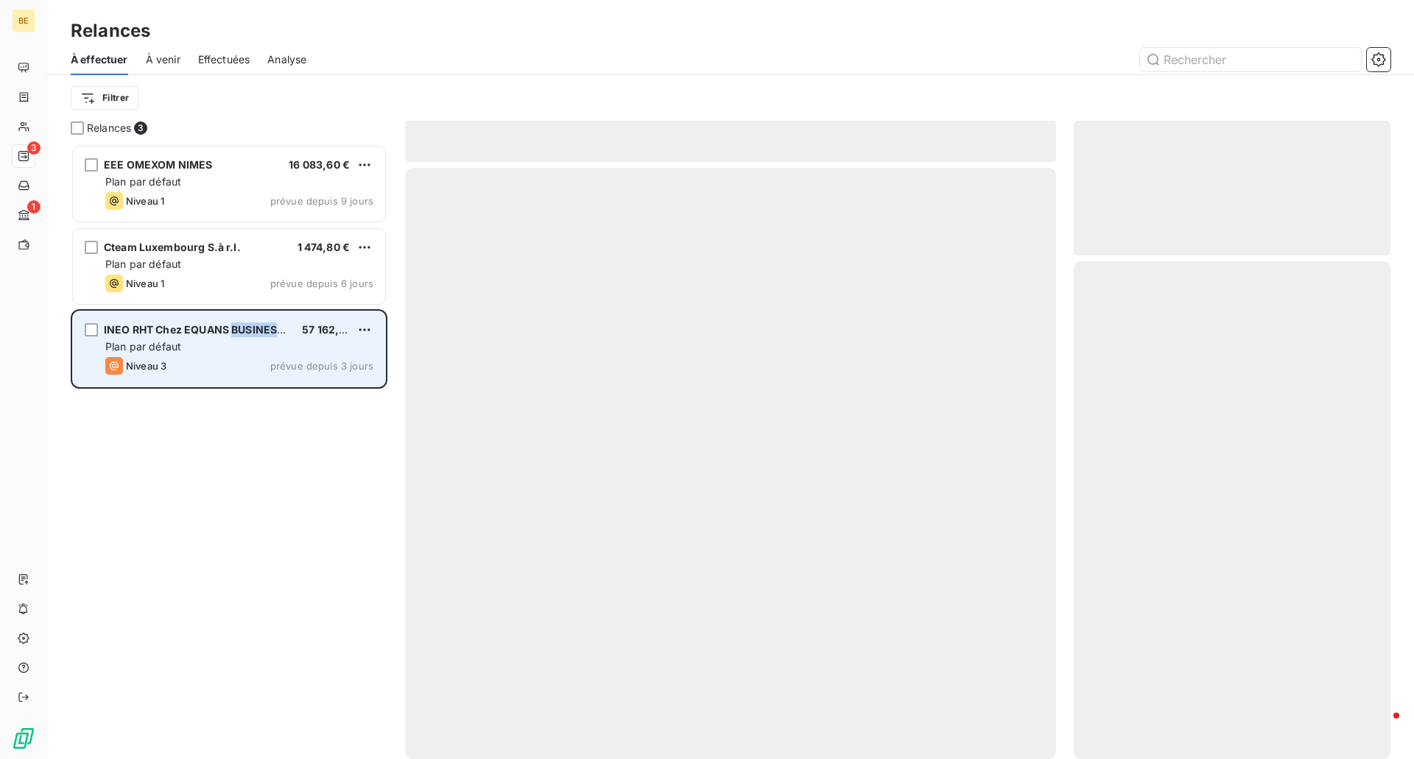
click at [231, 334] on span "INEO RHT Chez EQUANS BUSINESS SUPPORT" at bounding box center [220, 329] width 232 height 13
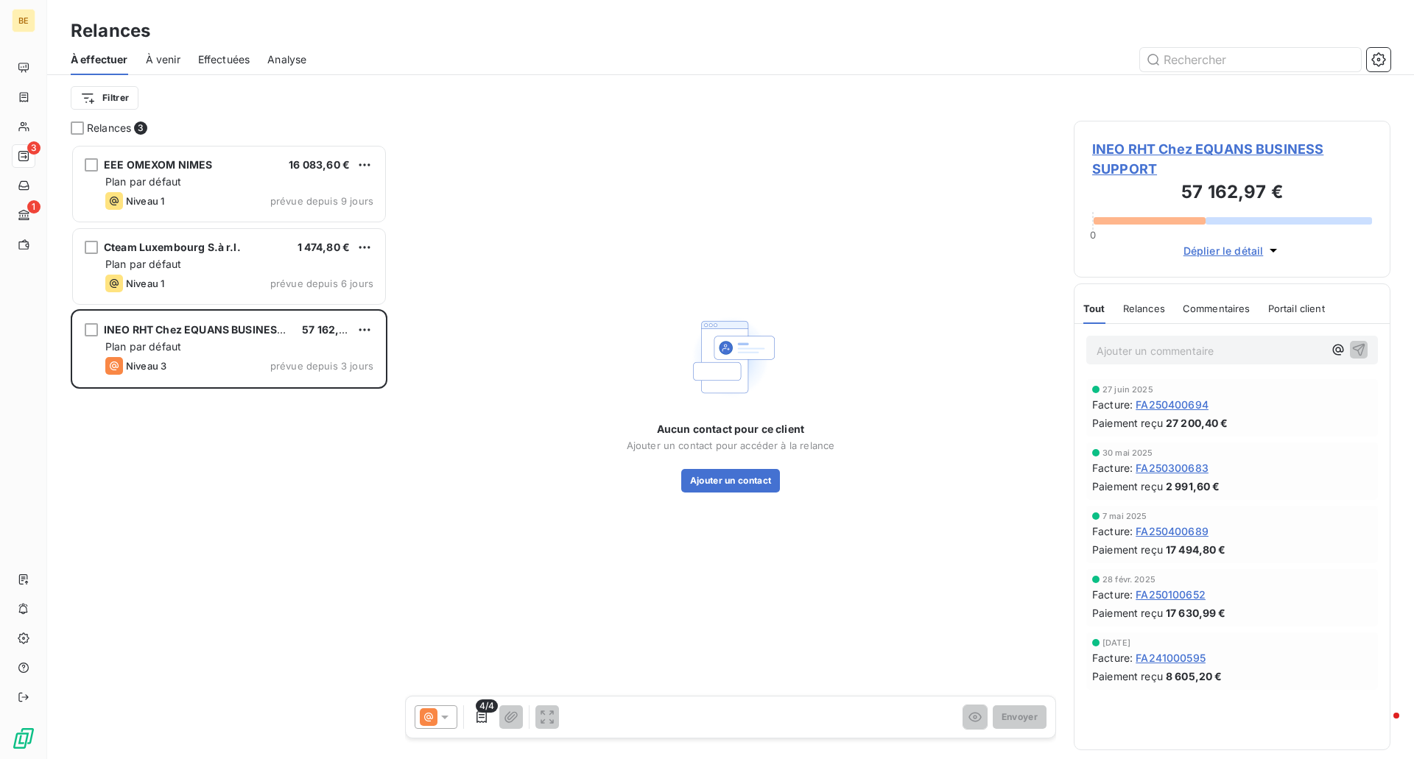
click at [1150, 145] on span "INEO RHT Chez EQUANS BUSINESS SUPPORT" at bounding box center [1232, 159] width 280 height 40
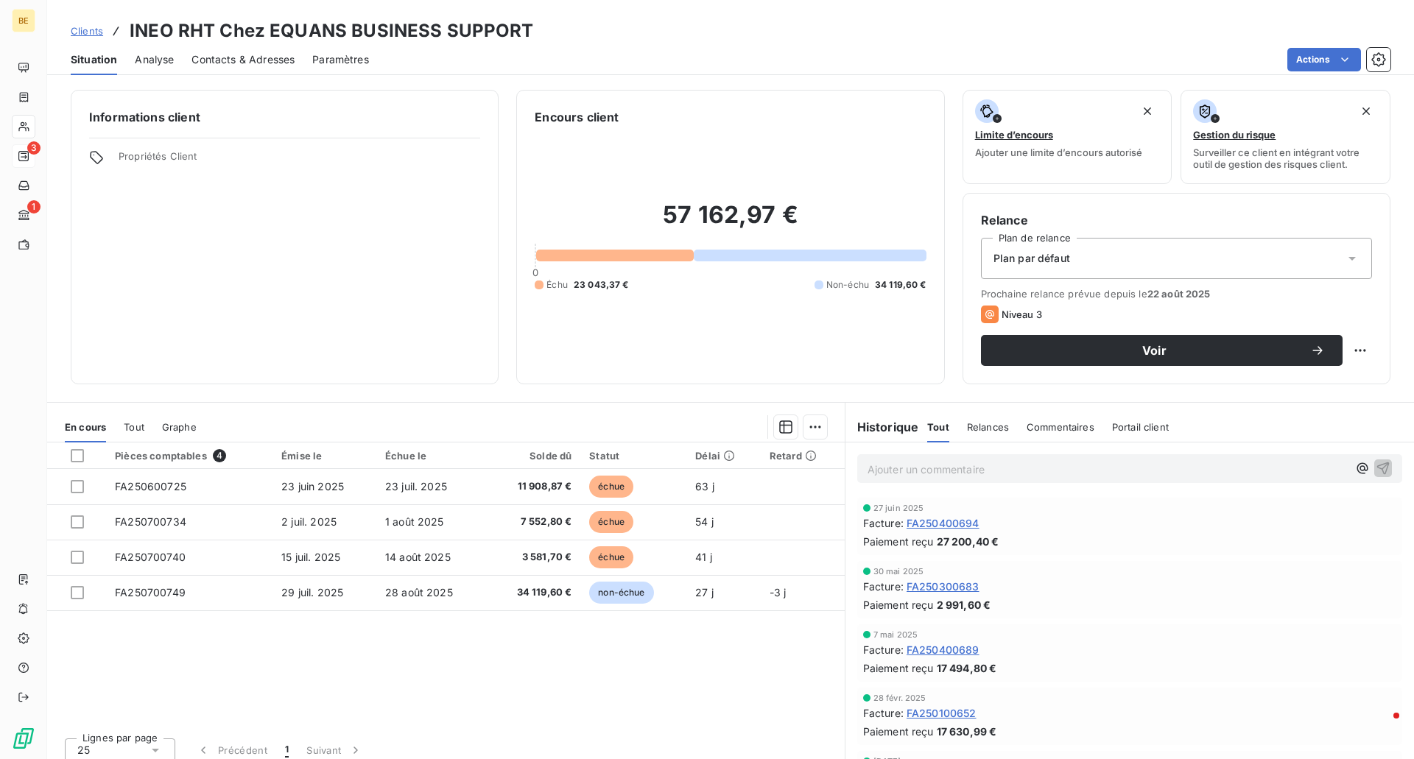
click at [221, 60] on span "Contacts & Adresses" at bounding box center [242, 59] width 103 height 15
